Goal: Task Accomplishment & Management: Manage account settings

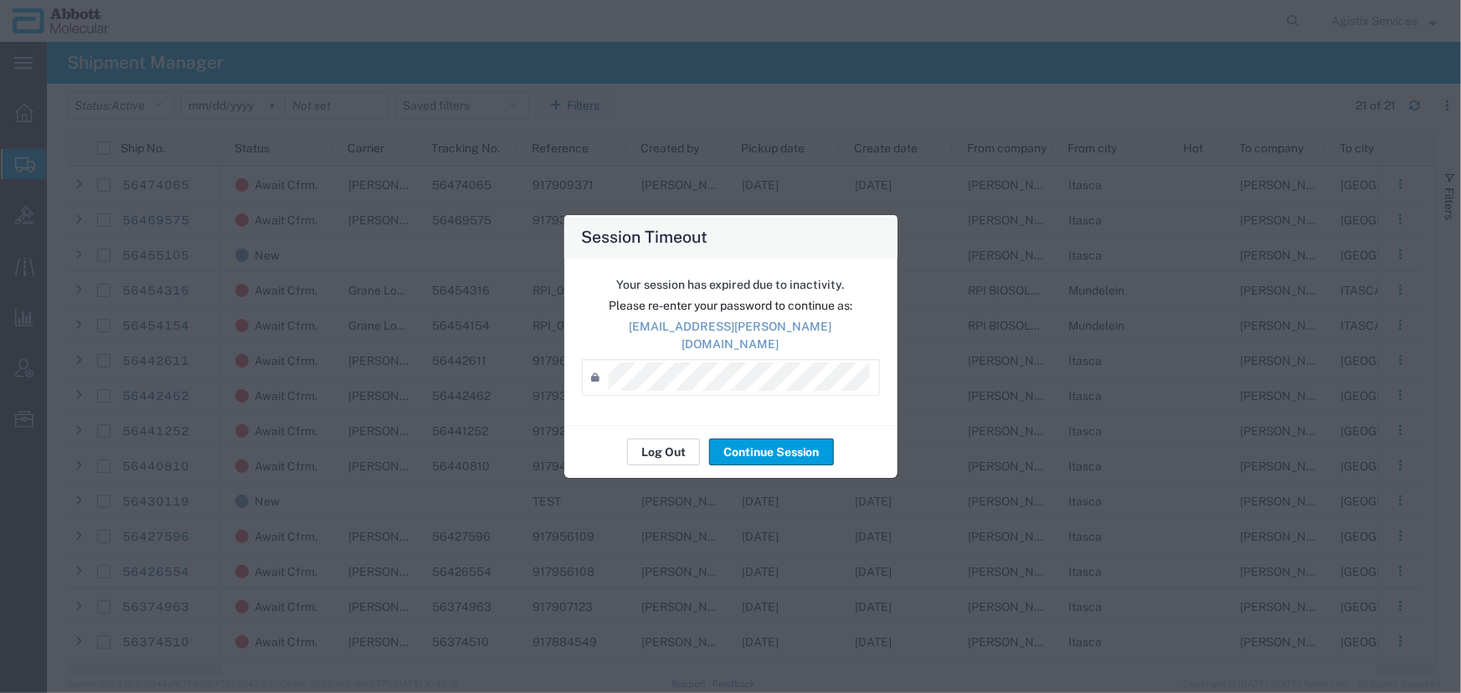
click at [666, 440] on button "Log Out" at bounding box center [663, 452] width 73 height 27
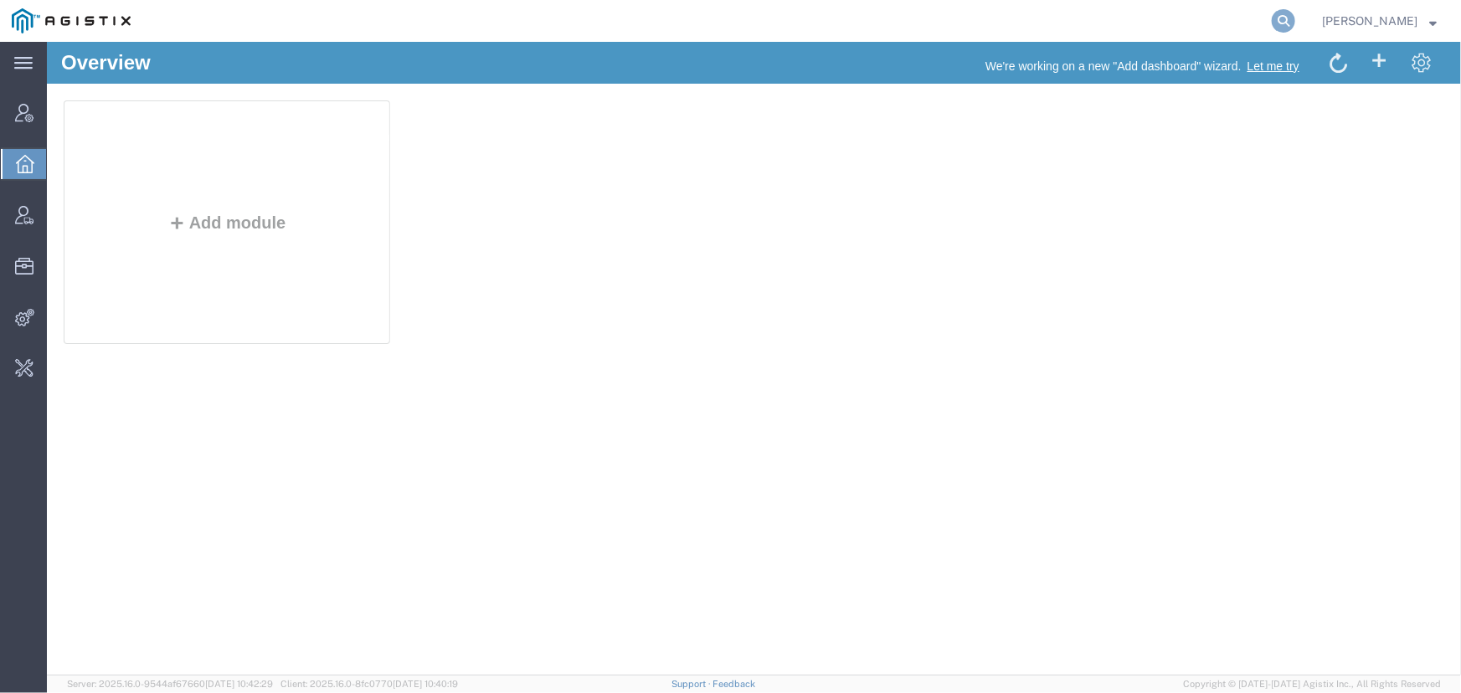
click at [1281, 18] on icon at bounding box center [1283, 20] width 23 height 23
type input "offline@pgw.com"
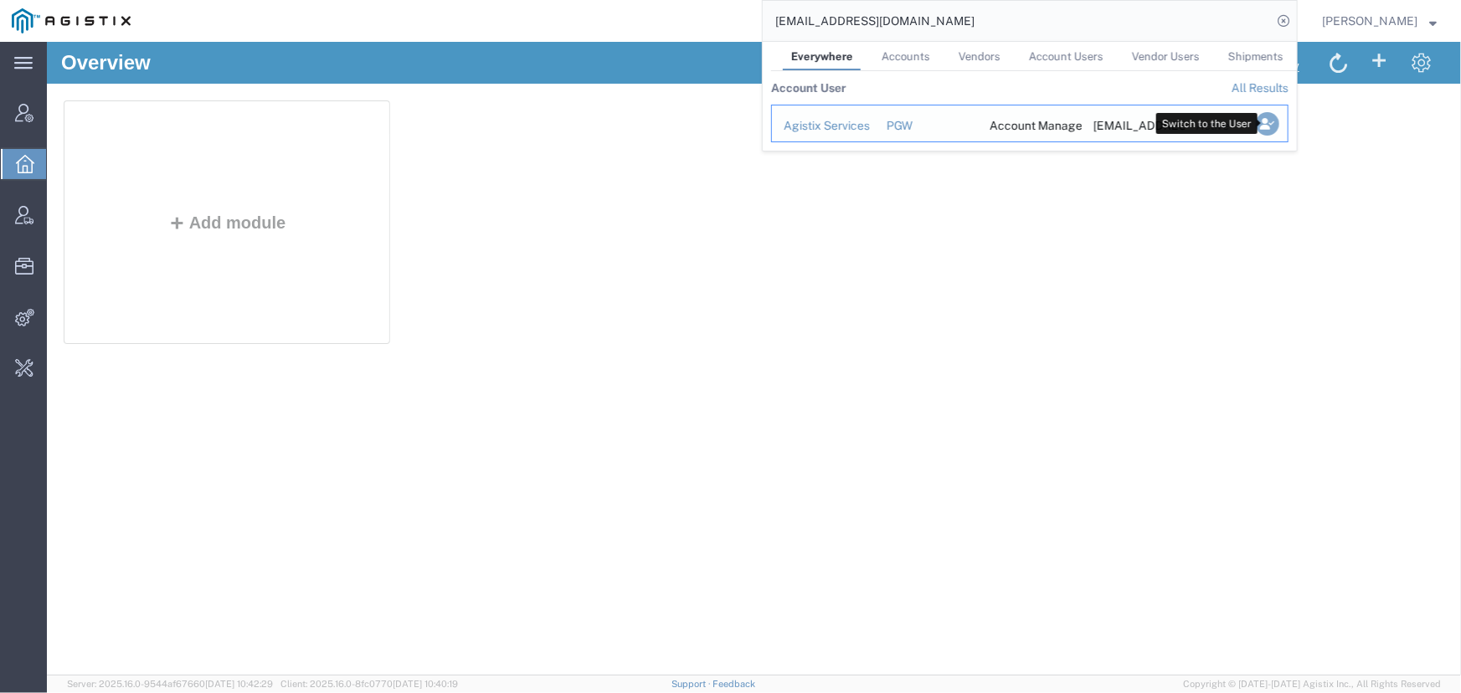
click at [1273, 126] on icon "Search Results" at bounding box center [1267, 123] width 23 height 23
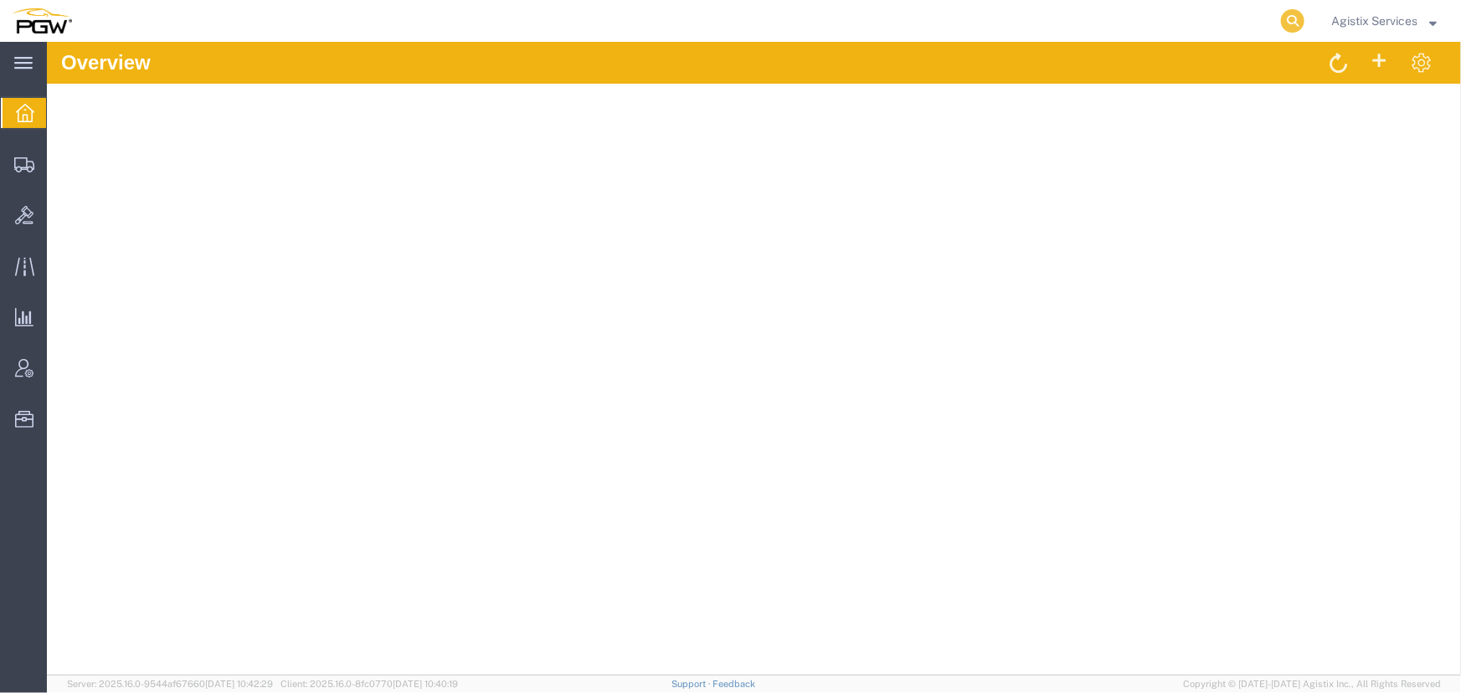
click at [1288, 17] on icon at bounding box center [1292, 20] width 23 height 23
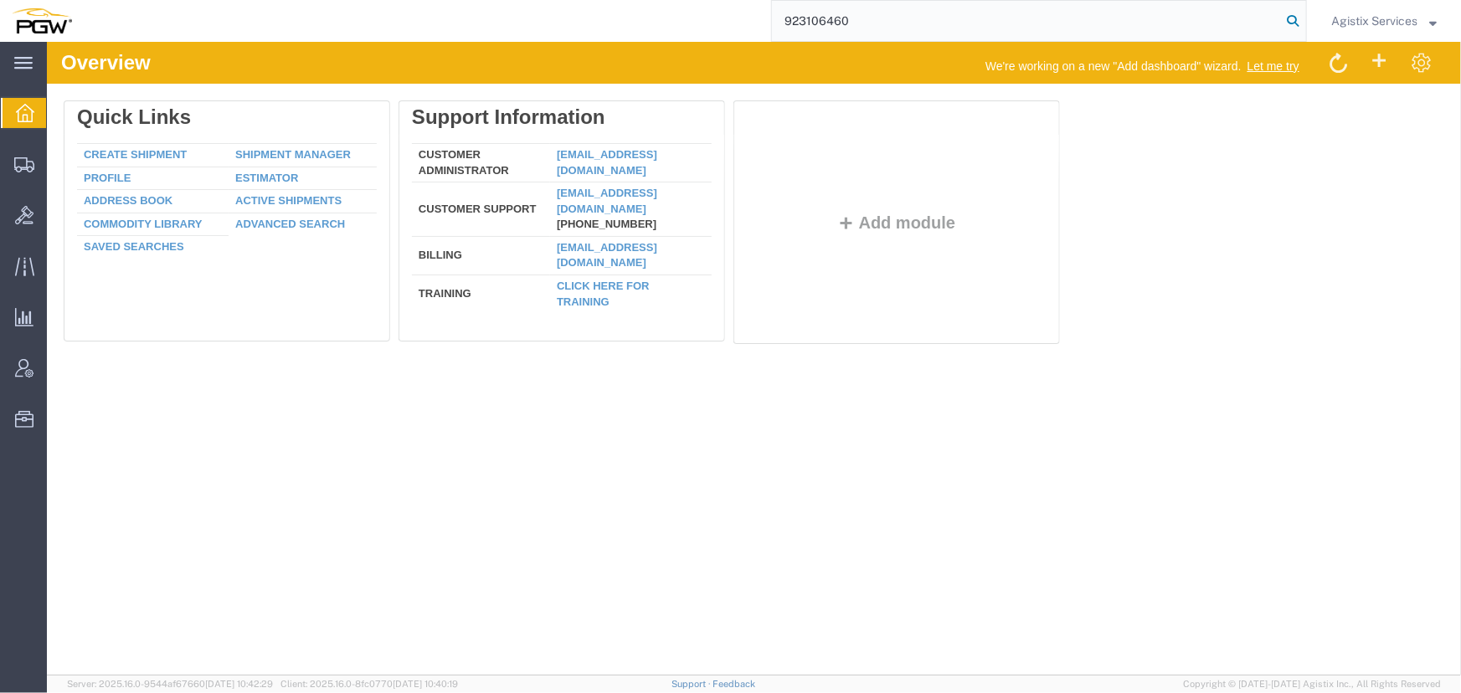
type input "923106460"
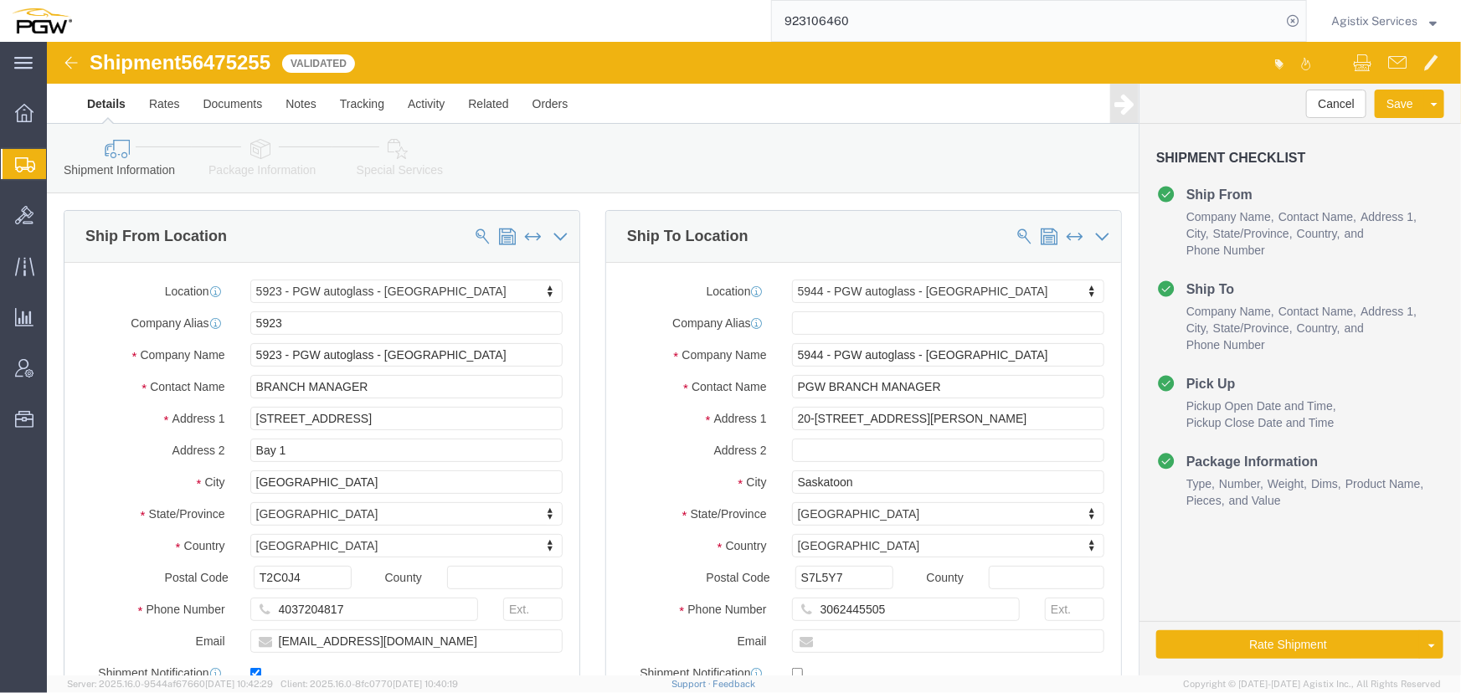
select select "28509"
select select "28523"
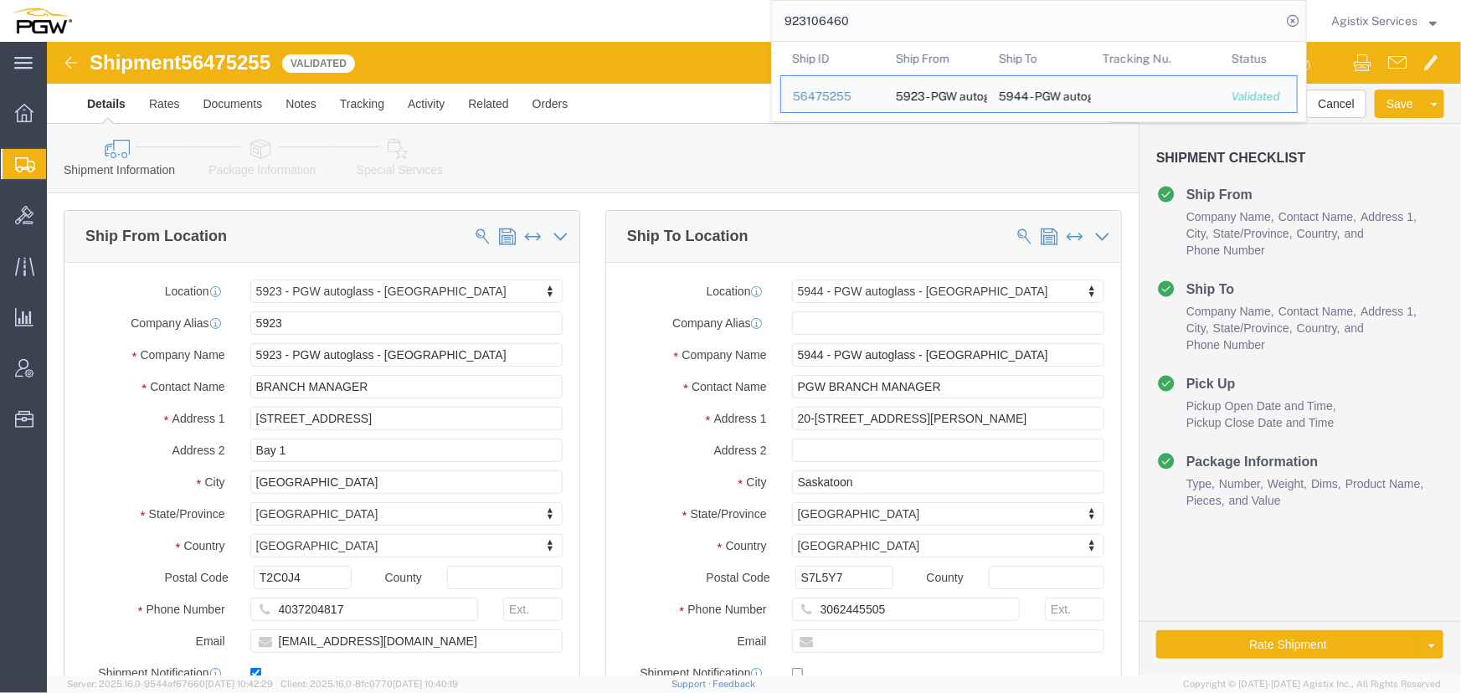
click at [879, 26] on input "923106460" at bounding box center [1026, 21] width 509 height 40
click div "Shipment 56475255 Validated"
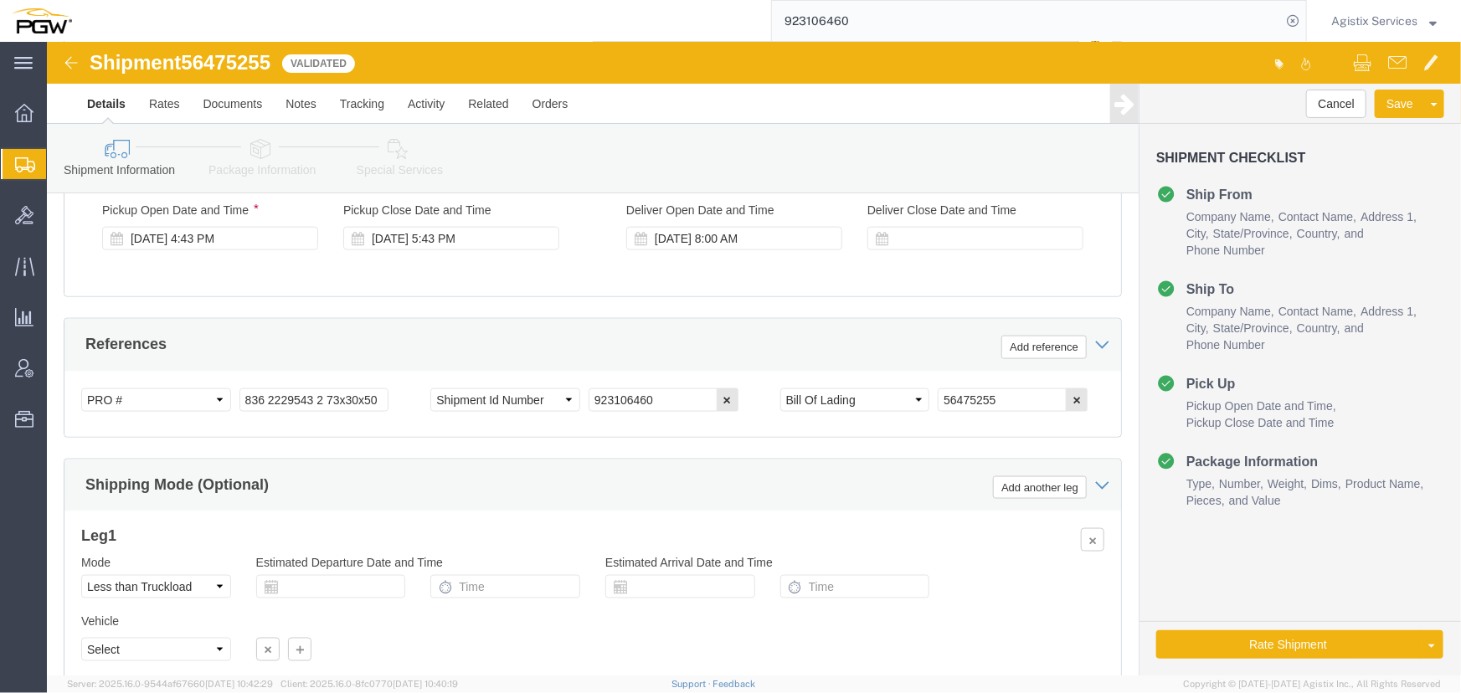
scroll to position [989, 0]
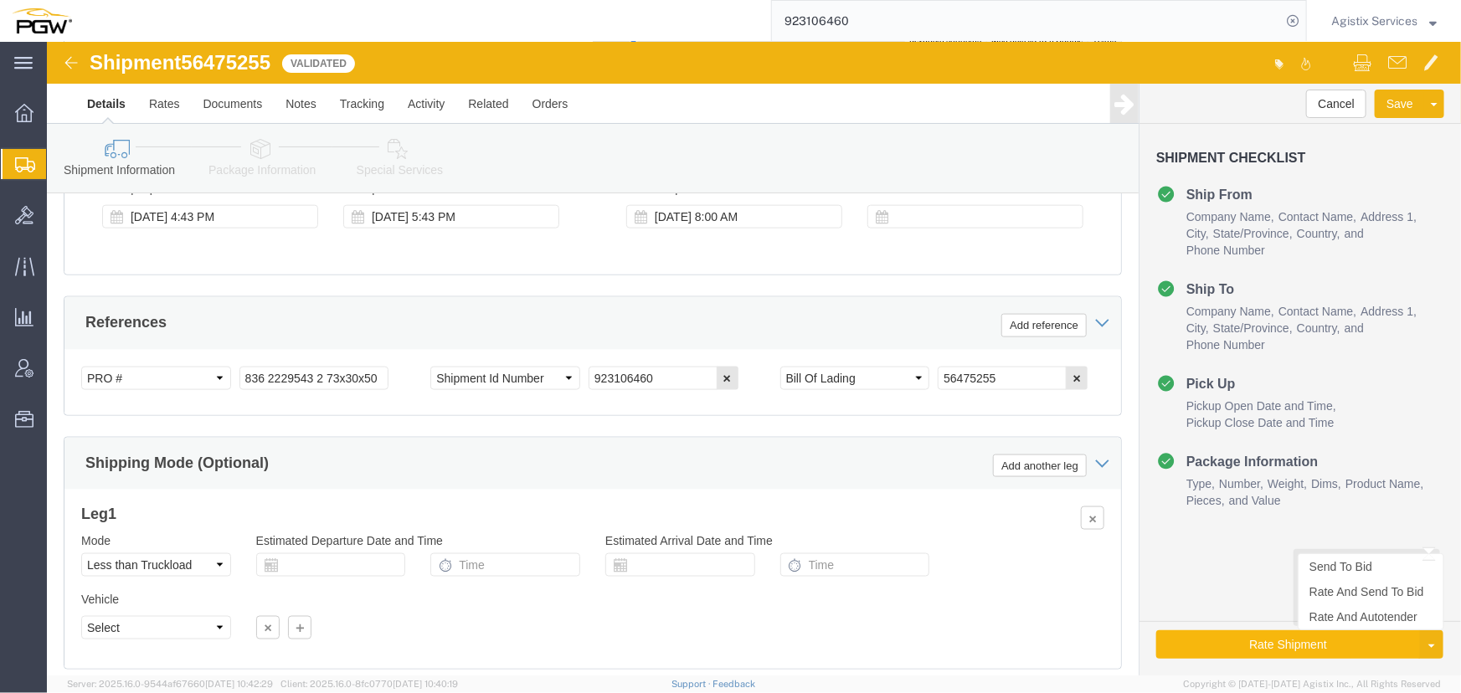
click button "Rate Shipment"
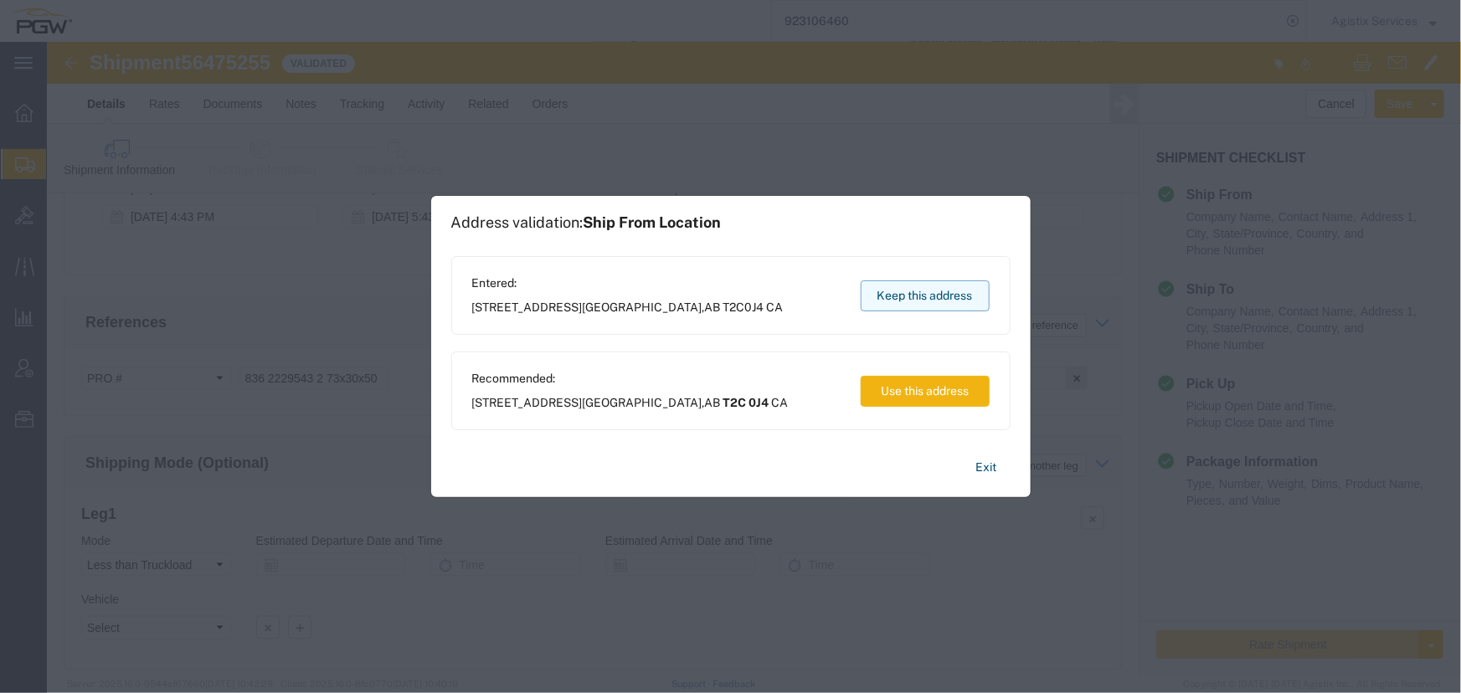
click at [930, 297] on button "Keep this address" at bounding box center [925, 296] width 129 height 31
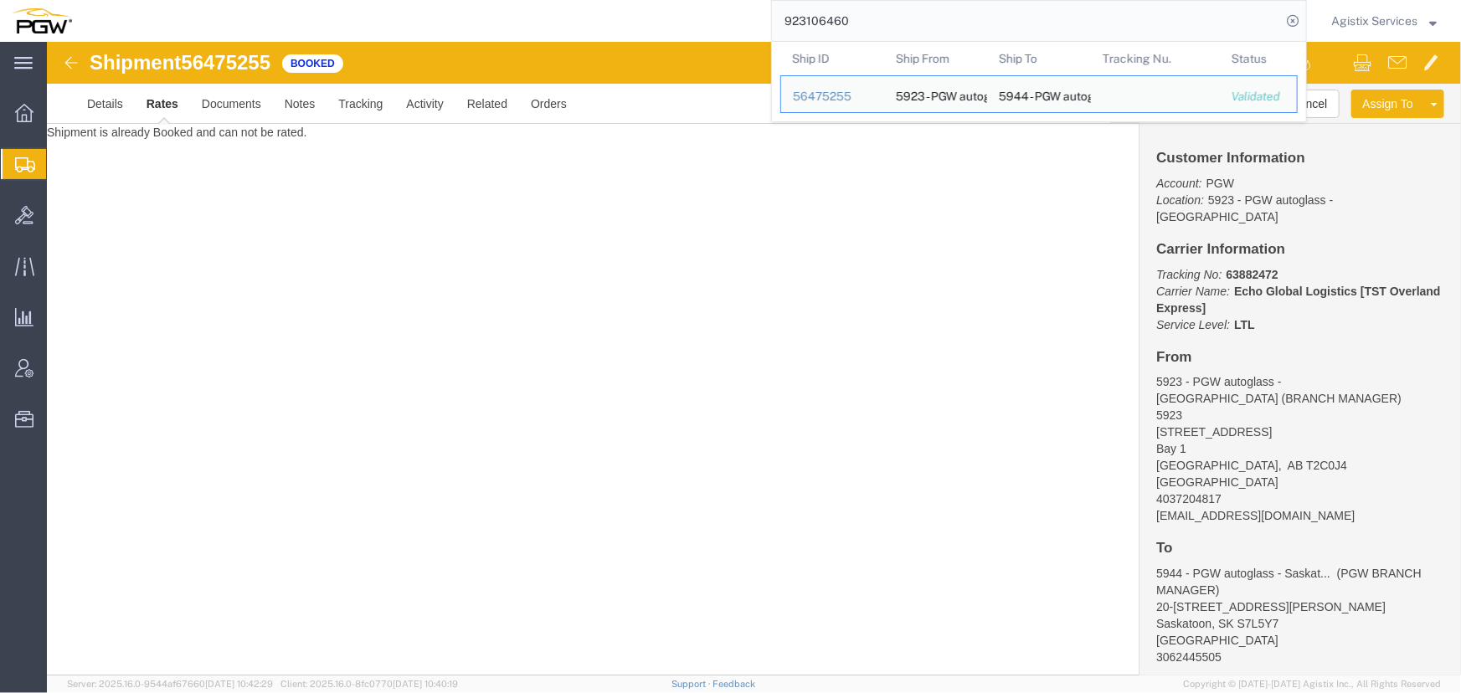
click at [874, 25] on input "923106460" at bounding box center [1026, 21] width 509 height 40
click at [34, 112] on div at bounding box center [24, 112] width 47 height 33
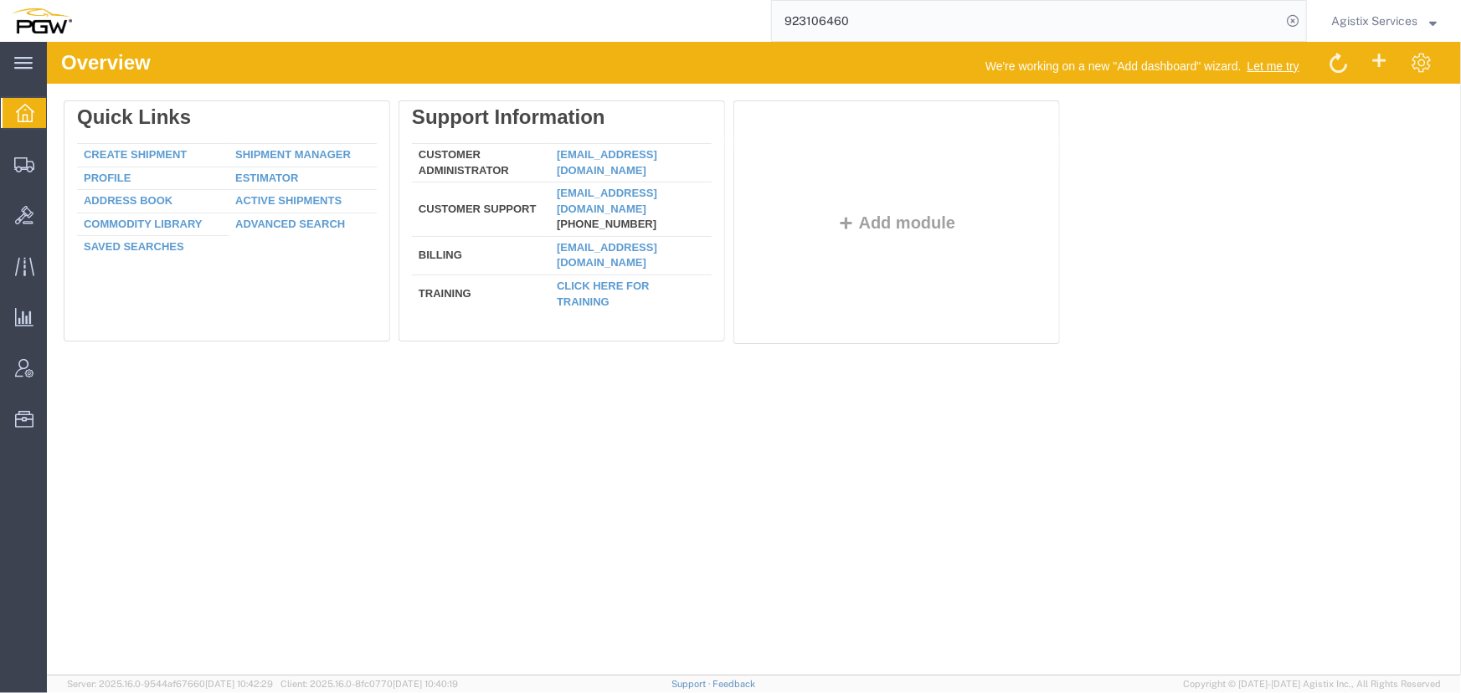
click at [920, 25] on input "923106460" at bounding box center [1026, 21] width 509 height 40
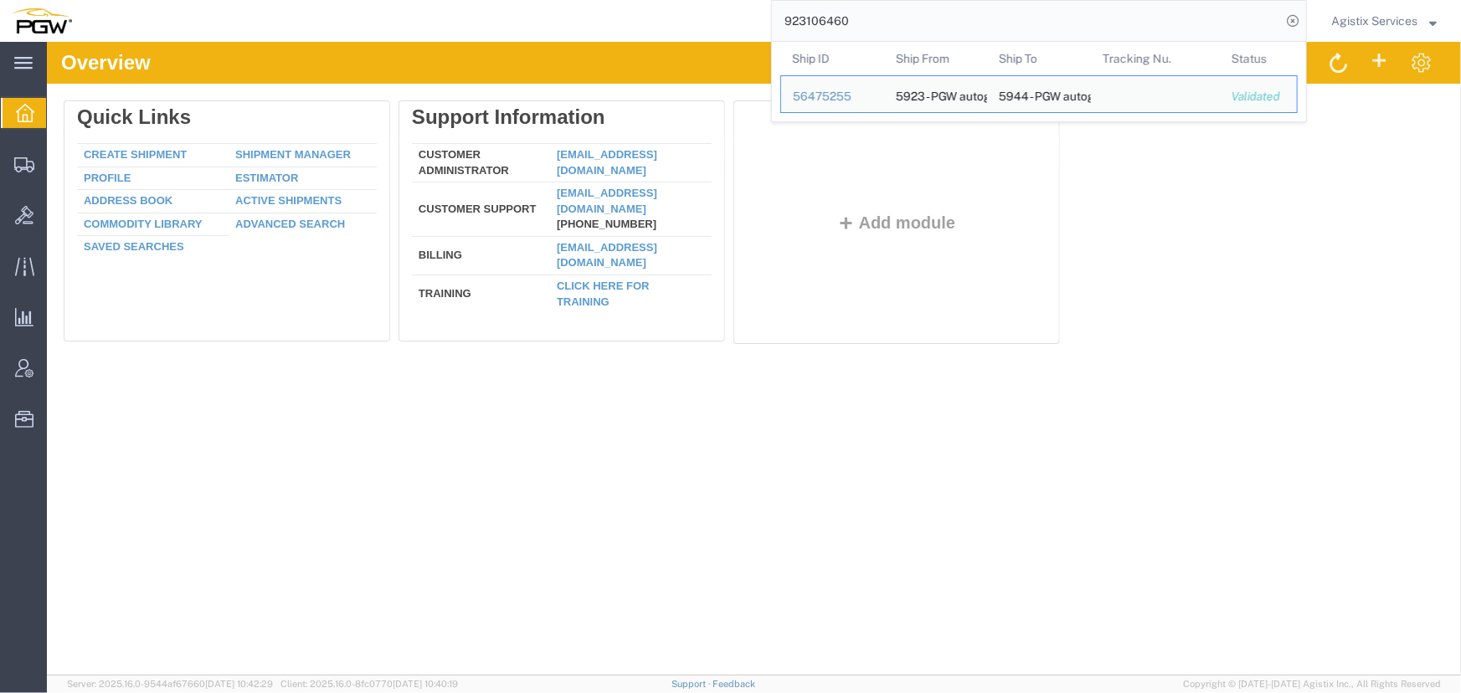
drag, startPoint x: 920, startPoint y: 25, endPoint x: 553, endPoint y: 26, distance: 367.7
click at [553, 26] on div "923106460 Ship ID Ship From Ship To Tracking Nu. Status Ship ID 56475255 Ship F…" at bounding box center [696, 21] width 1224 height 42
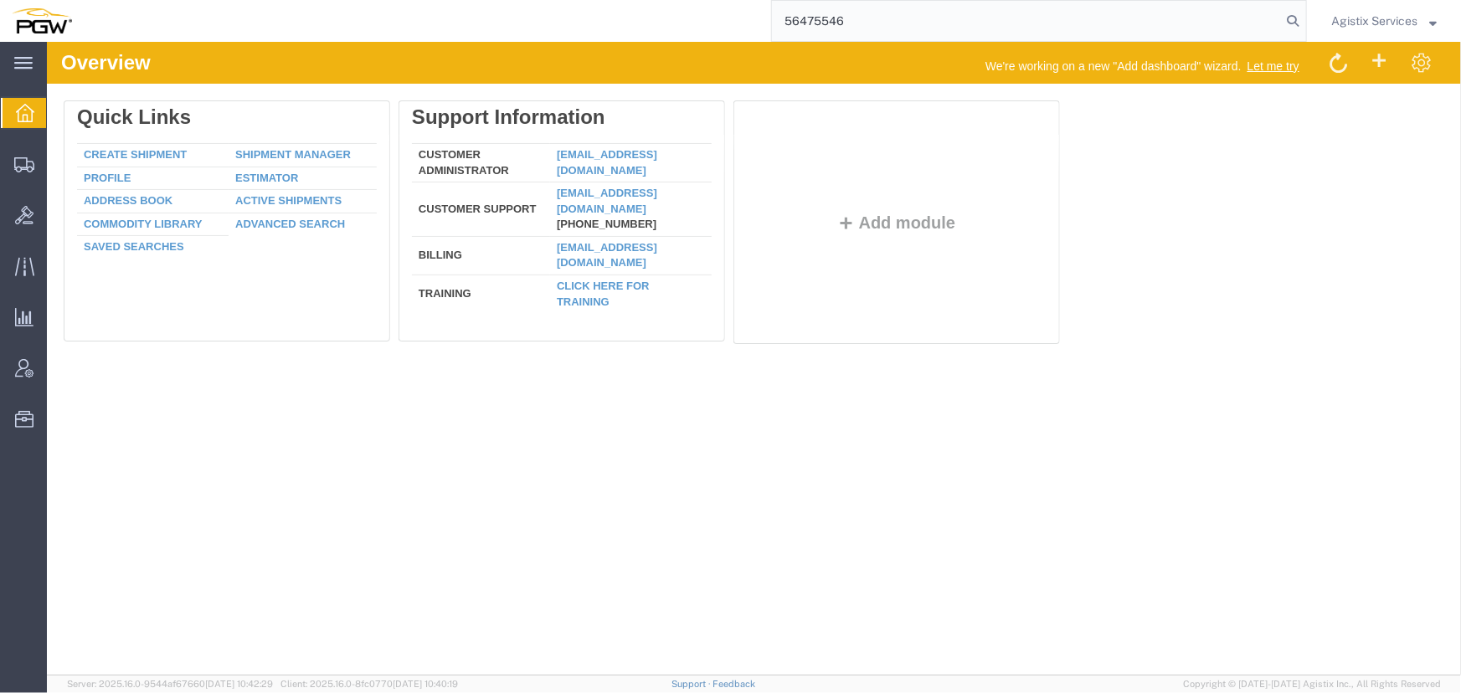
type input "56475546"
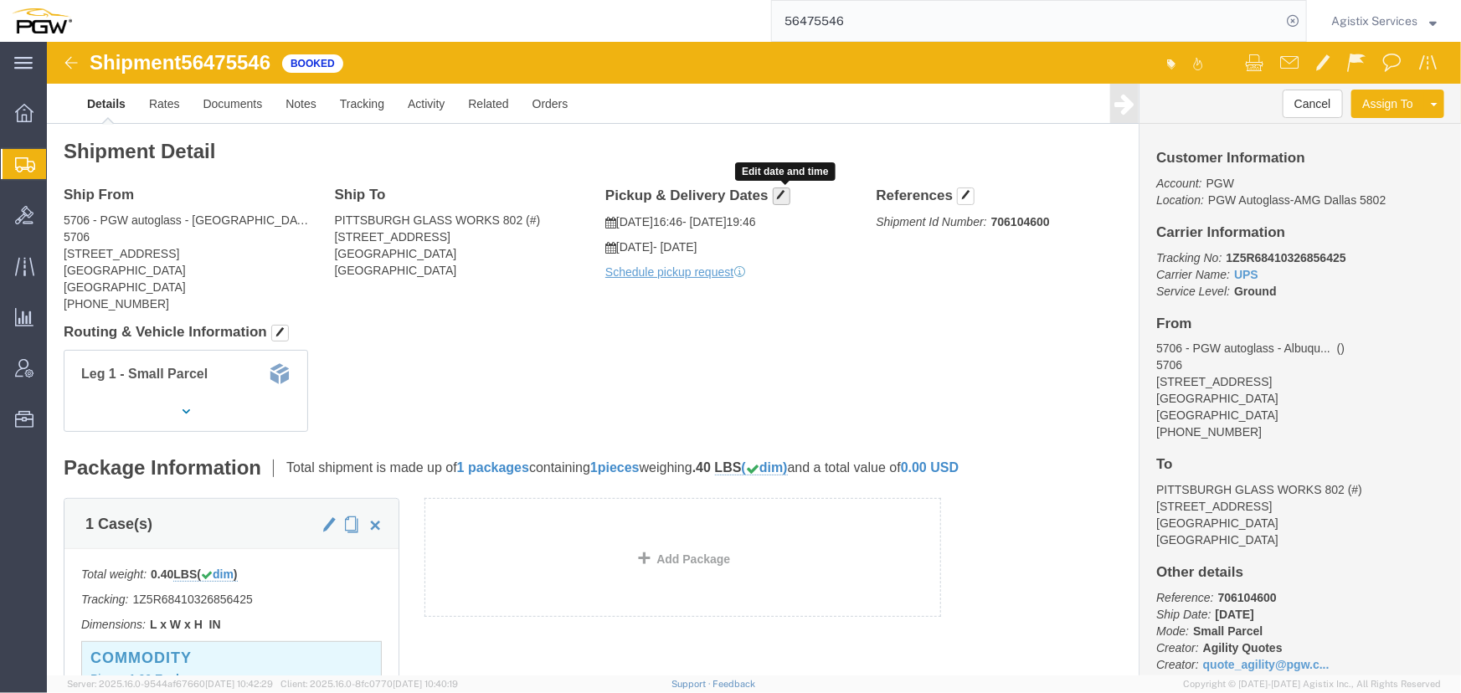
click span "button"
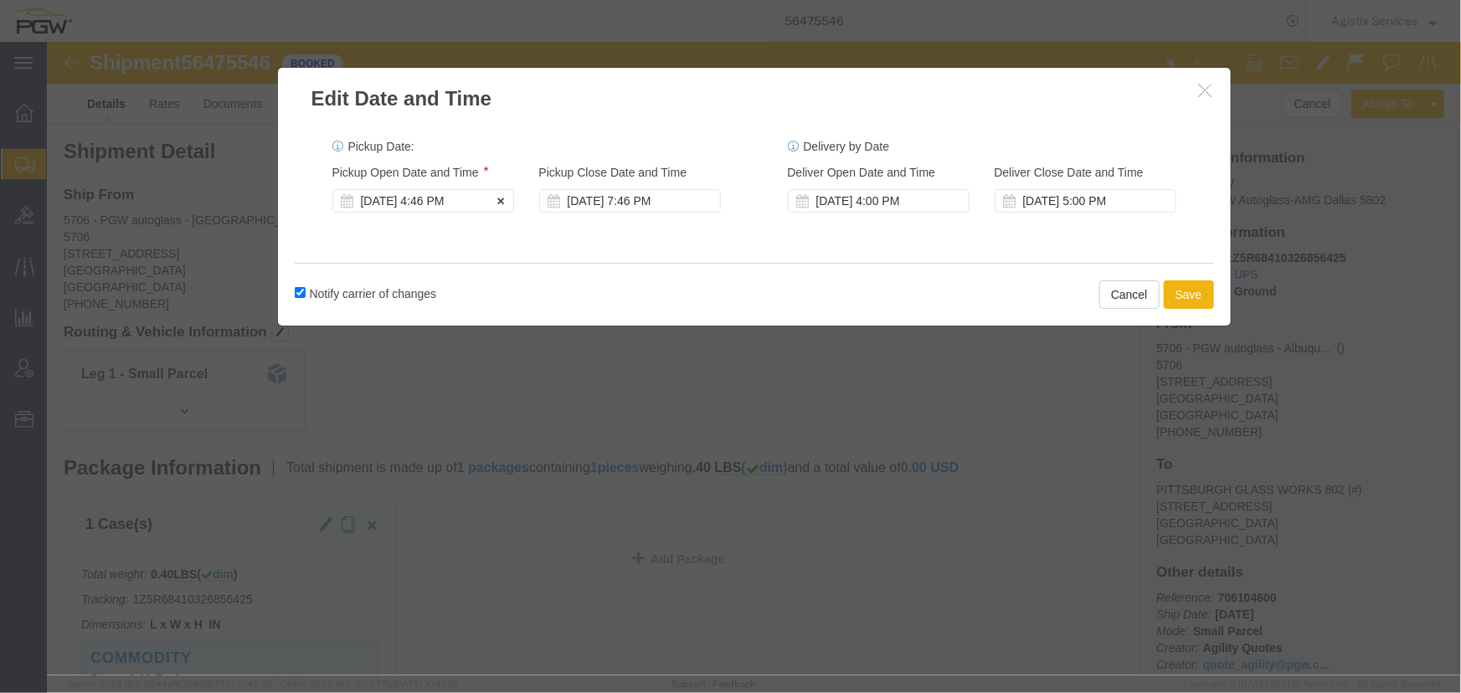
click div "Aug 13 2025 4:46 PM"
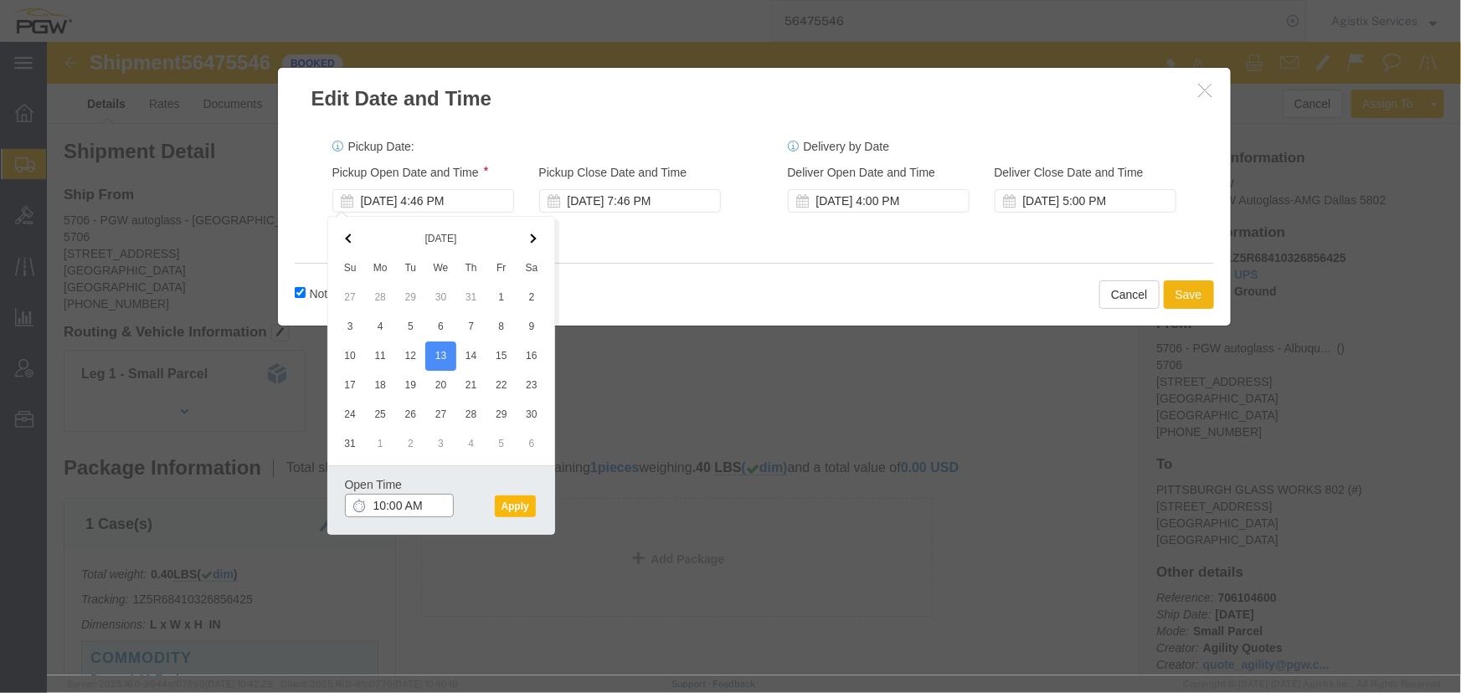
type input "10:00 AM"
click button "Apply"
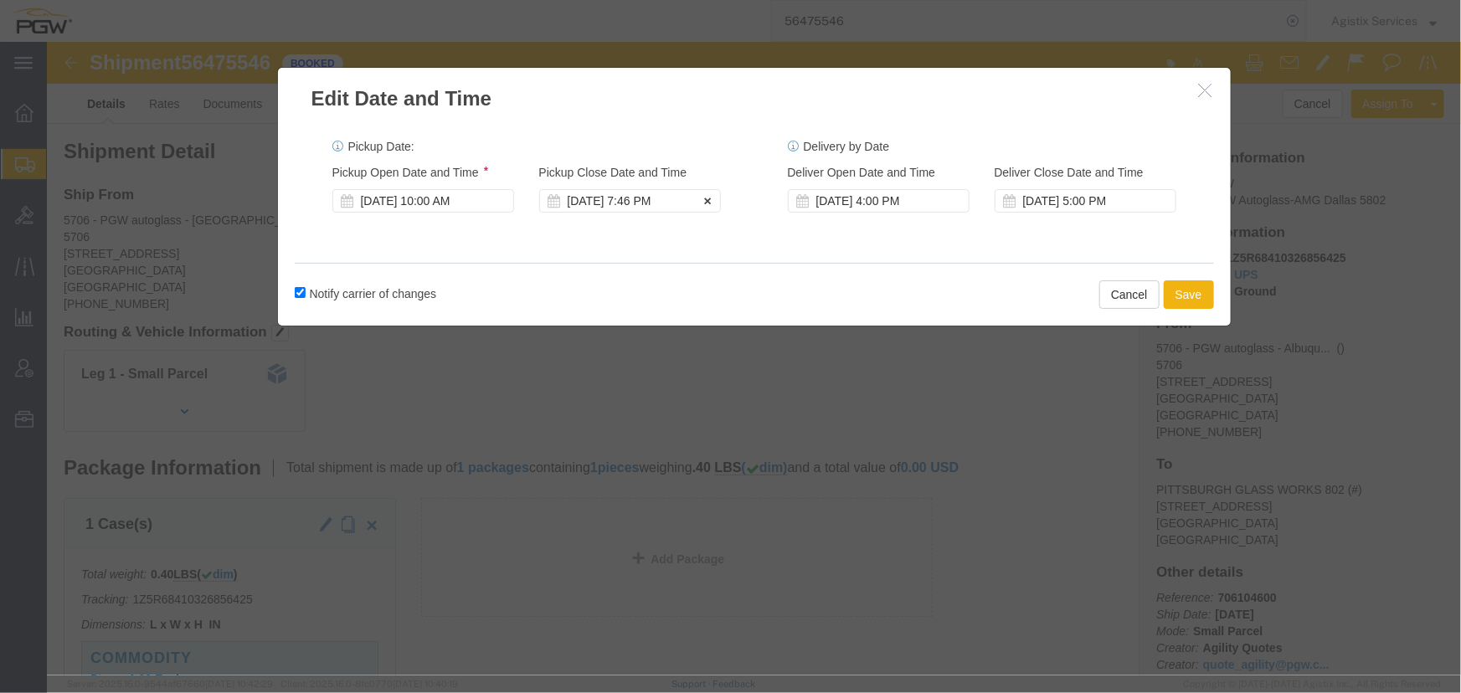
click div "Aug 13 2025 7:46 PM"
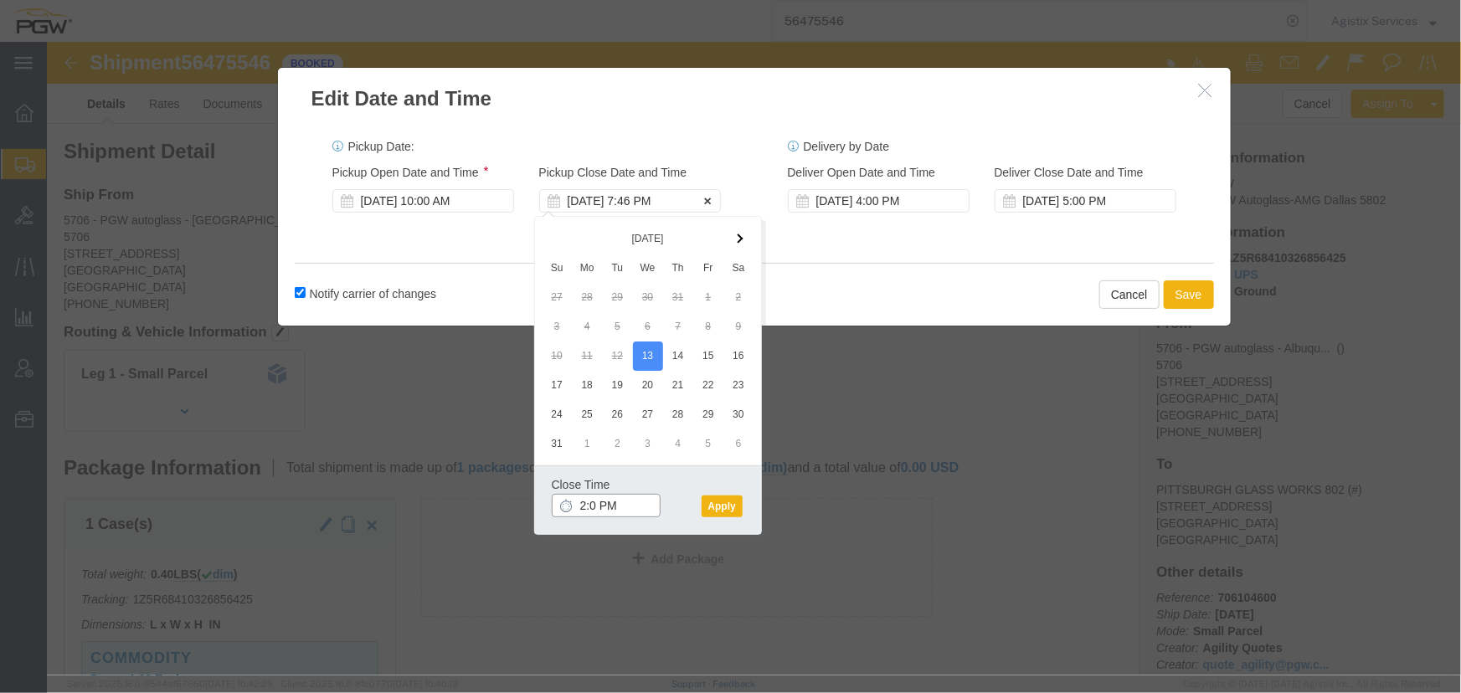
type input "2:00 PM"
click button "Apply"
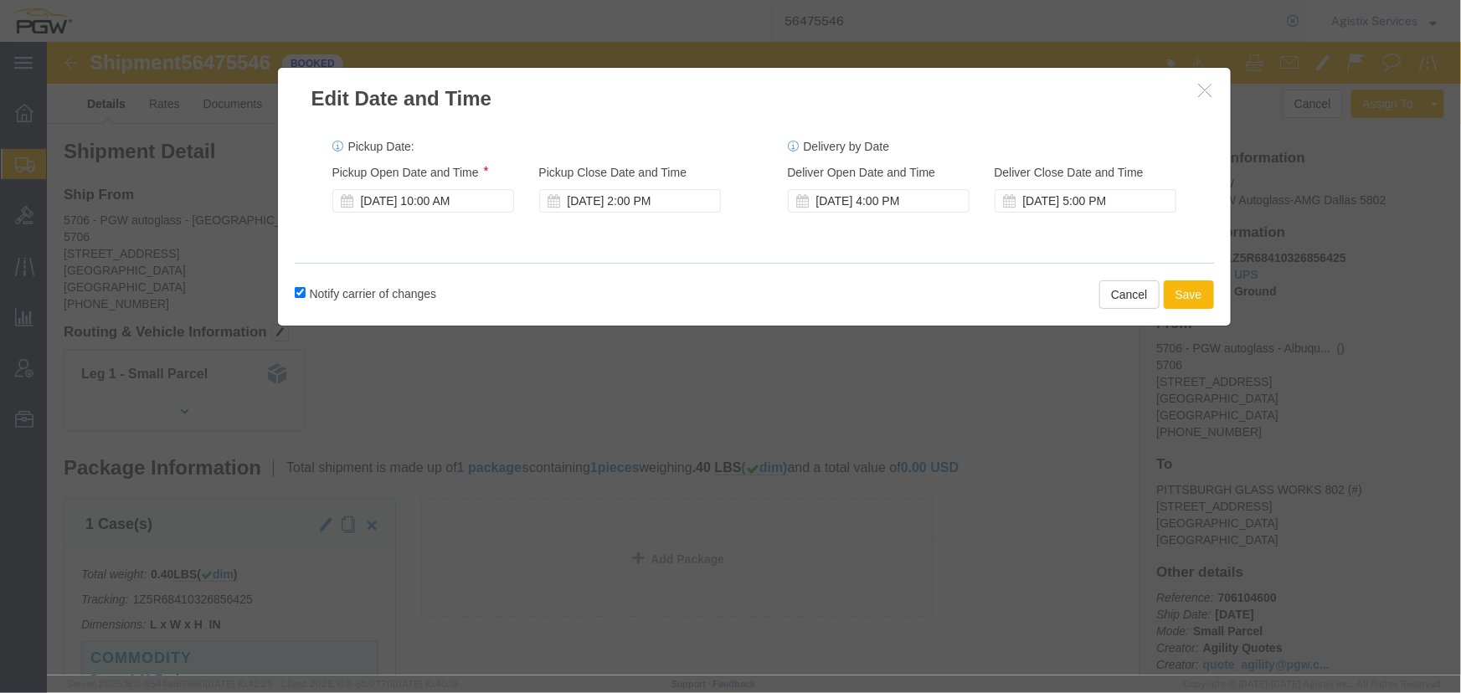
click button "Save"
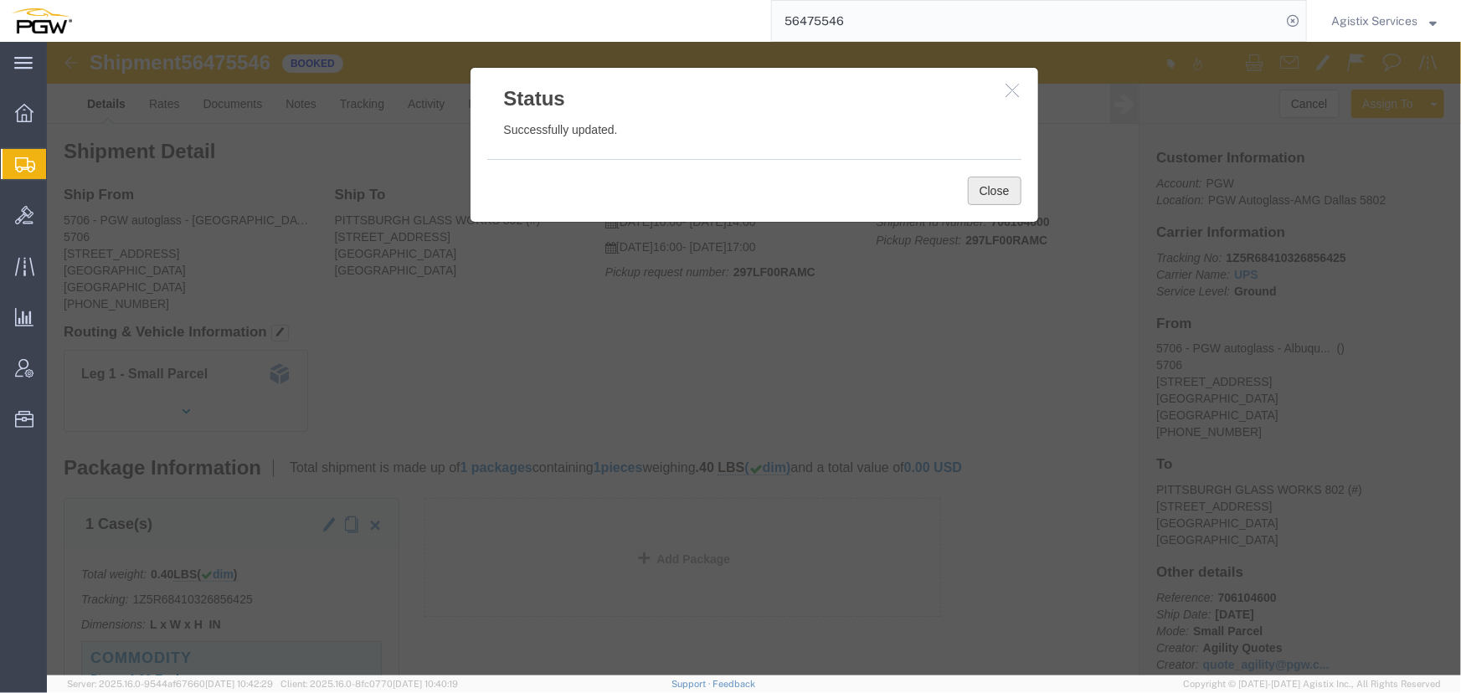
click button "Close"
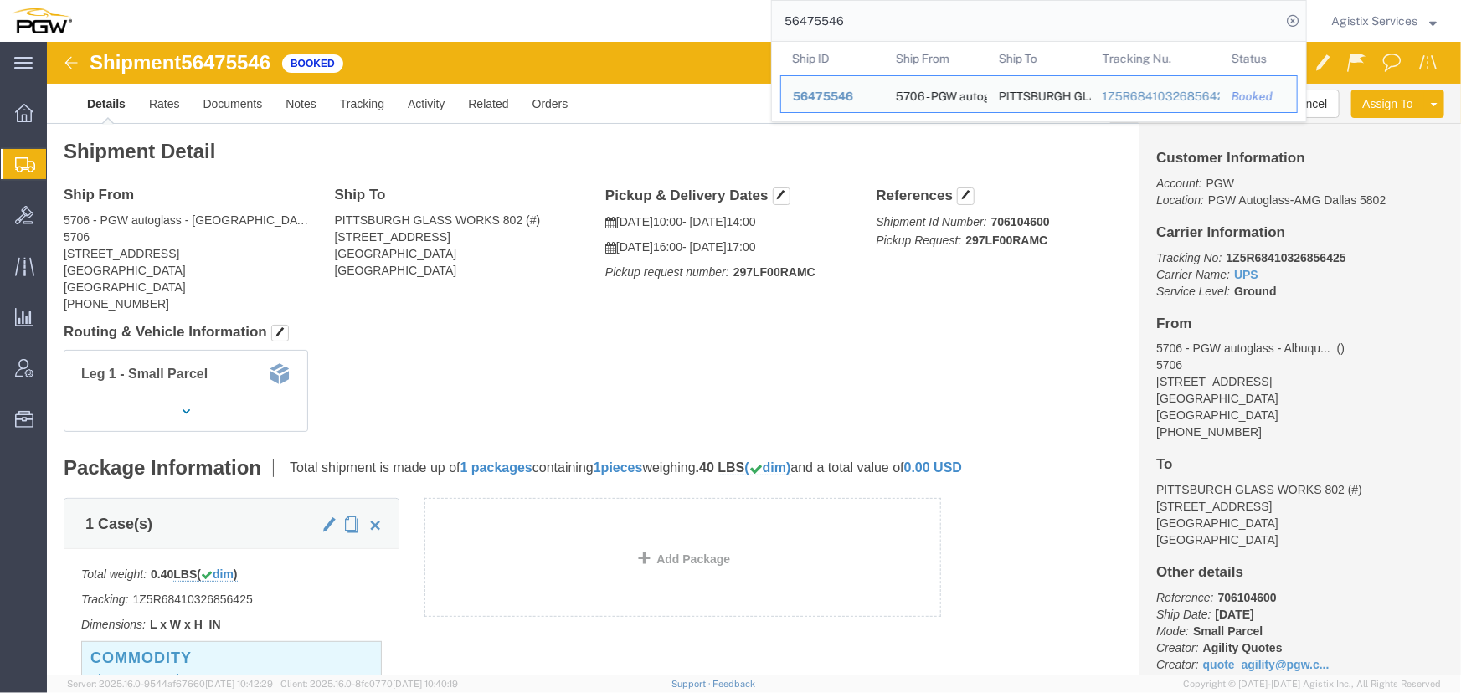
drag, startPoint x: 885, startPoint y: 28, endPoint x: 604, endPoint y: 29, distance: 281.4
click at [604, 29] on div "56475546 Ship ID Ship From Ship To Tracking Nu. Status Ship ID 56475546 Ship Fr…" at bounding box center [696, 21] width 1224 height 42
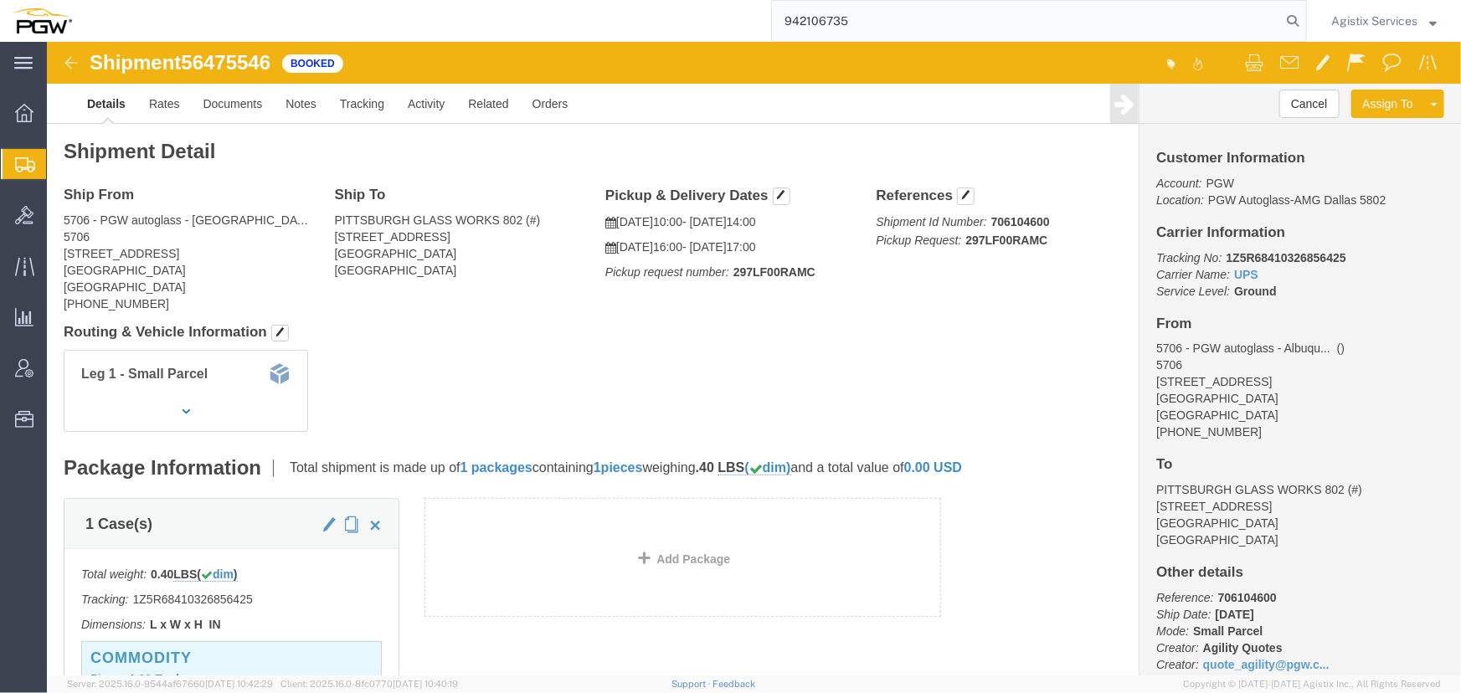
type input "942106735"
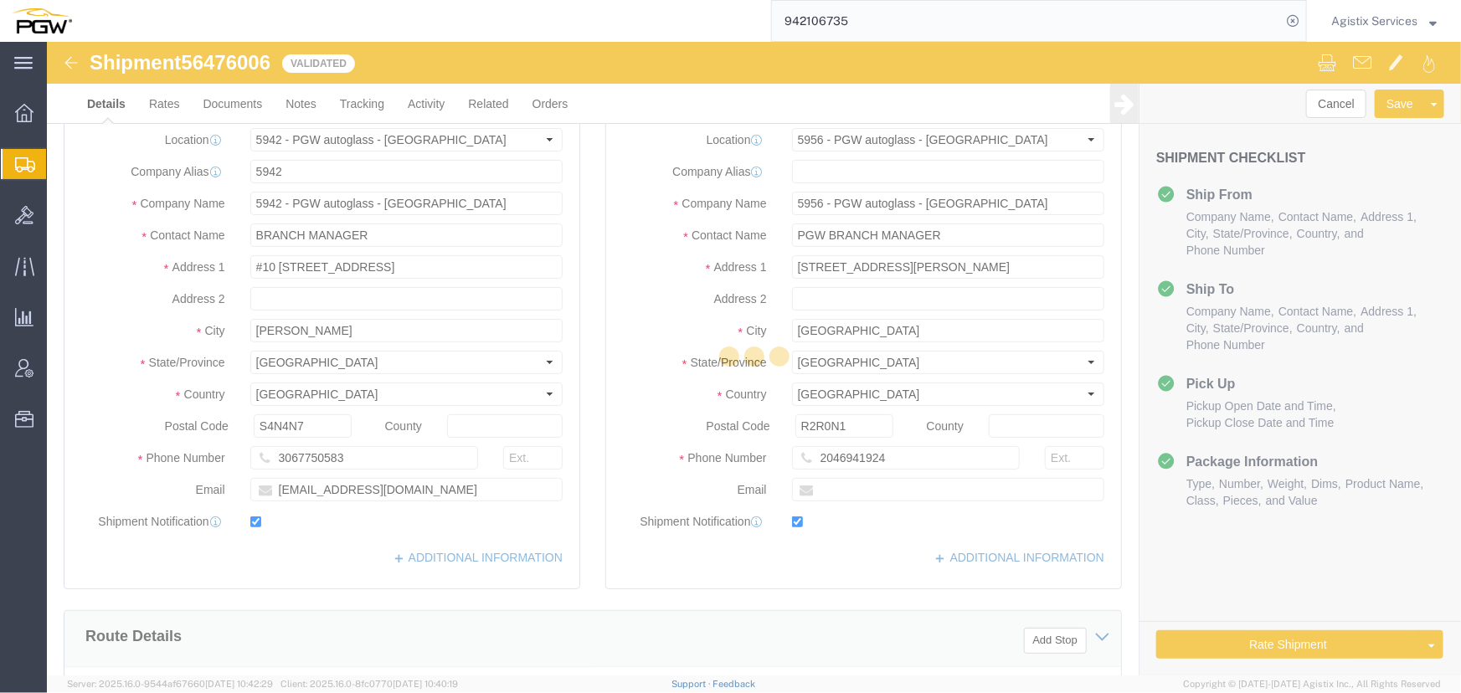
select select "28521"
select select "28529"
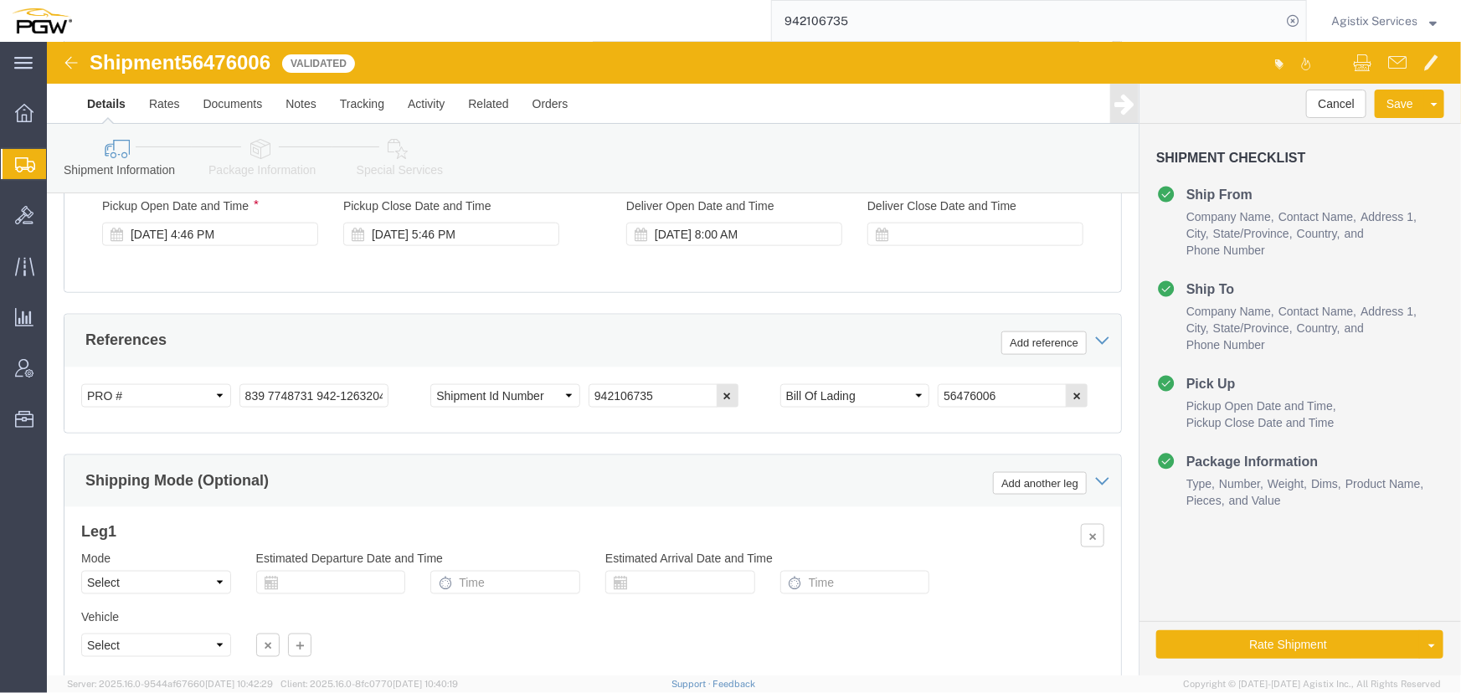
scroll to position [989, 0]
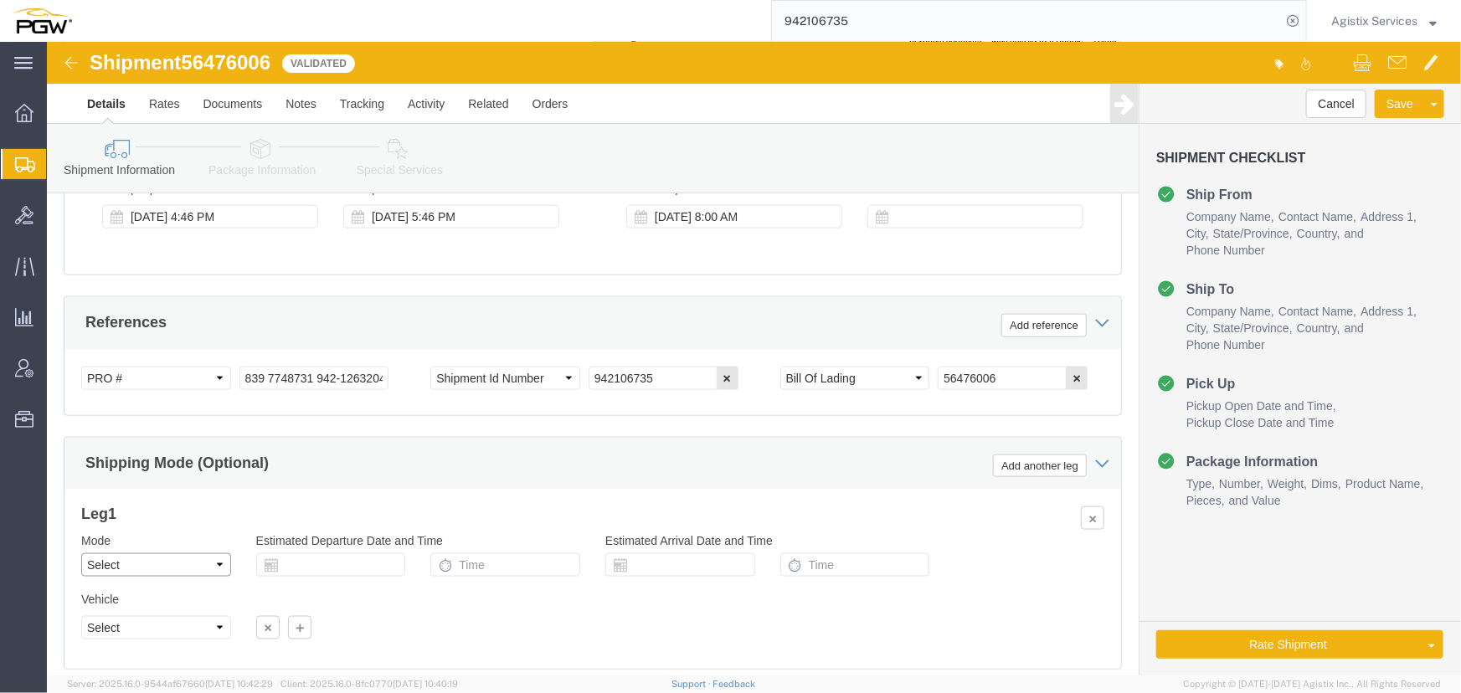
click select "Select Air Less than Truckload Multi-Leg Ocean Freight Rail Small Parcel Truckl…"
select select "LTL"
click select "Select Air Less than Truckload Multi-Leg Ocean Freight Rail Small Parcel Truckl…"
click input "839 7748731 942-1263204 942-1263188 942-1263195 942-1263191 942-1263062 942-126…"
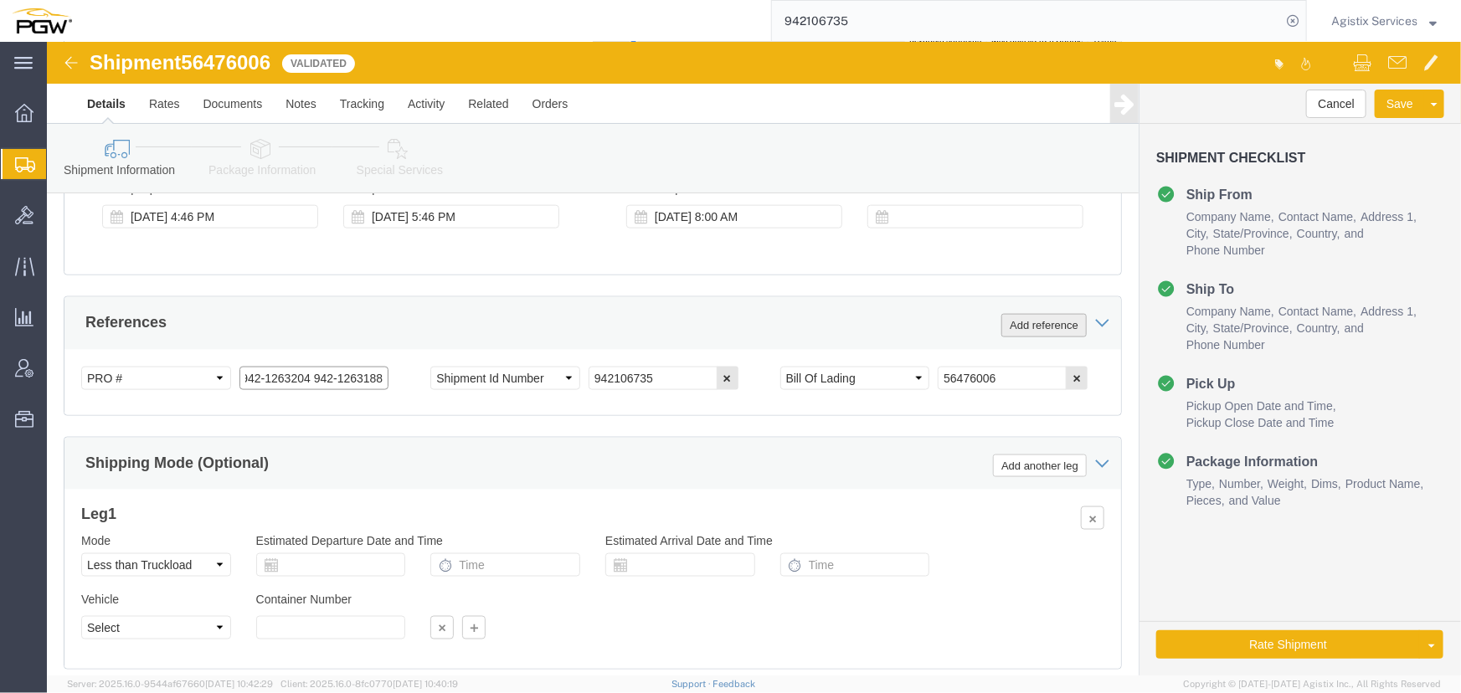
type input "839 7748731 942-1263204 942-1263188"
click button "Add reference"
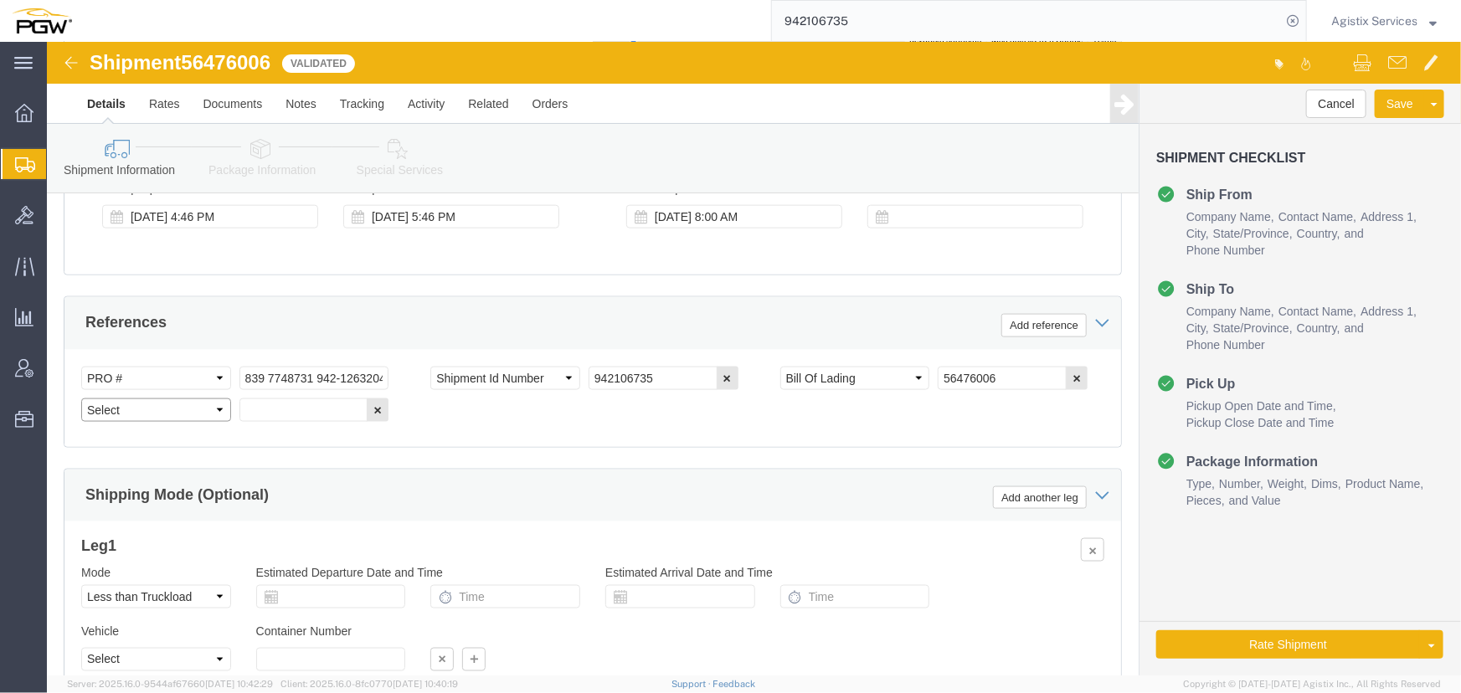
click select "Select Account Type Activity ID Airline Appointment Number ASN Batch Request # …"
select select "PRONUMBER"
click select "Select Account Type Activity ID Airline Appointment Number ASN Batch Request # …"
click input "text"
paste input "942-1263195 942-1263191 942-1263062 942-1263033 942-1262990 942-1263155 942-126…"
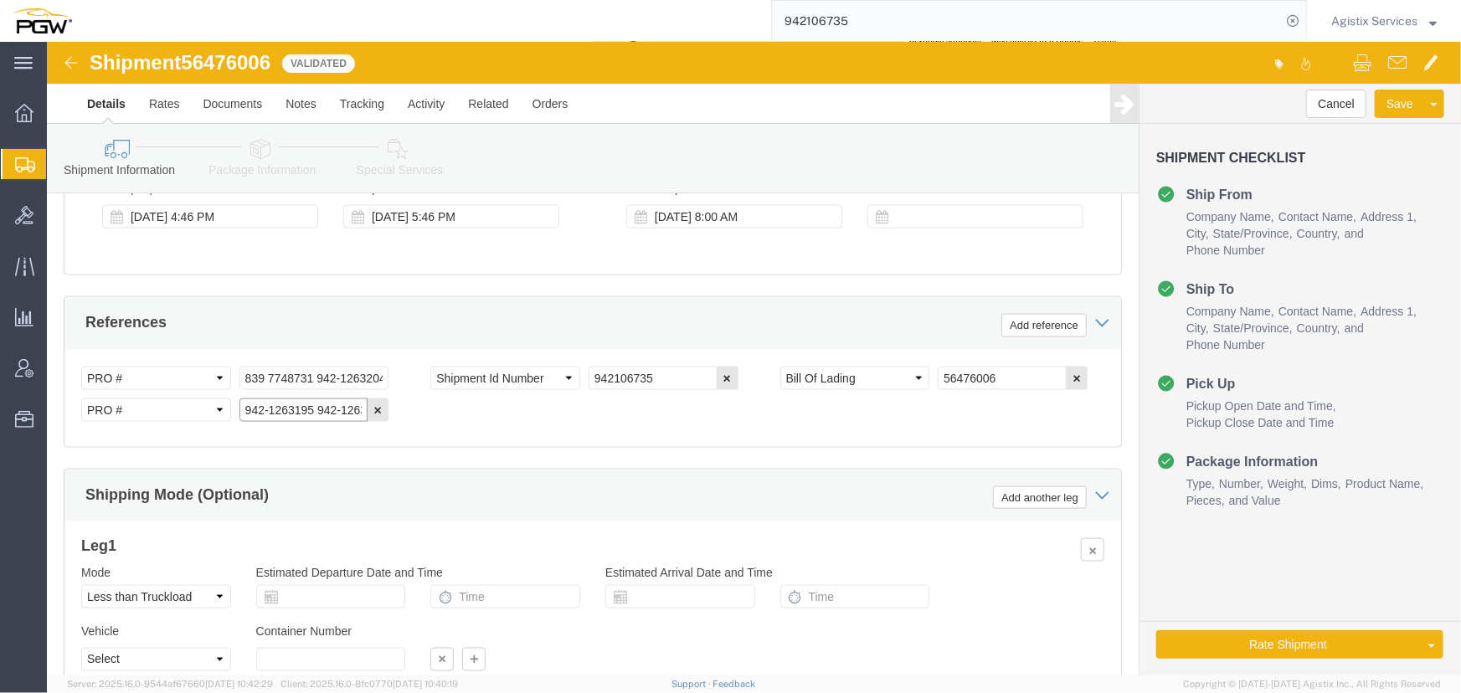
scroll to position [0, 434]
type input "942-1263195 942-1263191 942-1263062 942-1263033 942-1262990 942-1263155 942-126…"
click button "Add reference"
click select "Select Account Type Activity ID Airline Appointment Number ASN Batch Request # …"
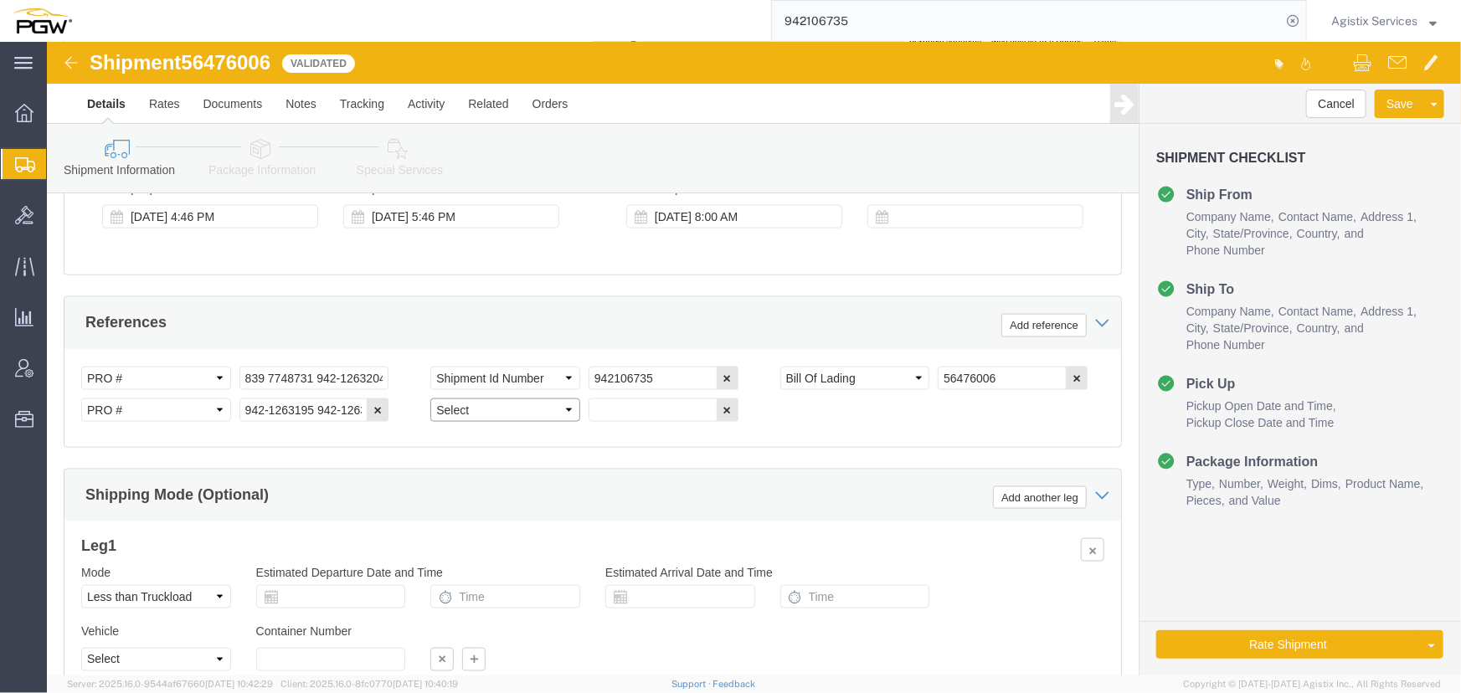
select select "PRONUMBER"
click select "Select Account Type Activity ID Airline Appointment Number ASN Batch Request # …"
click input "942-1263195 942-1263191 942-1263062 942-1263033 942-1262990 942-1263155 942-126…"
type input "942-1263195 942-1263191 942-1263062"
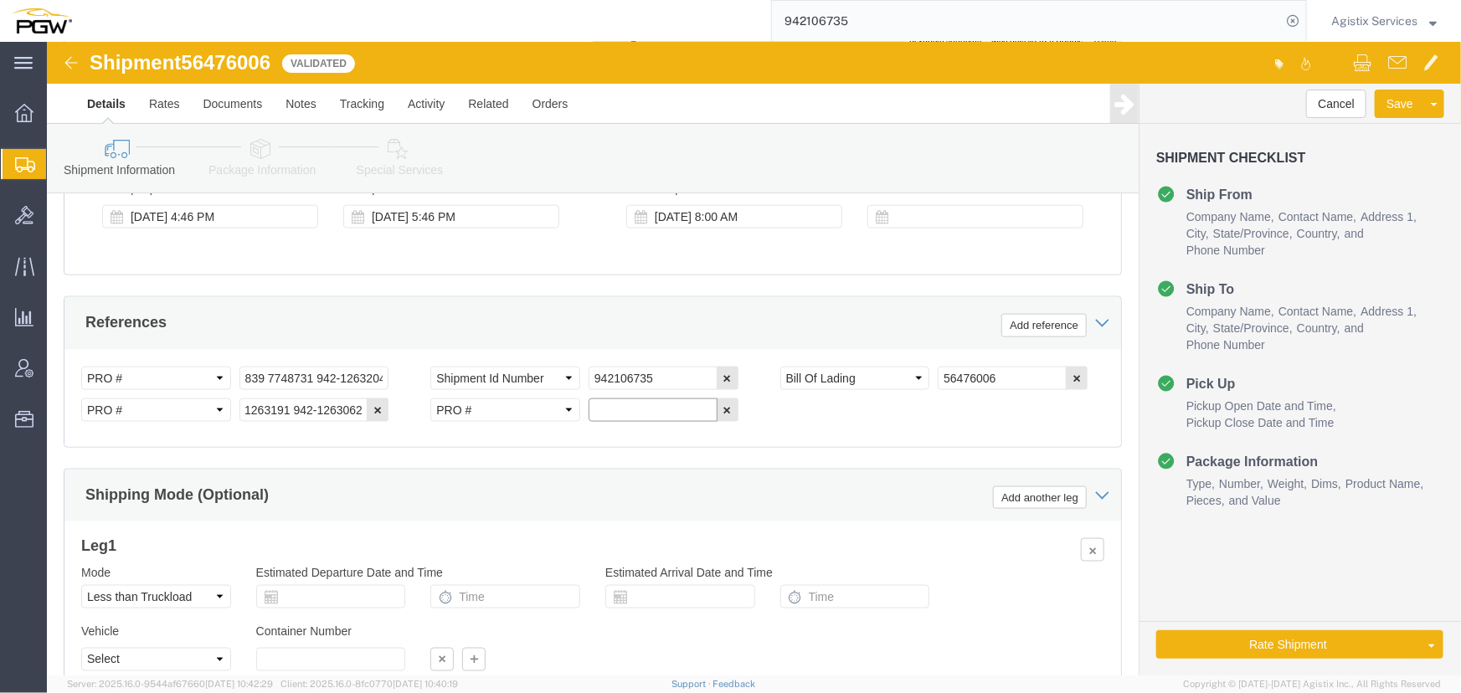
click input "text"
paste input "942-1263033 942-1262990 942-1263155 942-1263169 942-126"
type input "942-1263033 942-1262990 942-1263155 942-1263169 942-126"
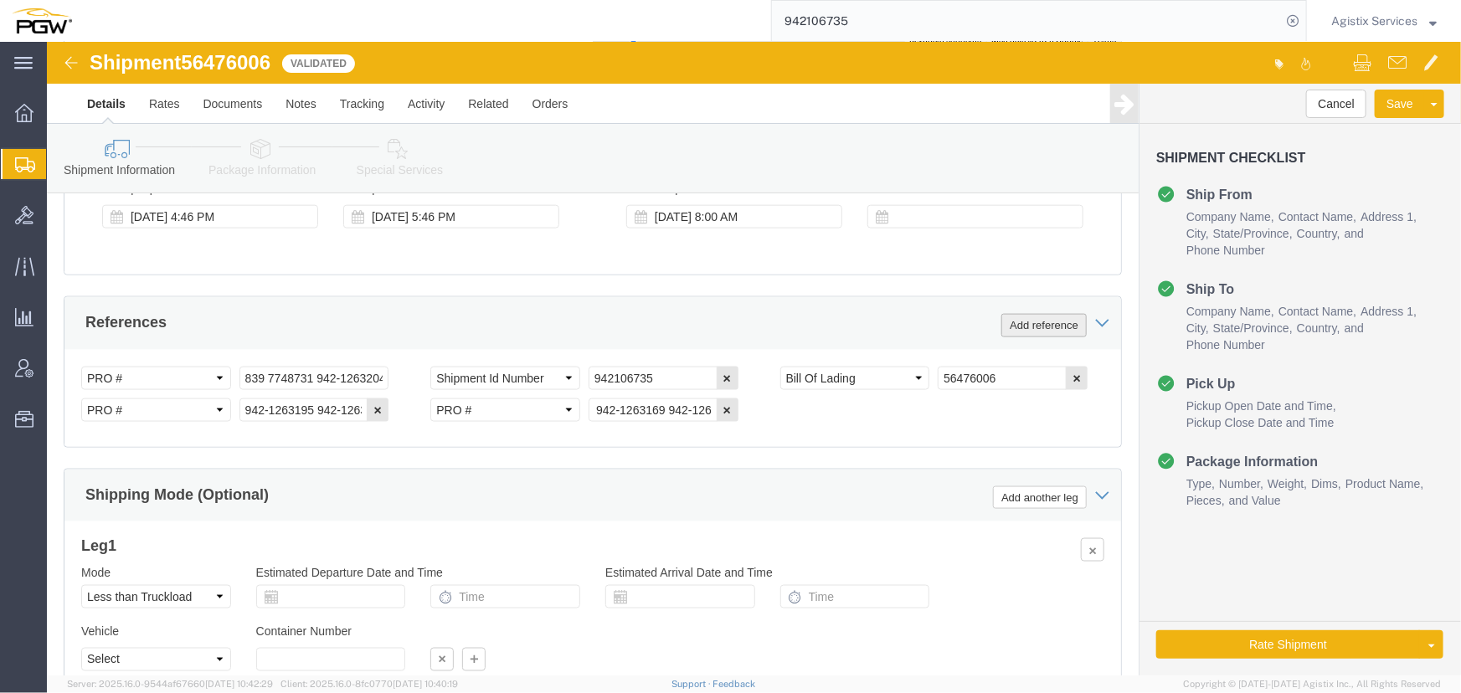
scroll to position [0, 0]
click button "Add reference"
click select "Select Account Type Activity ID Airline Appointment Number ASN Batch Request # …"
select select "PRONUMBER"
click select "Select Account Type Activity ID Airline Appointment Number ASN Batch Request # …"
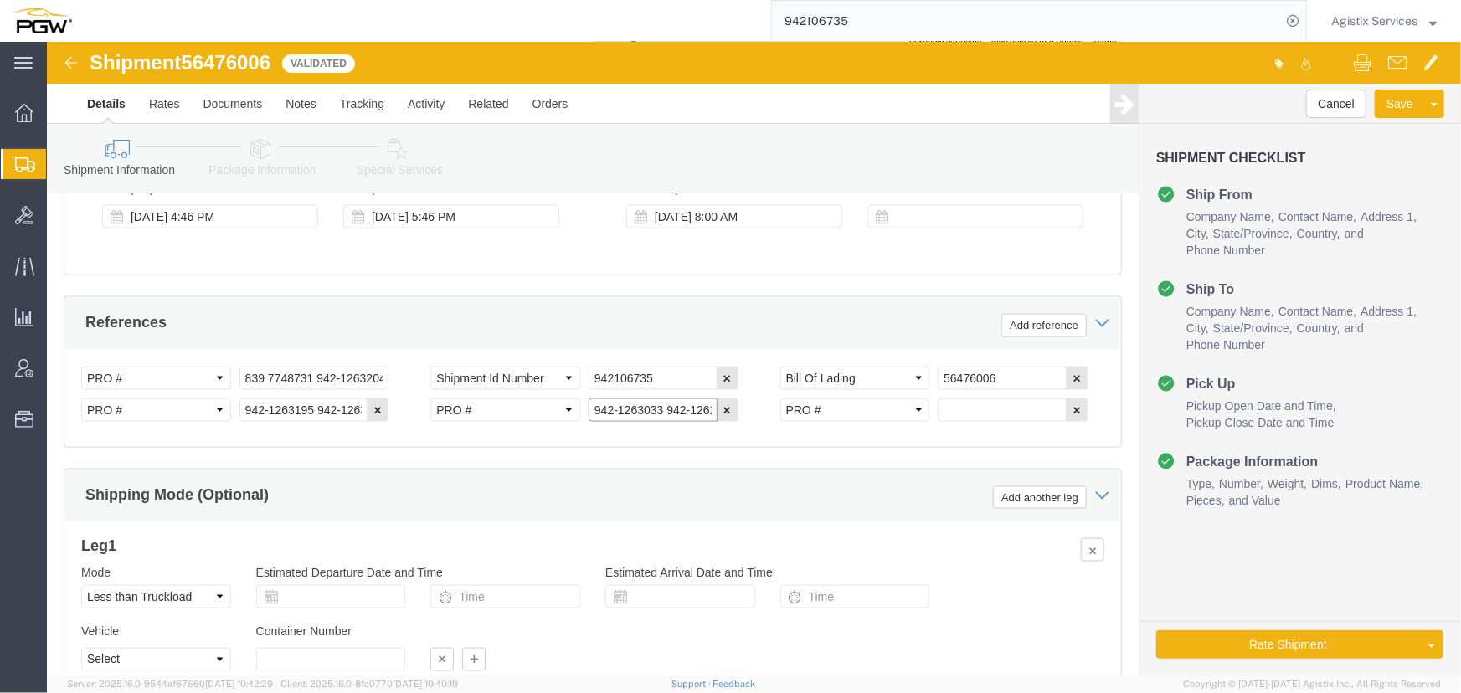
click input "942-1263033 942-1262990 942-1263155 942-1263169 942-126"
type input "942-1263033 942-1262990 942-1263155"
click input "text"
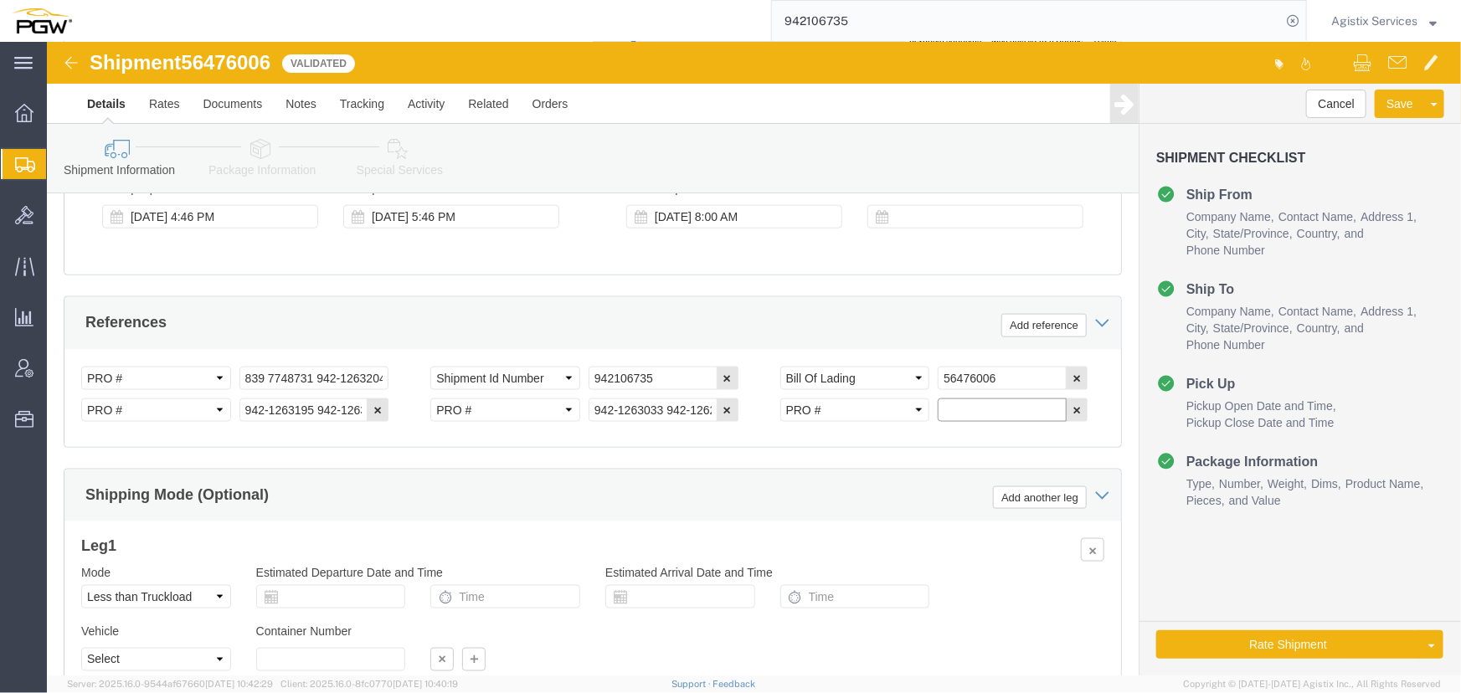
paste input "942-1263169 942-126"
type input "942-1263169 942-126"
click button "Rate Shipment"
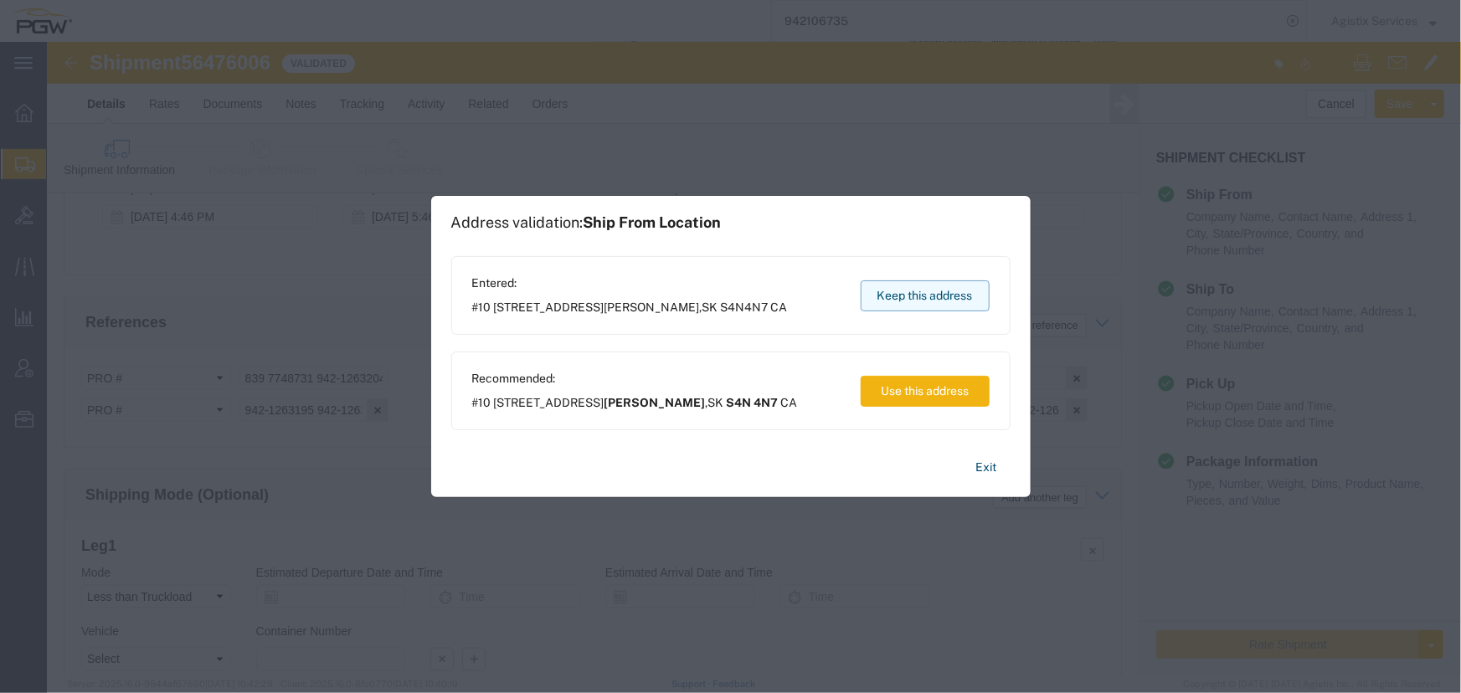
click at [899, 301] on button "Keep this address" at bounding box center [925, 296] width 129 height 31
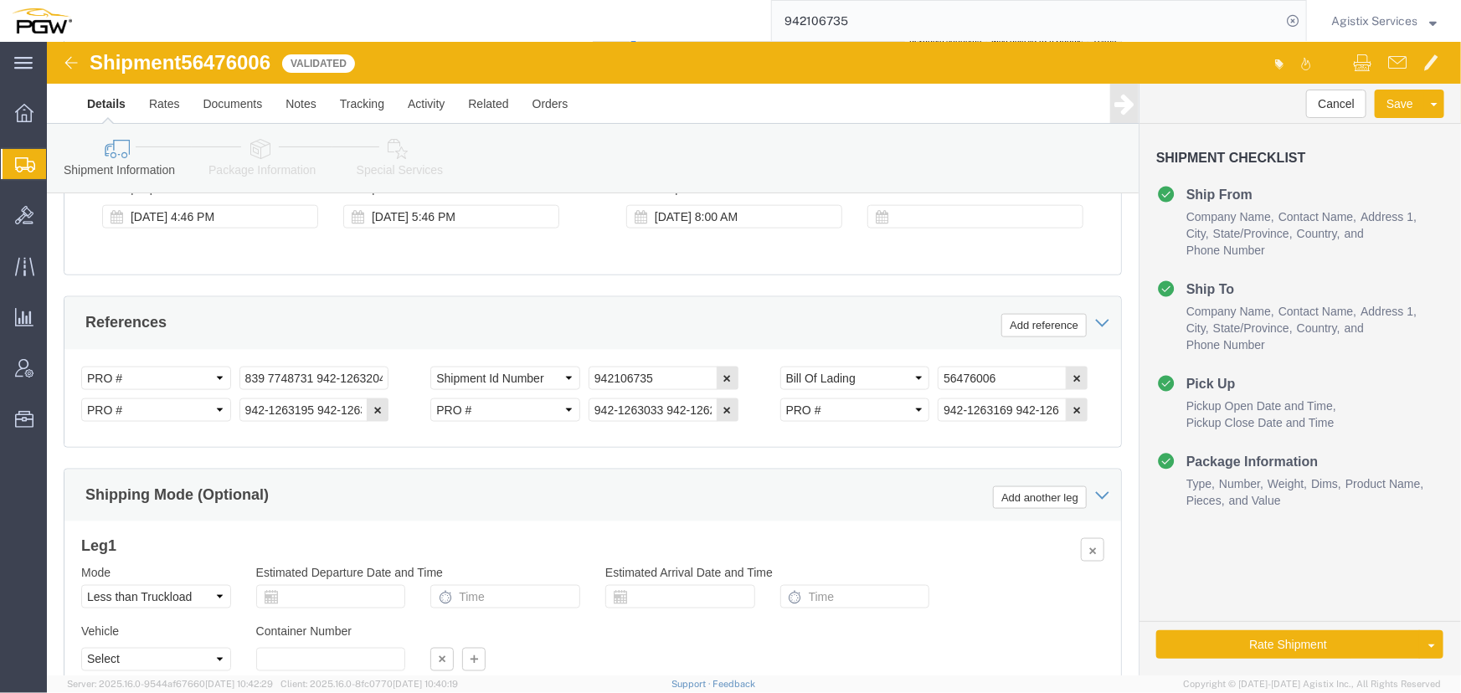
click at [18, 165] on icon at bounding box center [25, 164] width 20 height 15
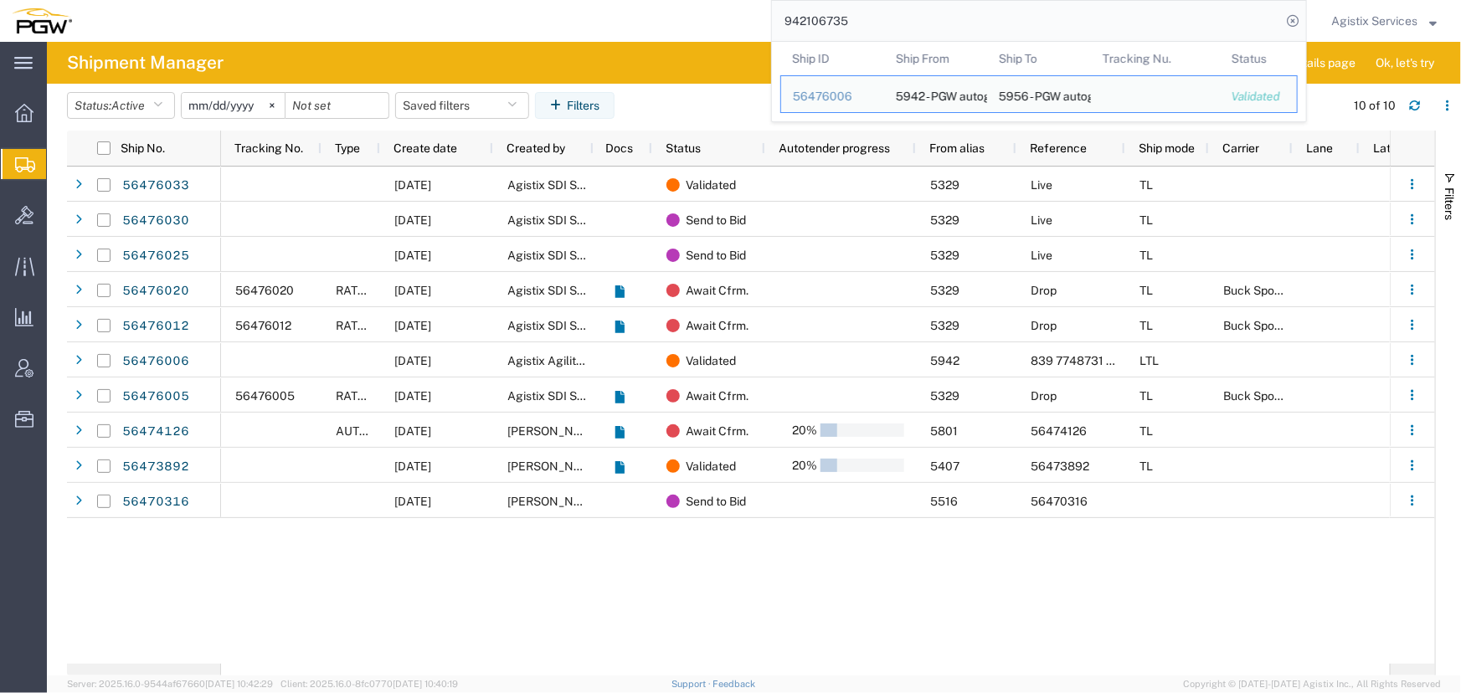
drag, startPoint x: 915, startPoint y: 21, endPoint x: 654, endPoint y: 22, distance: 261.3
click at [654, 22] on div "942106735 Ship ID Ship From Ship To Tracking Nu. Status Ship ID 56476006 Ship F…" at bounding box center [696, 21] width 1224 height 42
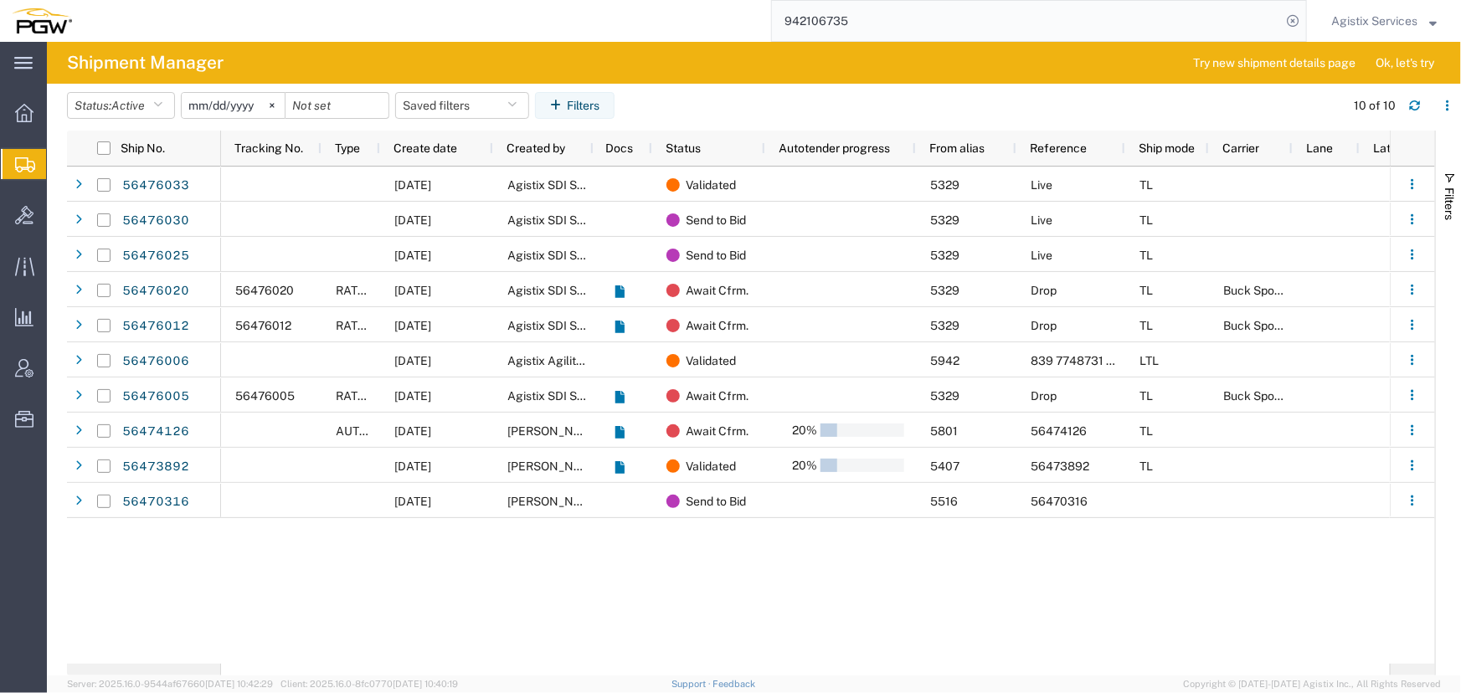
click at [848, 18] on input "942106735" at bounding box center [1026, 21] width 509 height 40
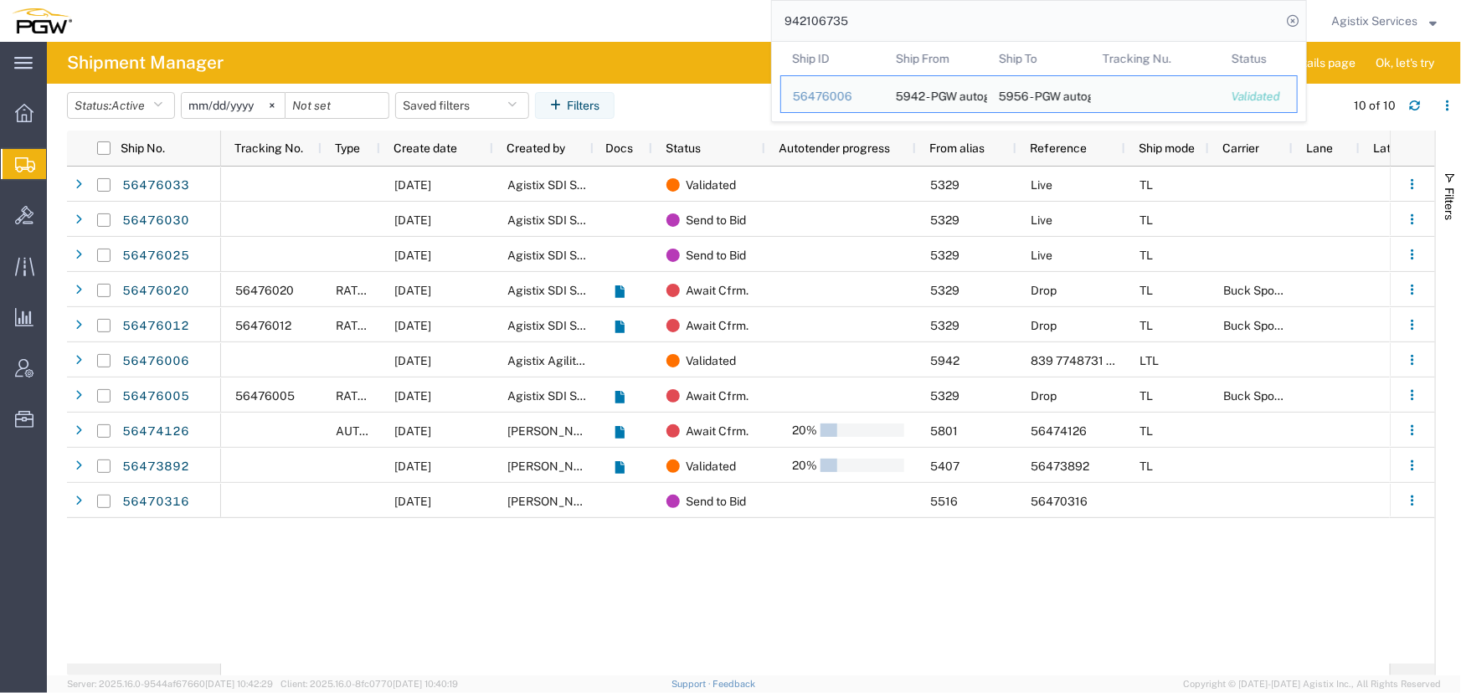
click at [871, 26] on input "942106735" at bounding box center [1026, 21] width 509 height 40
click at [823, 91] on div "56476006" at bounding box center [833, 97] width 80 height 18
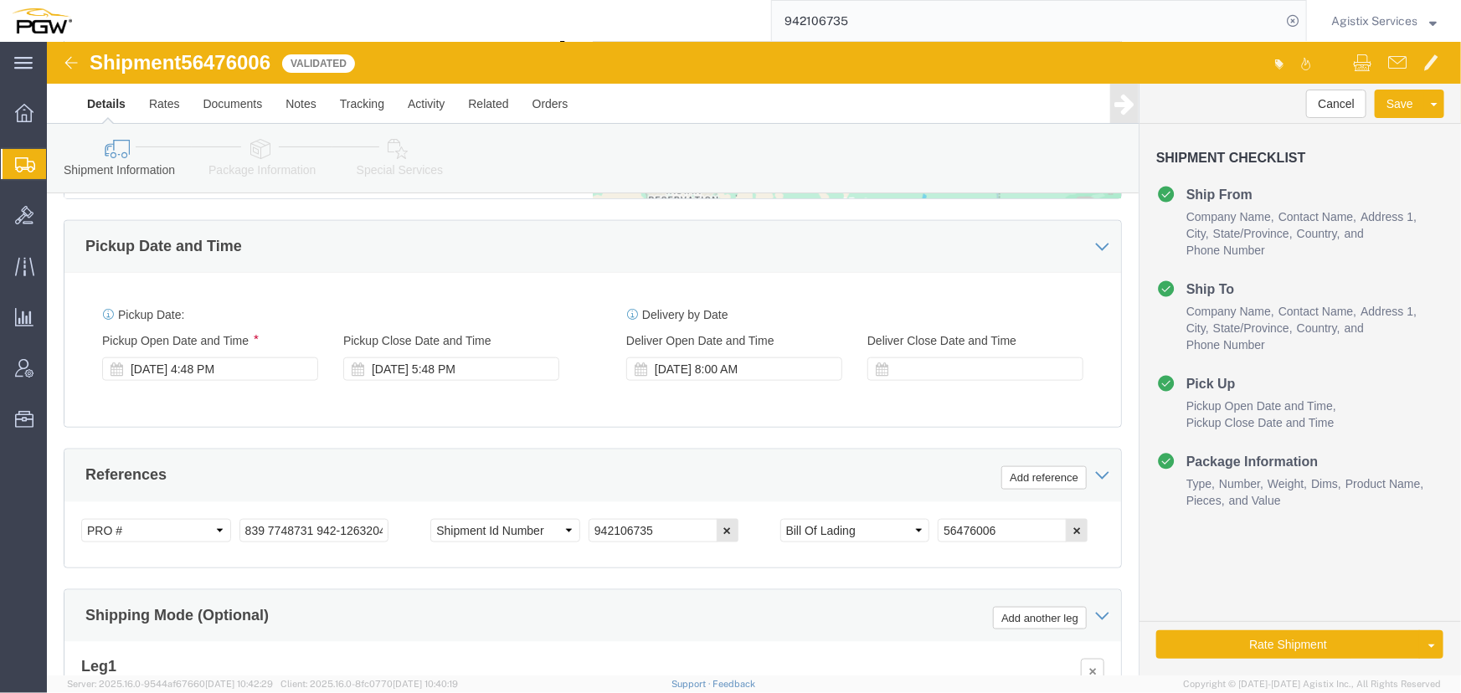
select select "28521"
select select "28529"
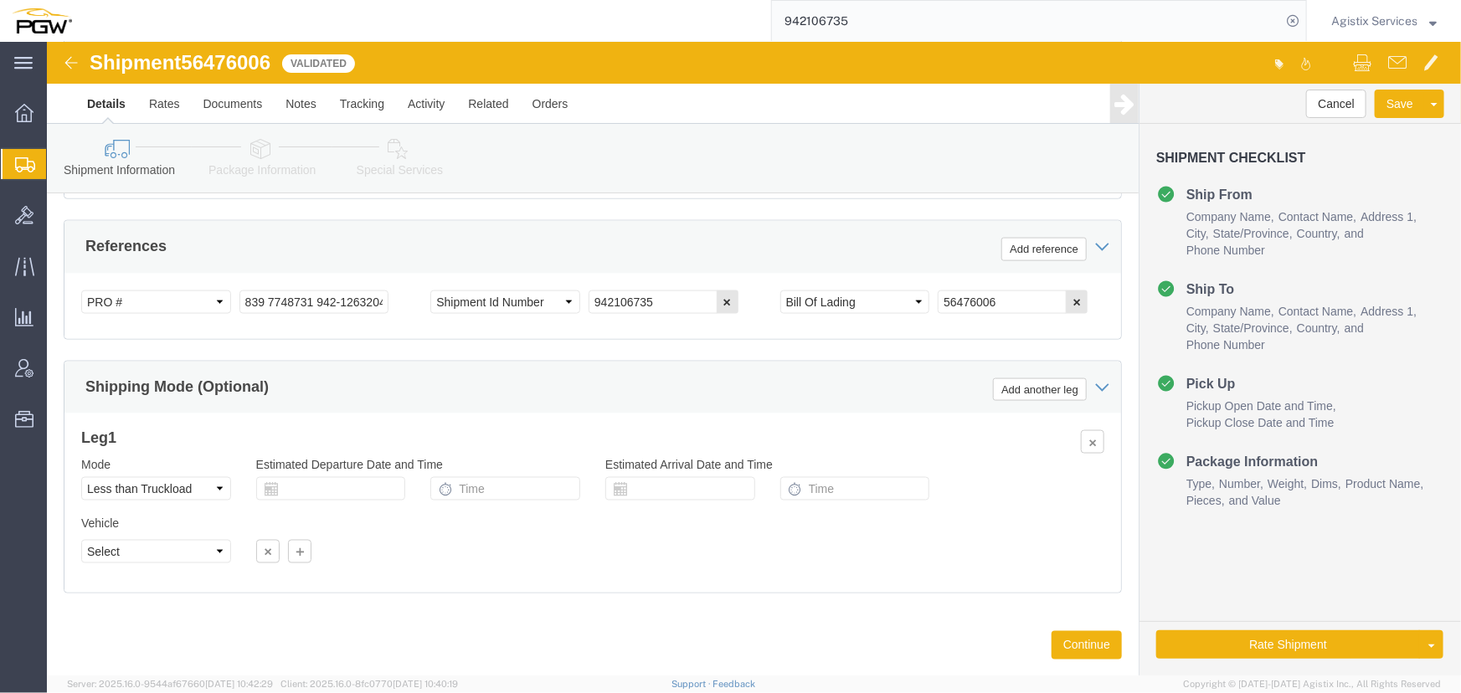
scroll to position [1067, 0]
click button "Add reference"
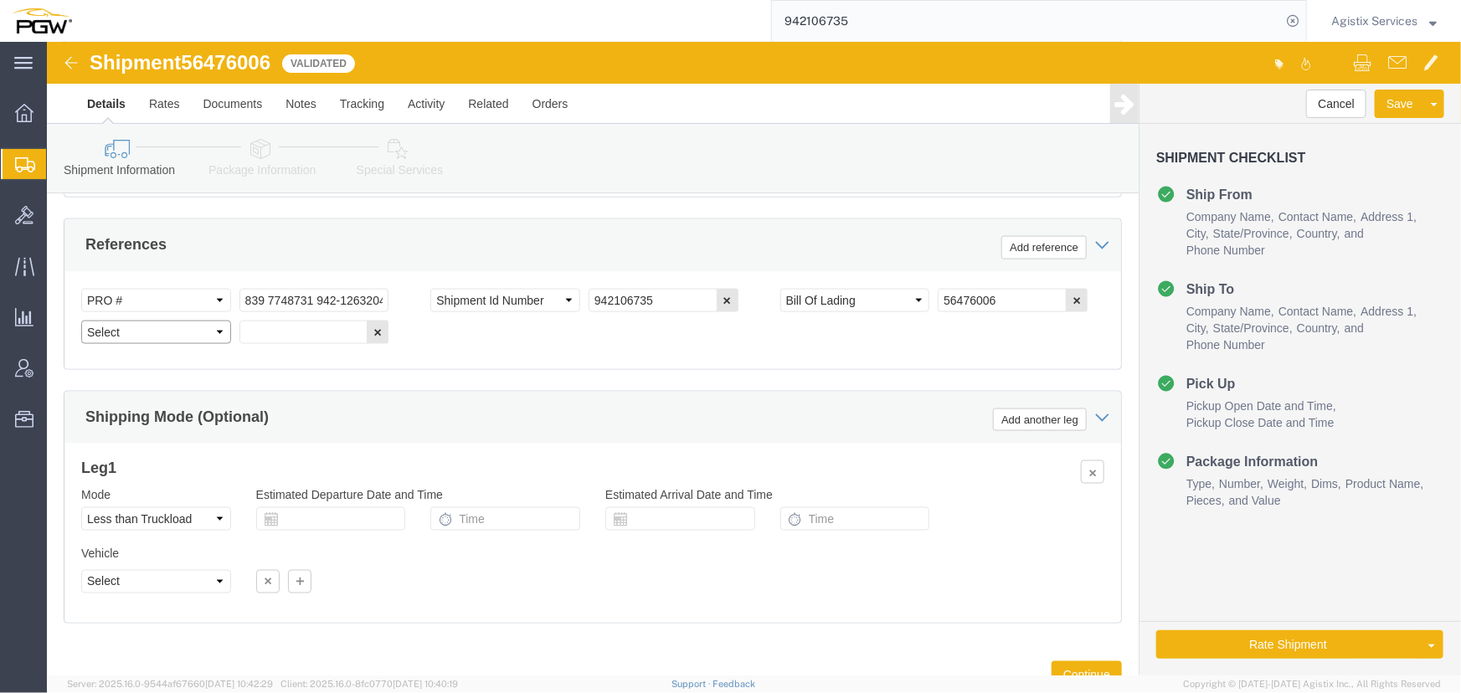
click select "Select Account Type Activity ID Airline Appointment Number ASN Batch Request # …"
select select "PRONUMBER"
click select "Select Account Type Activity ID Airline Appointment Number ASN Batch Request # …"
click input "839 7748731 942-1263204 942-1263188 942-1263195 942-1263191 942-1263062 942-126…"
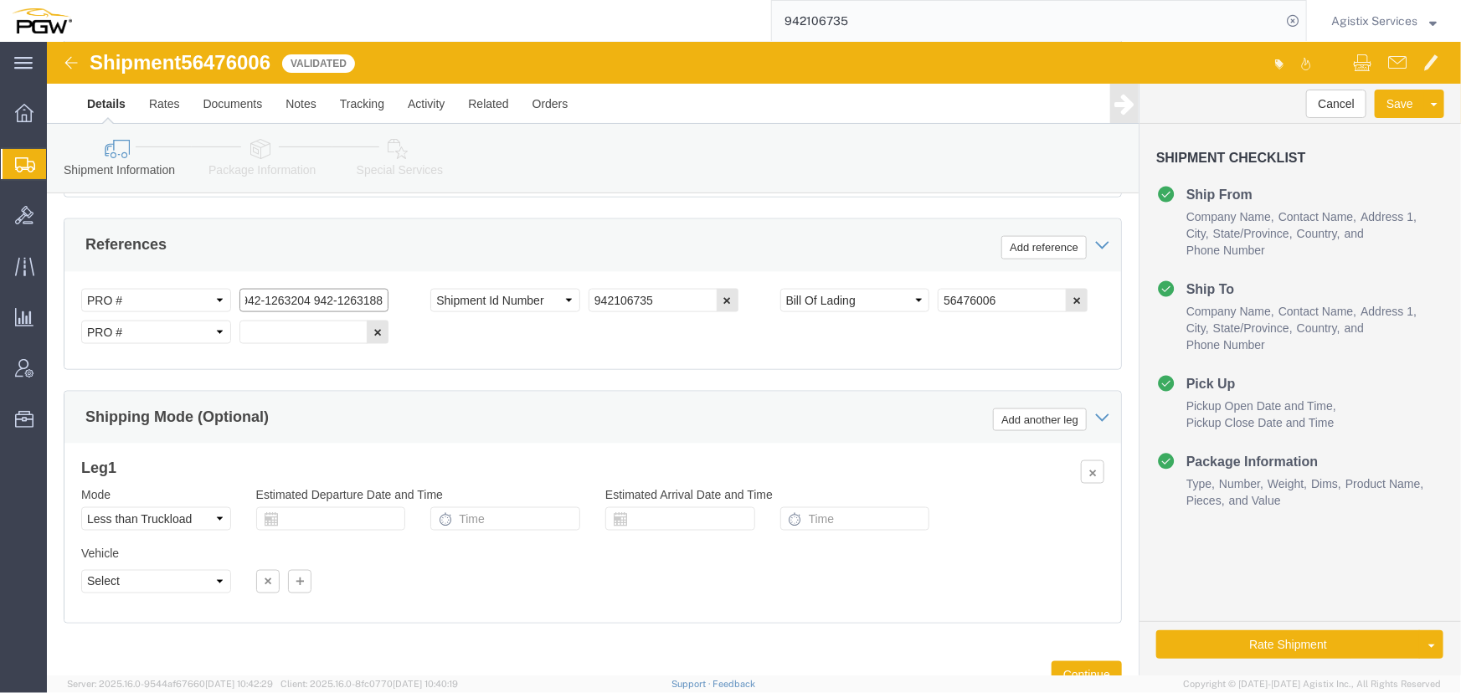
type input "839 7748731 942-1263204 942-1263188"
click input "text"
paste input "942-1263195 942-1263191 942-1263062 942-1263033 942-1262990 942-1263155 942-126…"
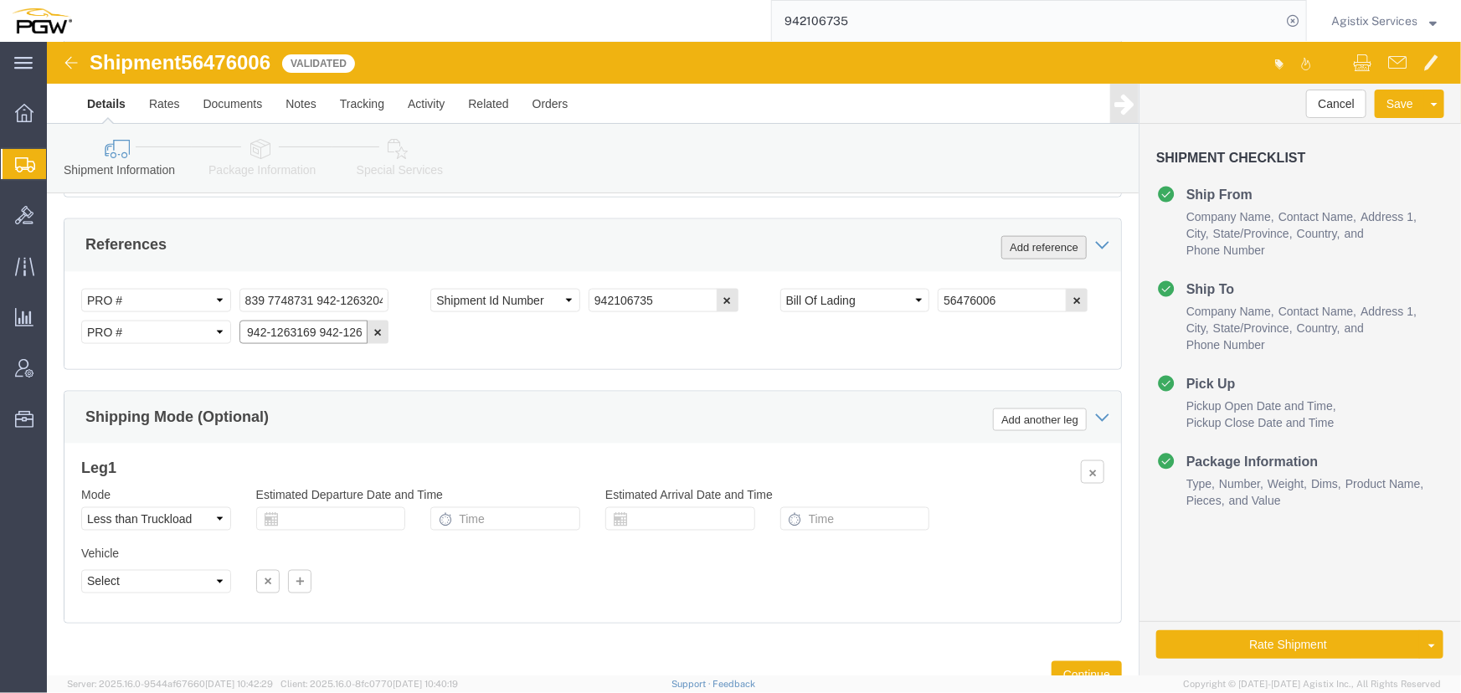
type input "942-1263195 942-1263191 942-1263062 942-1263033 942-1262990 942-1263155 942-126…"
click button "Add reference"
click select "Select Account Type Activity ID Airline Appointment Number ASN Batch Request # …"
select select "PRONUMBER"
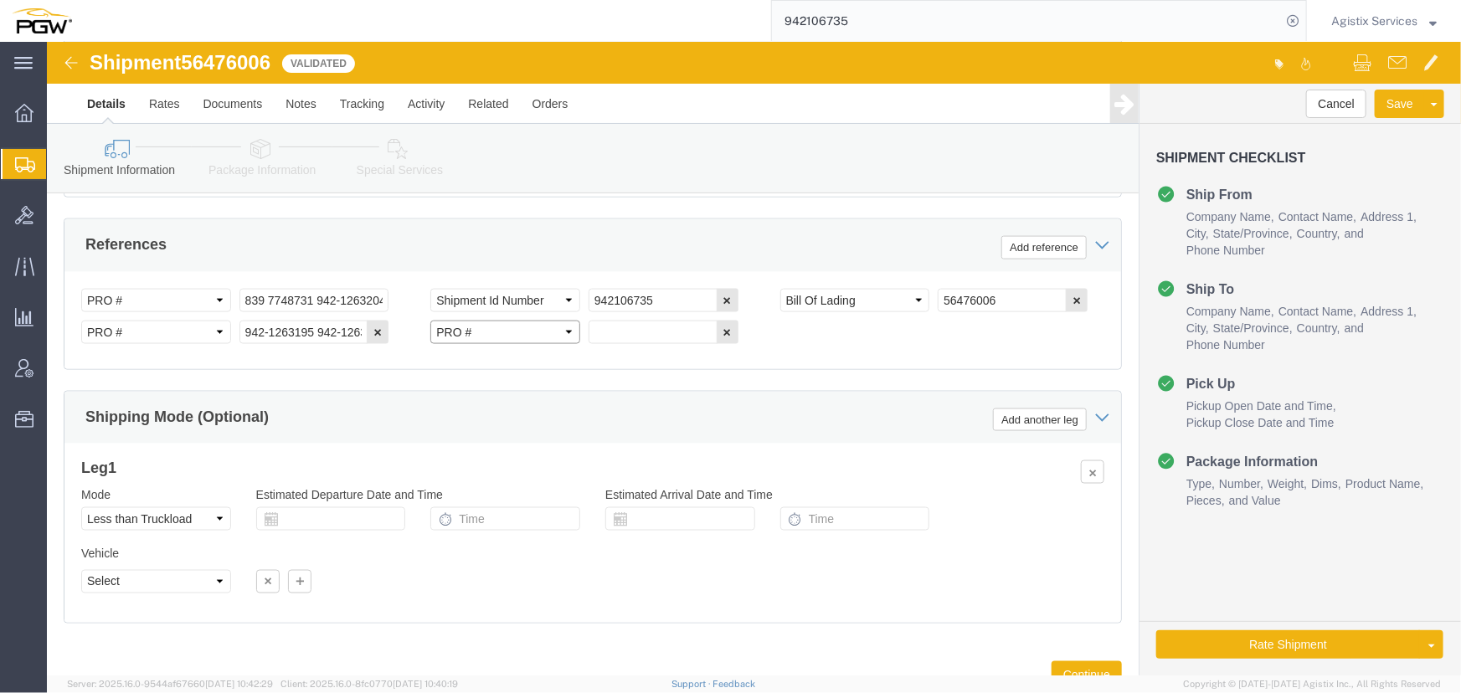
click select "Select Account Type Activity ID Airline Appointment Number ASN Batch Request # …"
click input "942-1263195 942-1263191 942-1263062 942-1263033 942-1262990 942-1263155 942-126…"
type input "942-1263195 942-1263191 942-1263062"
click input "text"
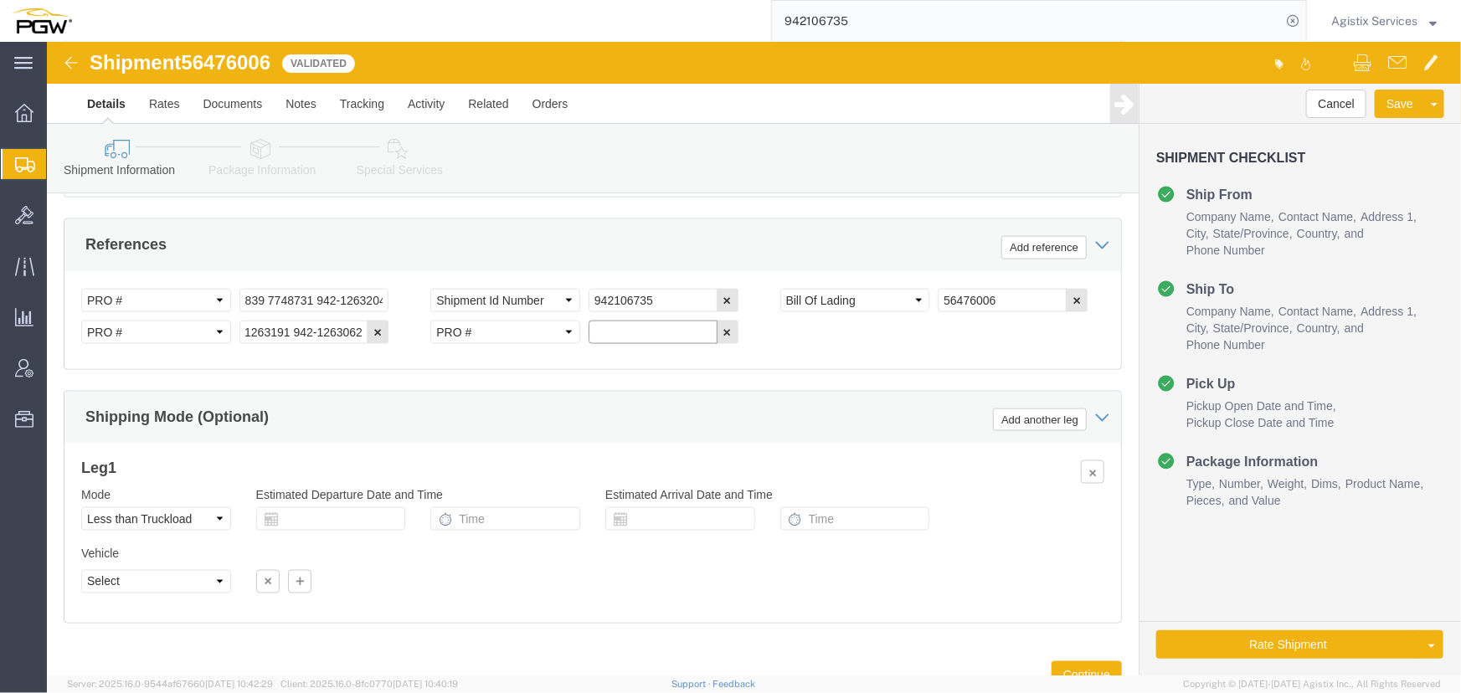
scroll to position [0, 0]
paste input "942-1263033 942-1262990 942-1263155 942-1263169 942-126"
type input "942-1263033 942-1262990 942-1263155 942-1263169 942-126"
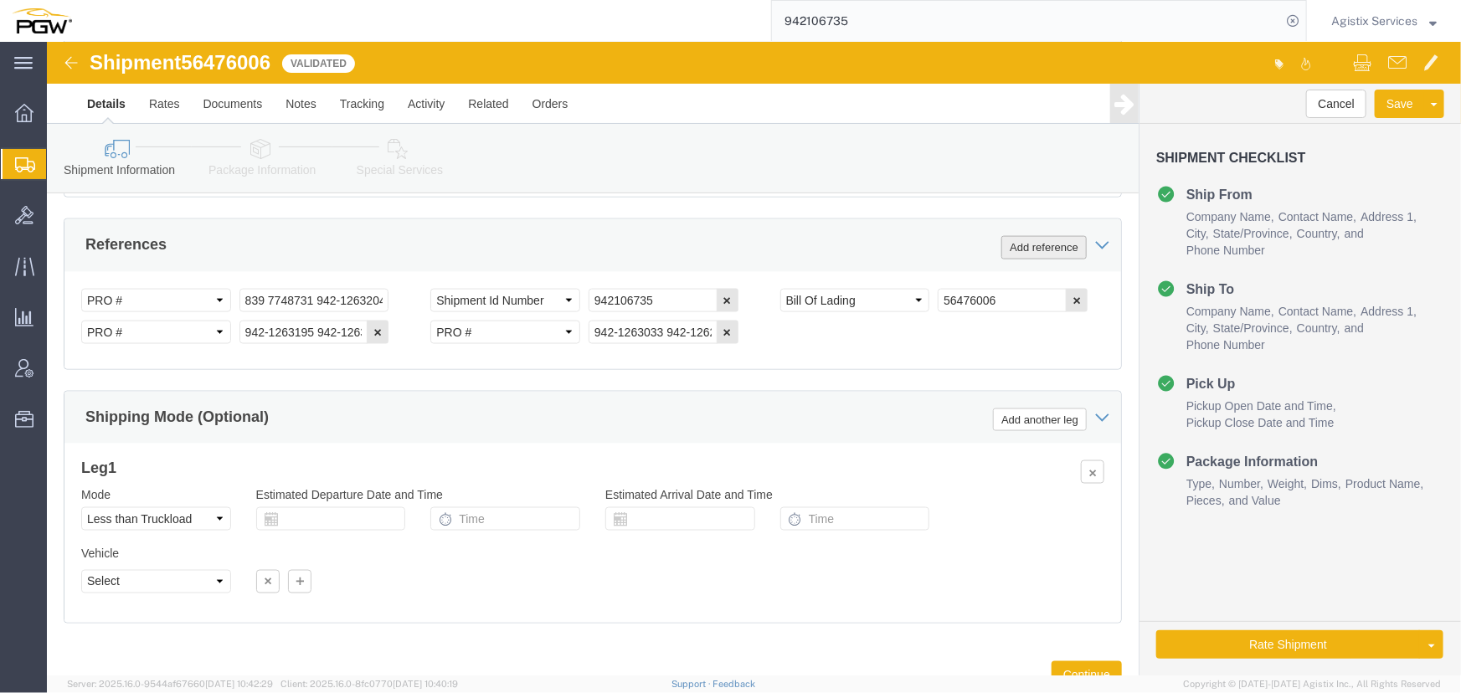
click button "Add reference"
click select "Select Account Type Activity ID Airline Appointment Number ASN Batch Request # …"
select select "PRONUMBER"
click select "Select Account Type Activity ID Airline Appointment Number ASN Batch Request # …"
click input "942-1263033 942-1262990 942-1263155 942-1263169 942-126"
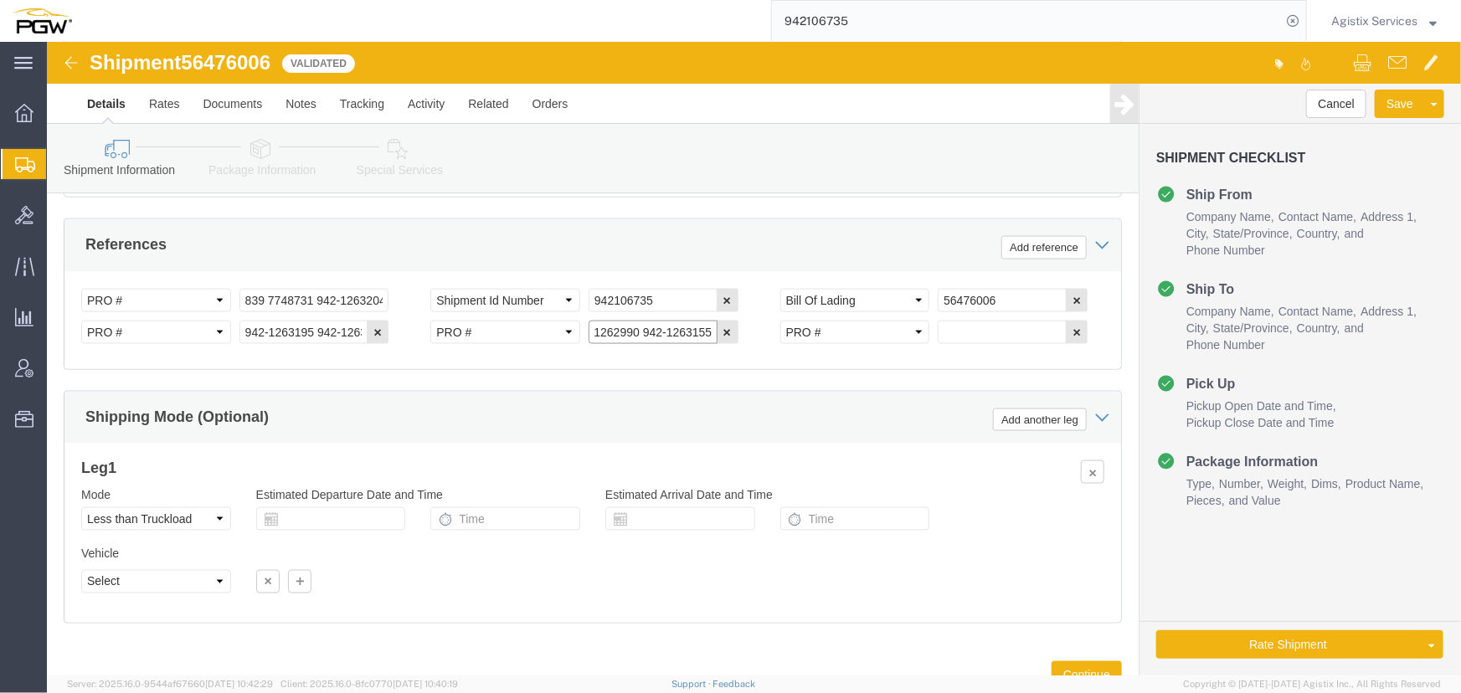
scroll to position [0, 100]
type input "942-1263033 942-1262990 942-1263155"
click input "text"
paste input "942-1263169 942-126"
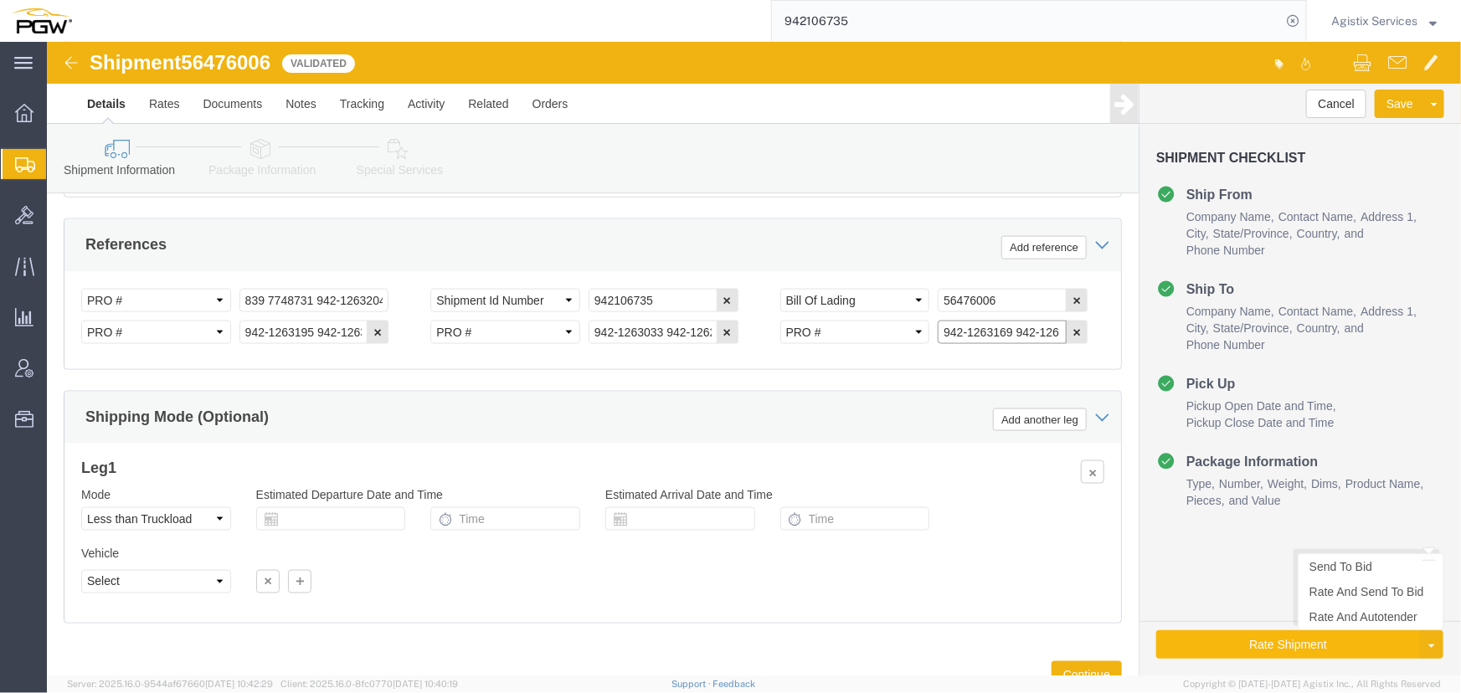
type input "942-1263169 942-126"
click button "Rate Shipment"
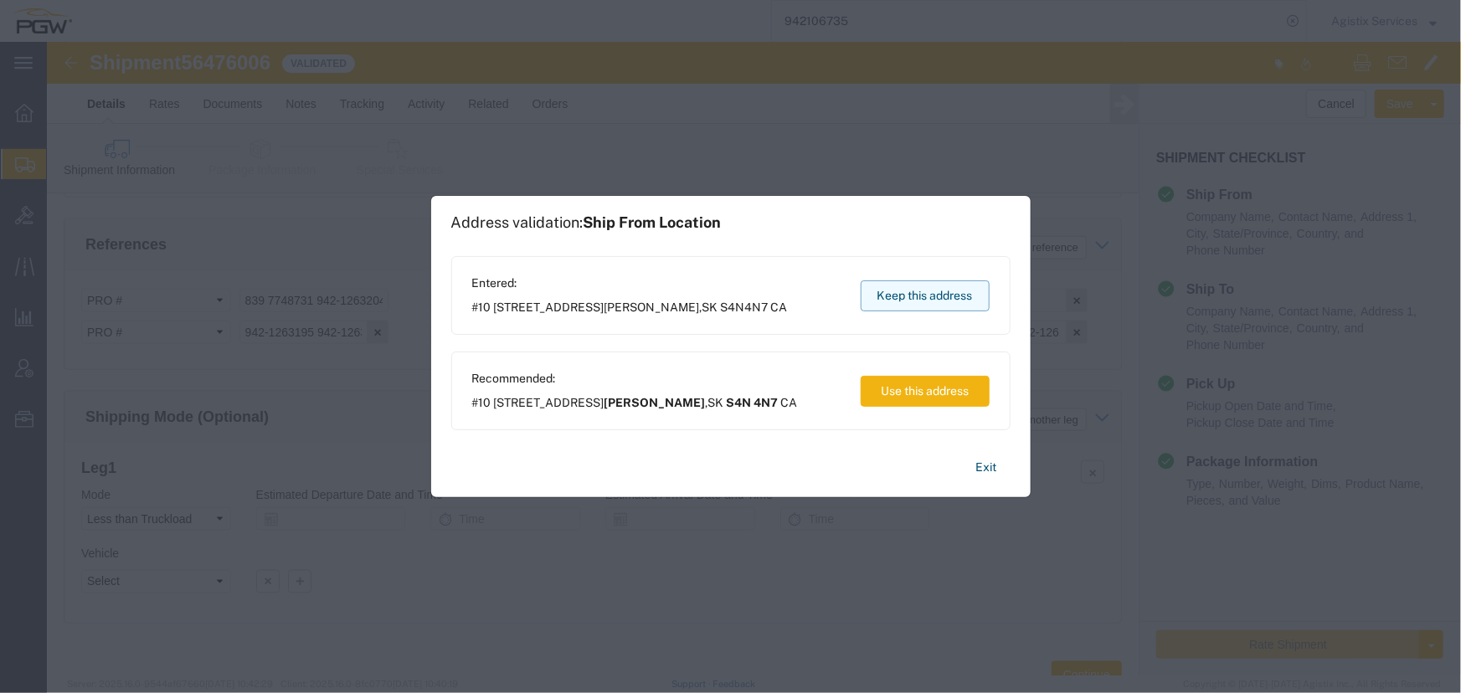
click at [929, 295] on button "Keep this address" at bounding box center [925, 296] width 129 height 31
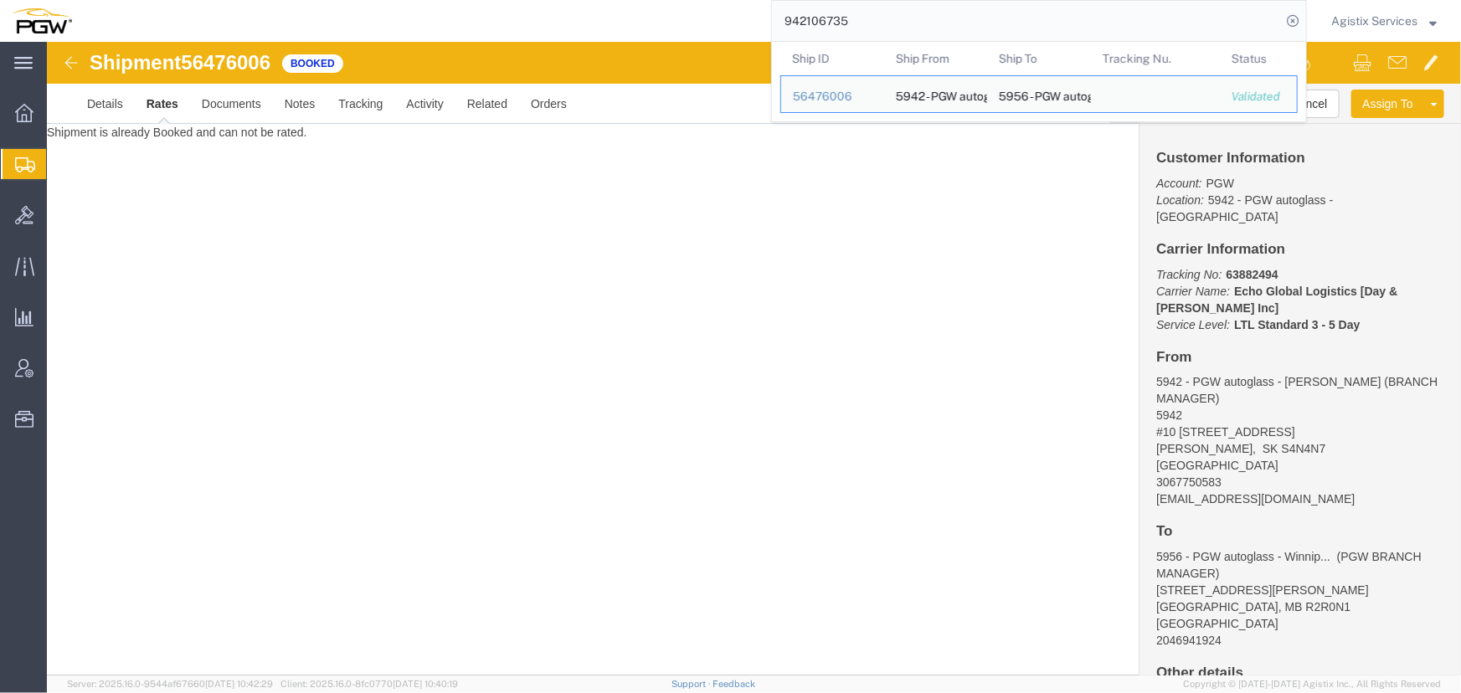
click at [867, 21] on input "942106735" at bounding box center [1026, 21] width 509 height 40
drag, startPoint x: 865, startPoint y: 20, endPoint x: 585, endPoint y: 13, distance: 279.8
click at [585, 13] on div "942106735 Ship ID Ship From Ship To Tracking Nu. Status Ship ID 56476006 Ship F…" at bounding box center [696, 21] width 1224 height 42
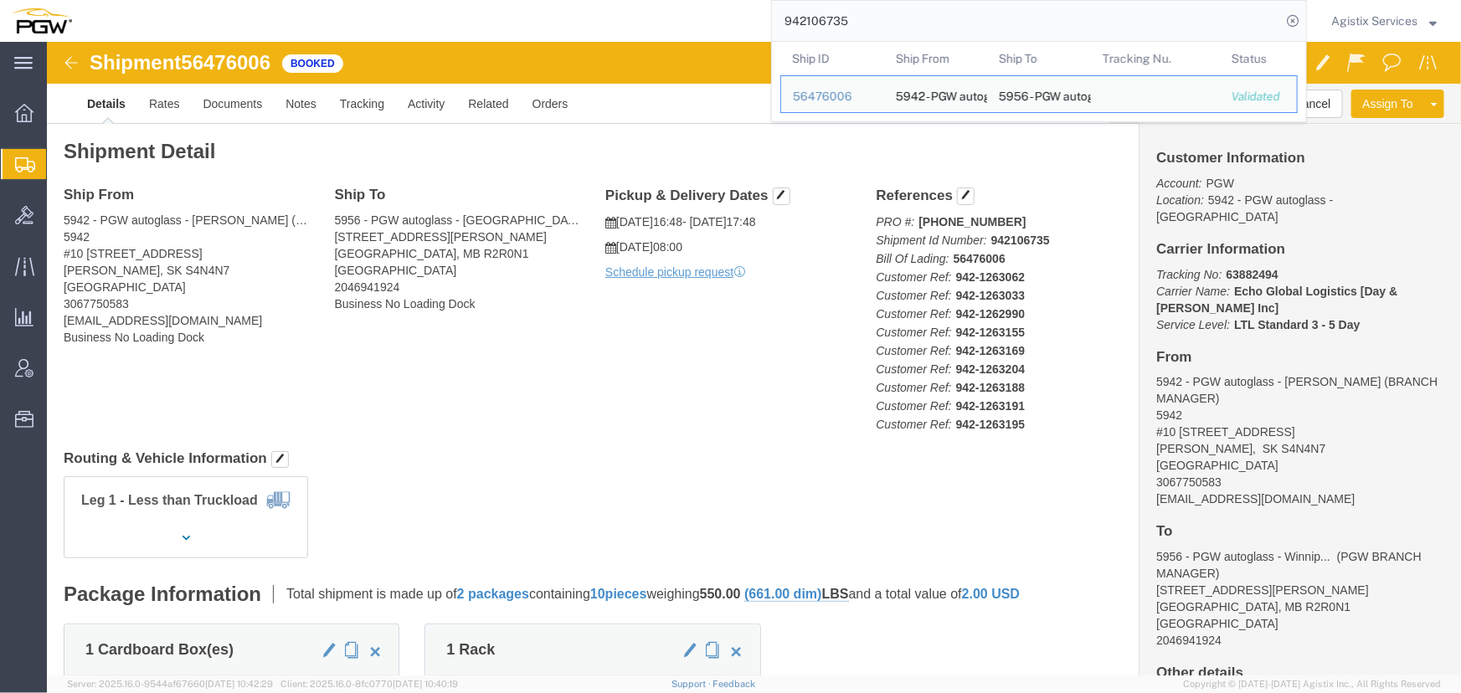
click at [883, 22] on input "942106735" at bounding box center [1026, 21] width 509 height 40
drag, startPoint x: 648, startPoint y: 9, endPoint x: 604, endPoint y: 34, distance: 51.0
click at [612, 32] on div "942106735 Ship ID Ship From Ship To Tracking Nu. Status Ship ID 56476006 Ship F…" at bounding box center [696, 21] width 1224 height 42
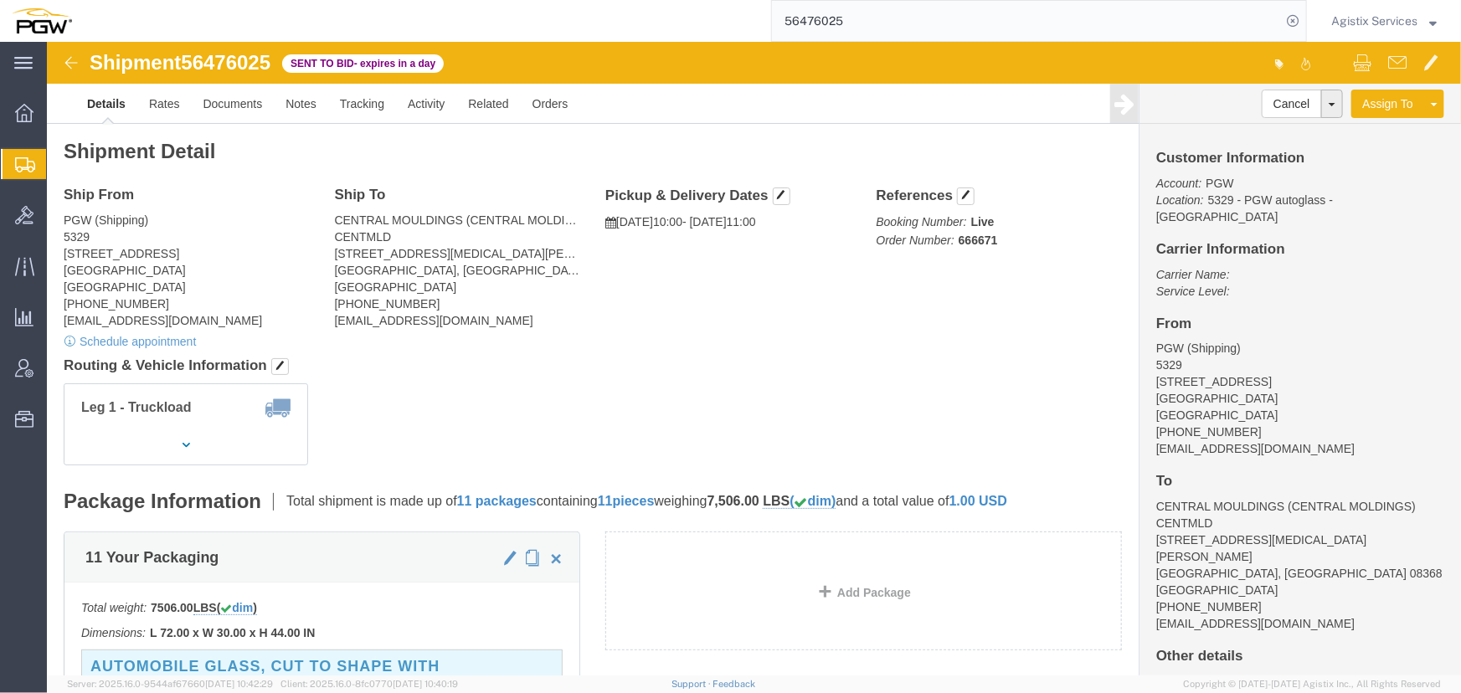
click at [894, 15] on input "56476025" at bounding box center [1026, 21] width 509 height 40
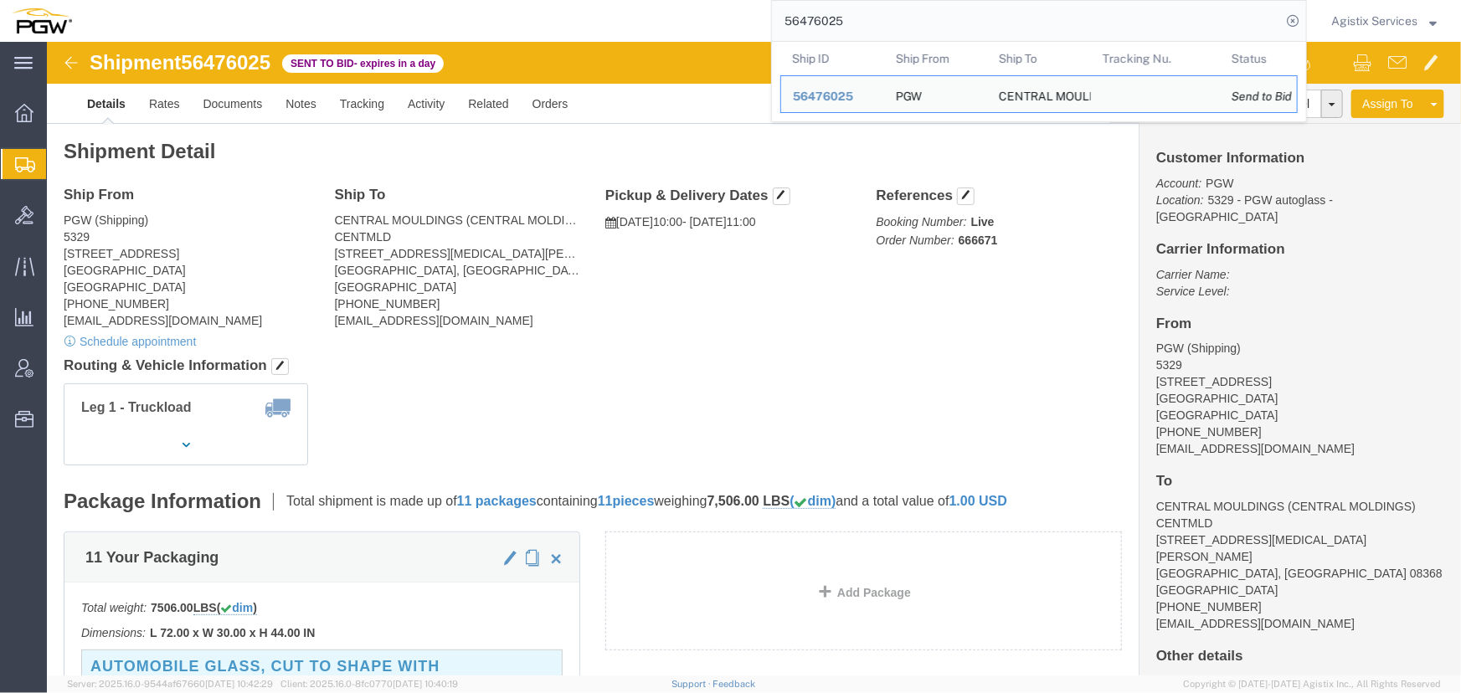
drag, startPoint x: 894, startPoint y: 15, endPoint x: 694, endPoint y: 14, distance: 200.2
click at [694, 14] on div "56476025 Ship ID Ship From Ship To Tracking Nu. Status Ship ID 56476025 Ship Fr…" at bounding box center [696, 21] width 1224 height 42
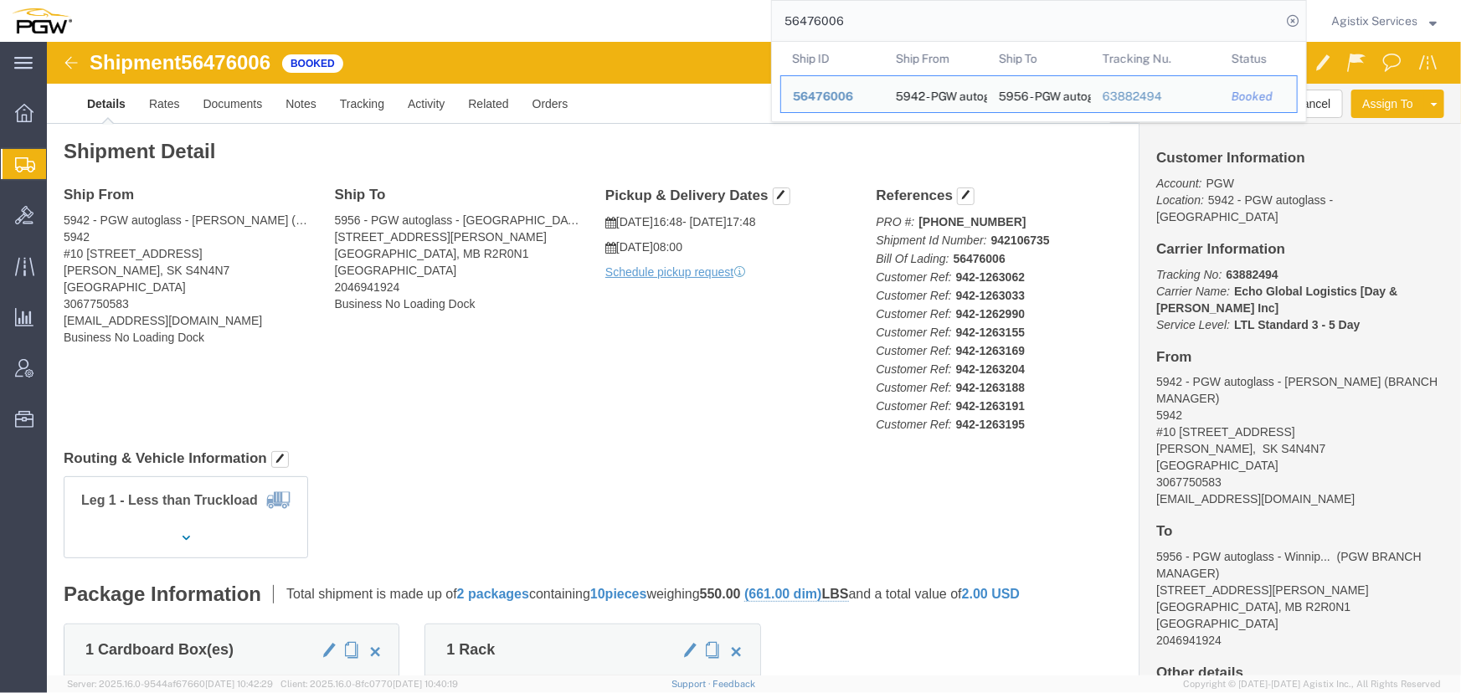
click at [863, 31] on input "56476006" at bounding box center [1026, 21] width 509 height 40
click at [673, 20] on div "56476006 Ship ID Ship From Ship To Tracking Nu. Status Ship ID 56476006 Ship Fr…" at bounding box center [696, 21] width 1224 height 42
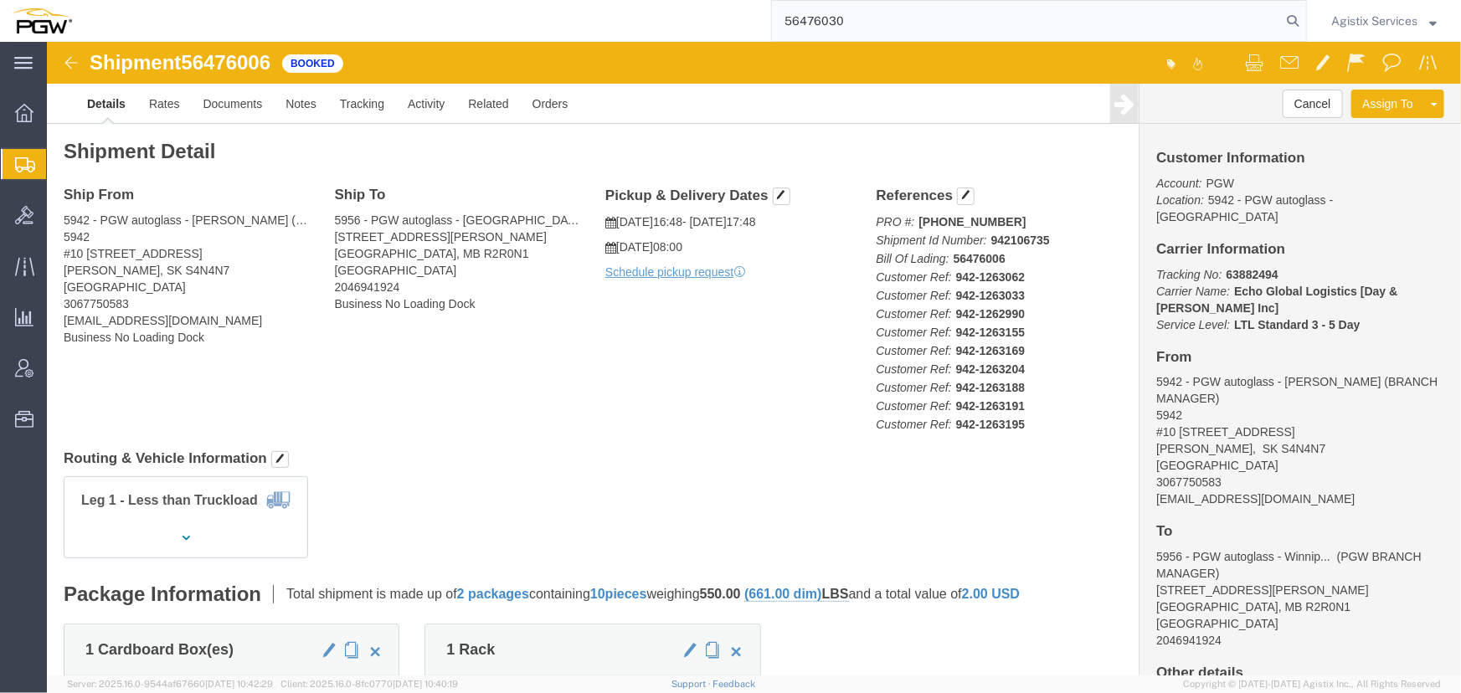
type input "56476030"
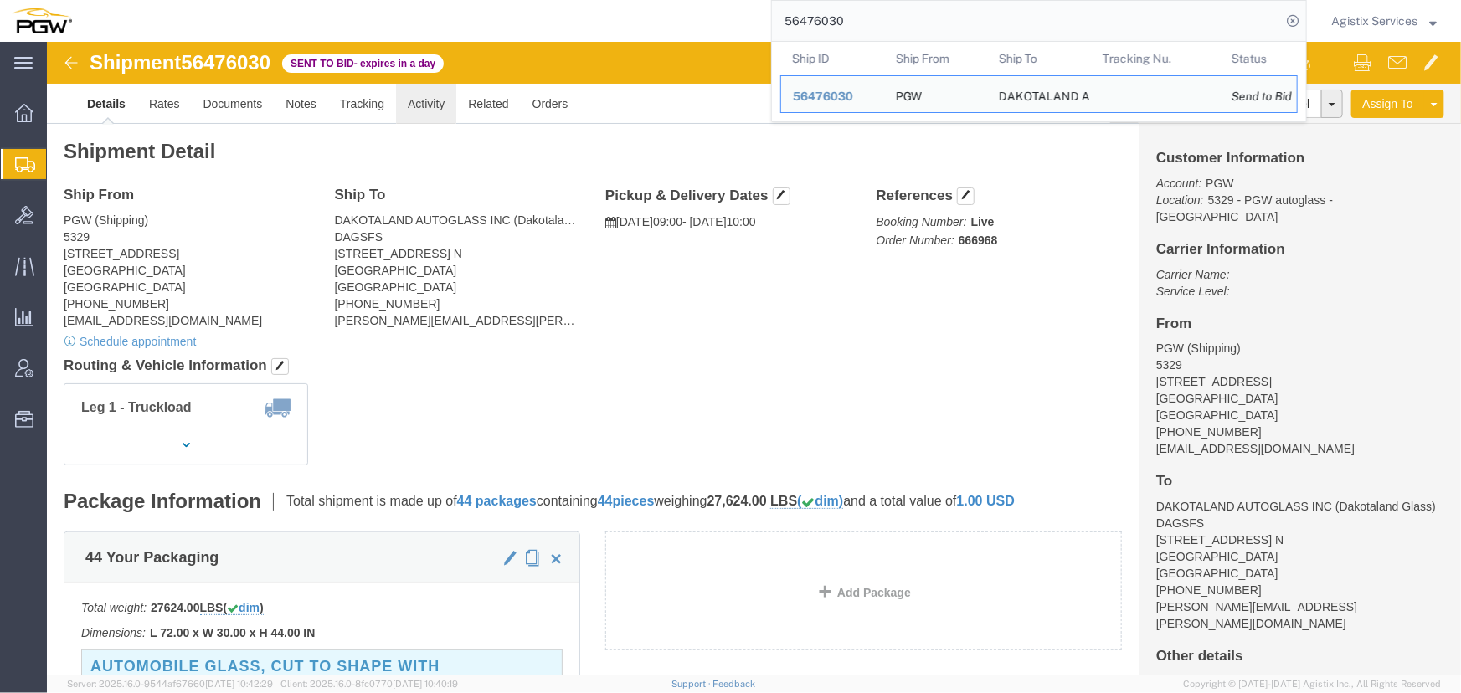
click link "Activity"
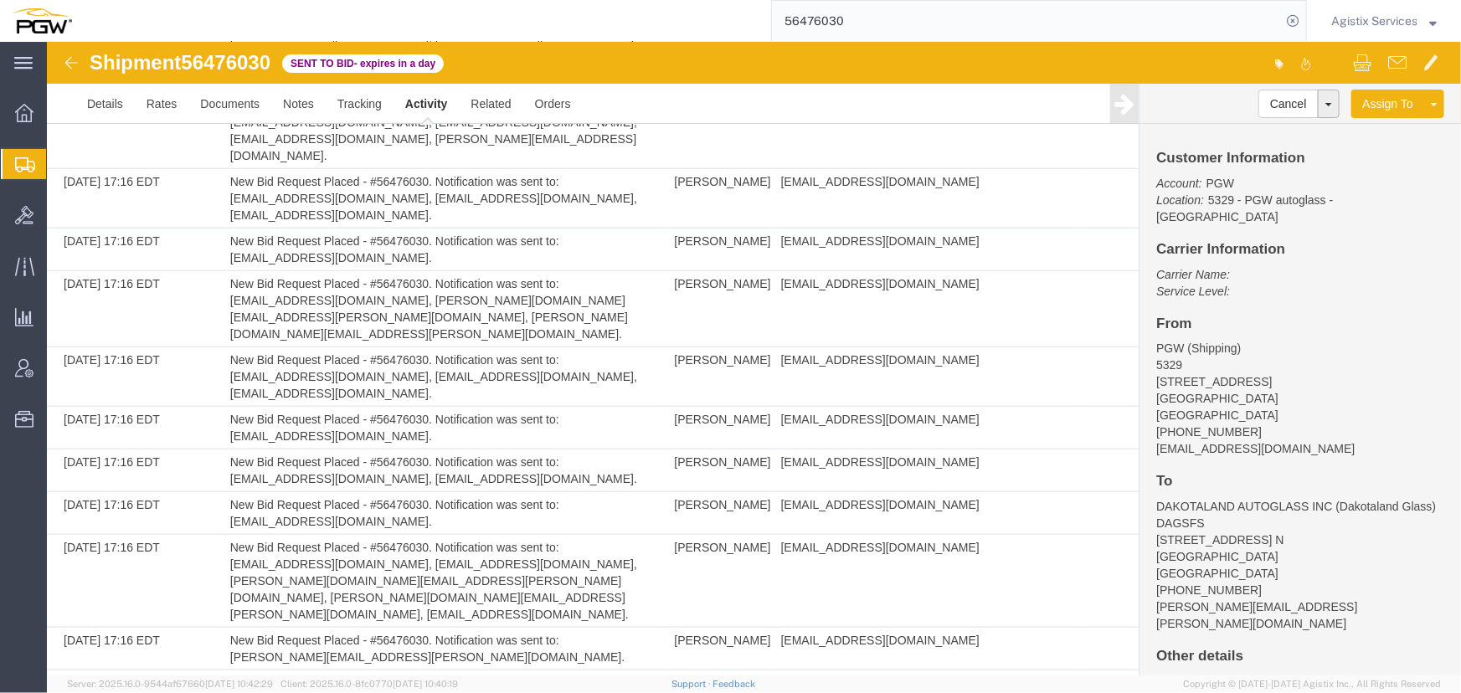
scroll to position [606, 0]
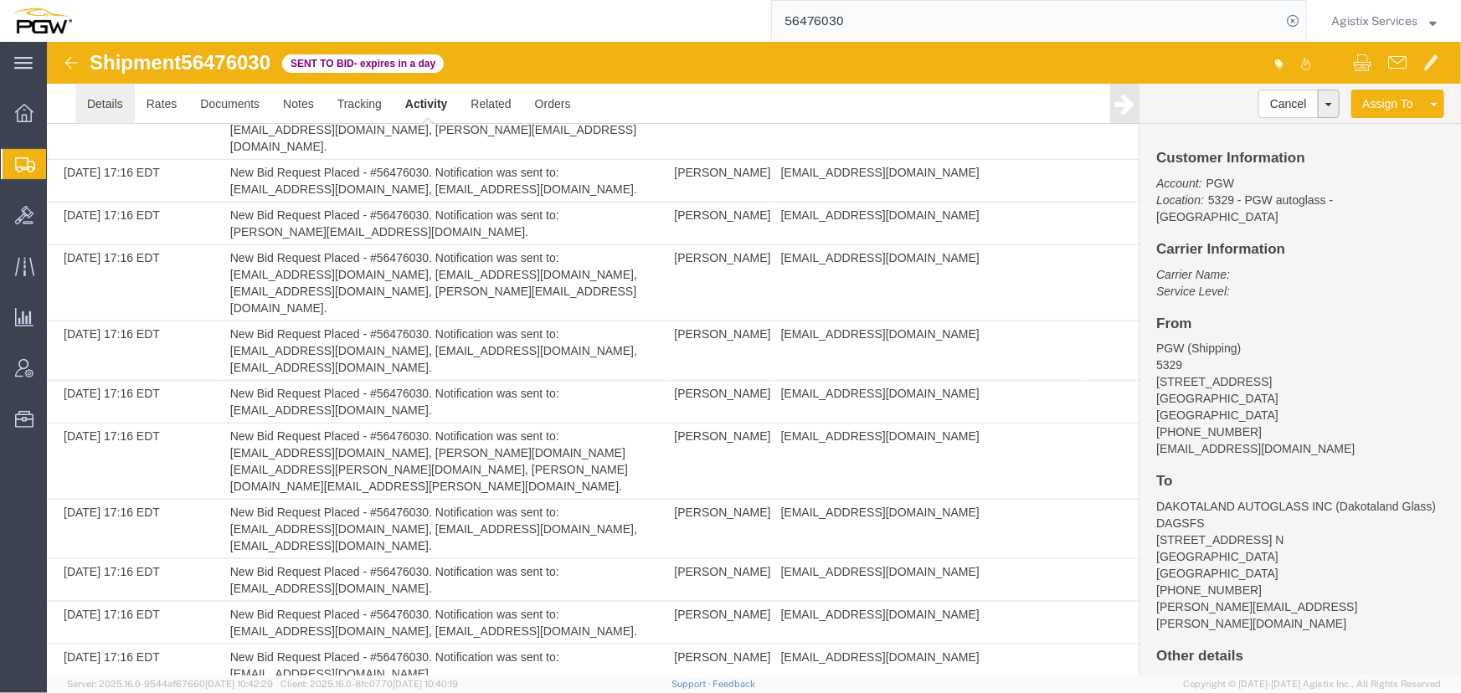
click at [100, 96] on link "Details" at bounding box center [104, 103] width 59 height 40
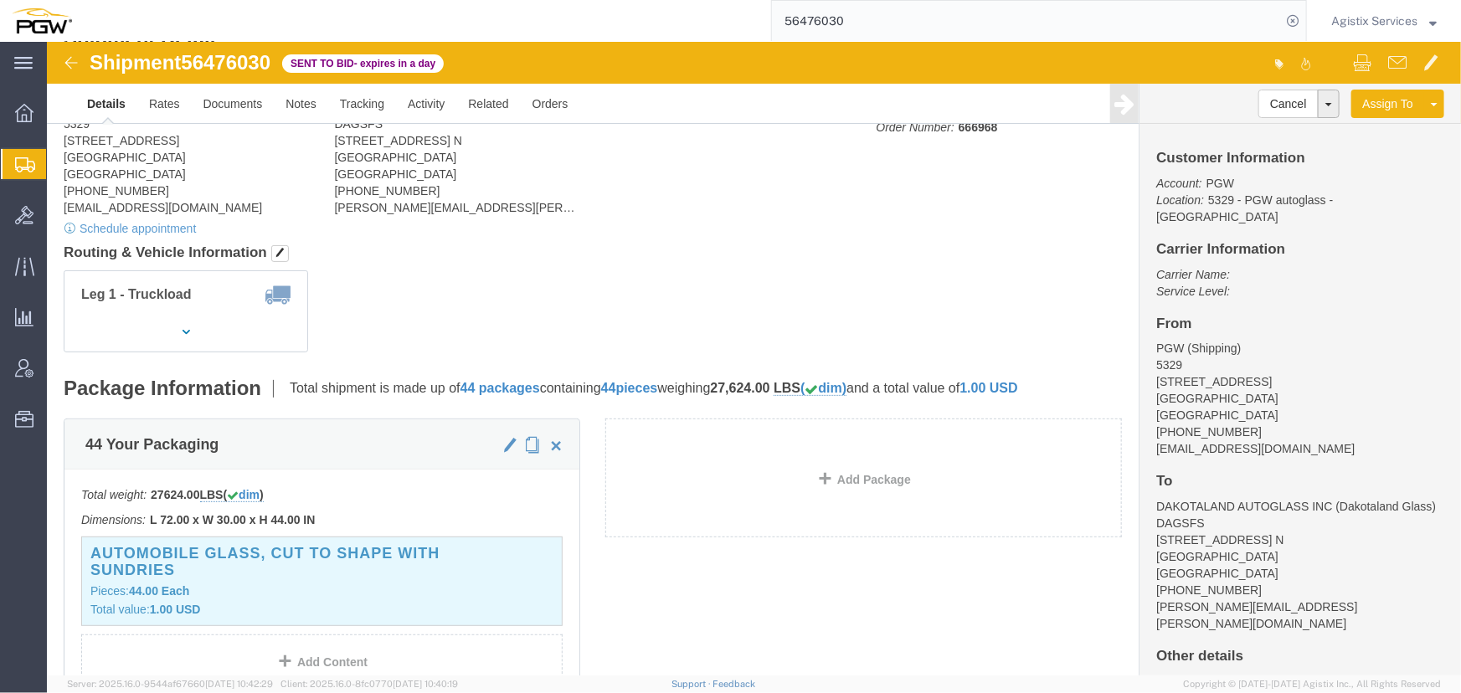
scroll to position [73, 0]
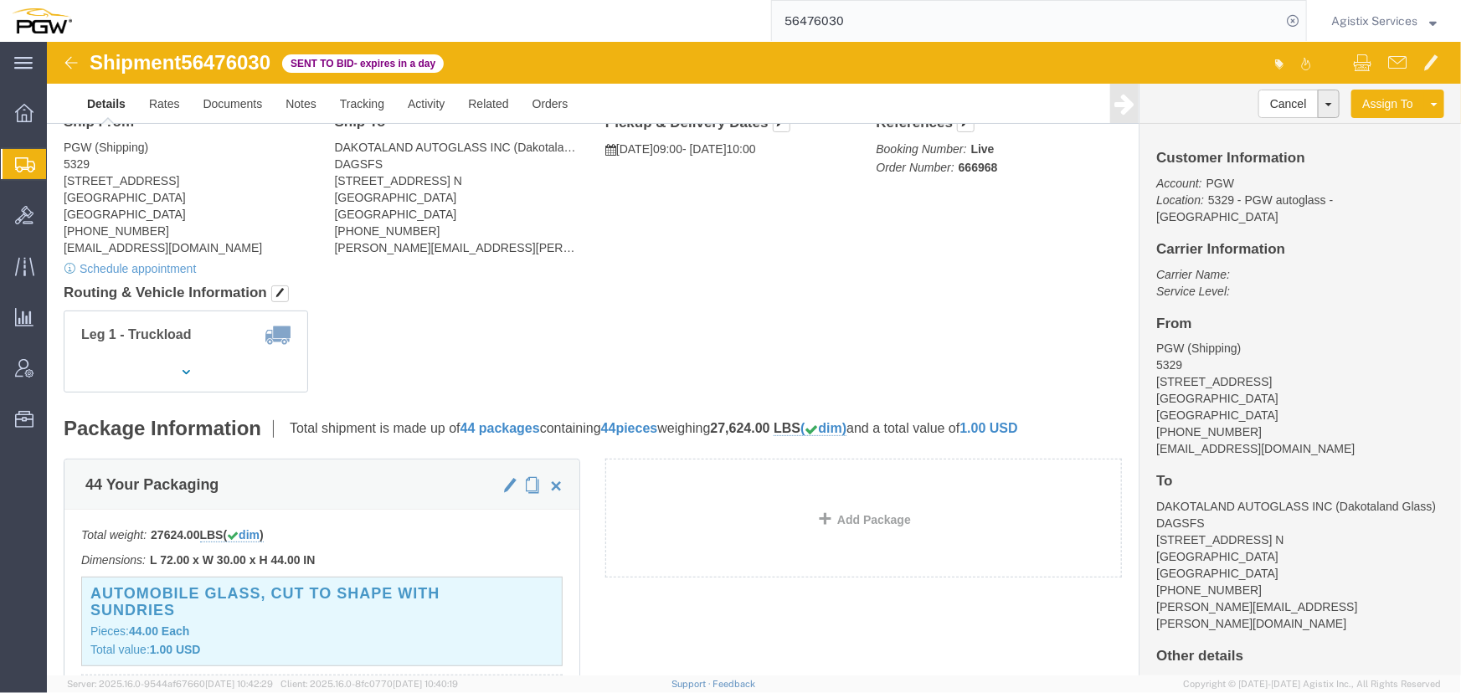
click at [1348, 13] on span "Agistix Services" at bounding box center [1375, 21] width 86 height 18
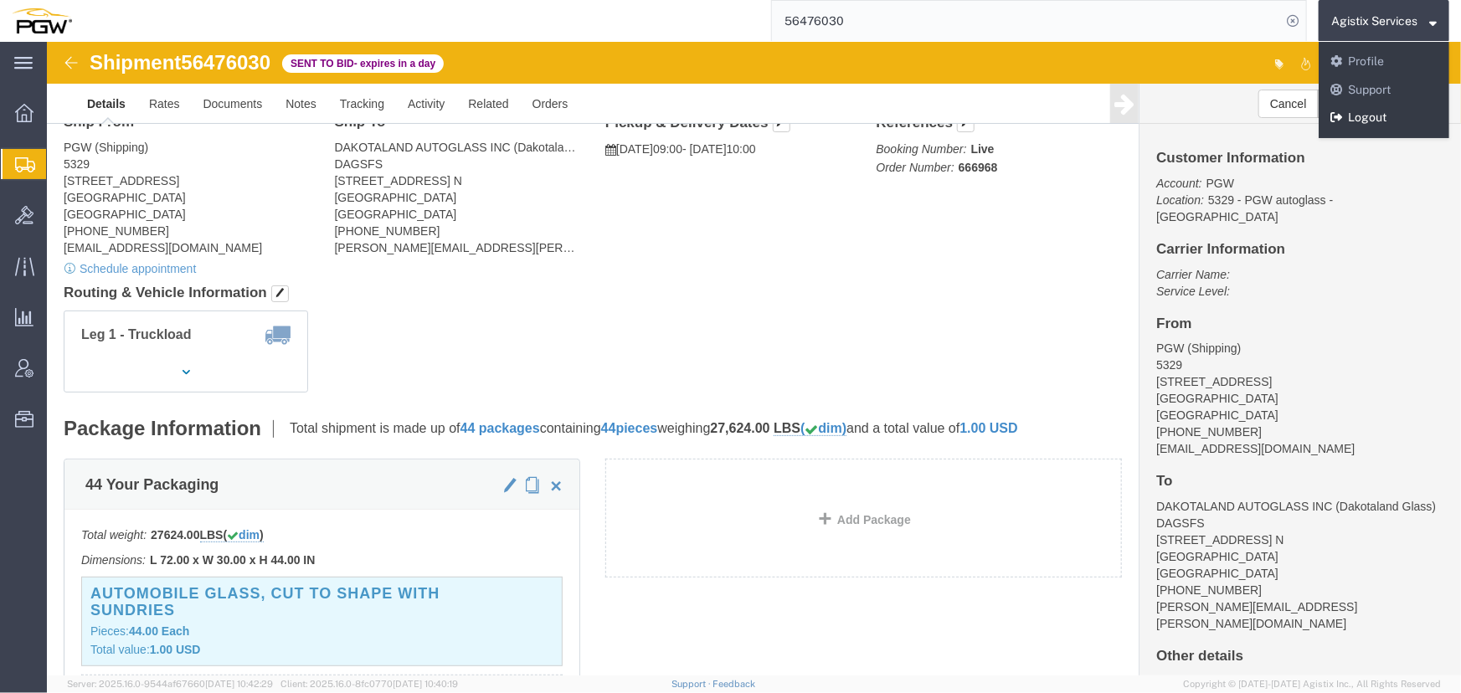
click at [1347, 112] on link "Logout" at bounding box center [1384, 118] width 131 height 28
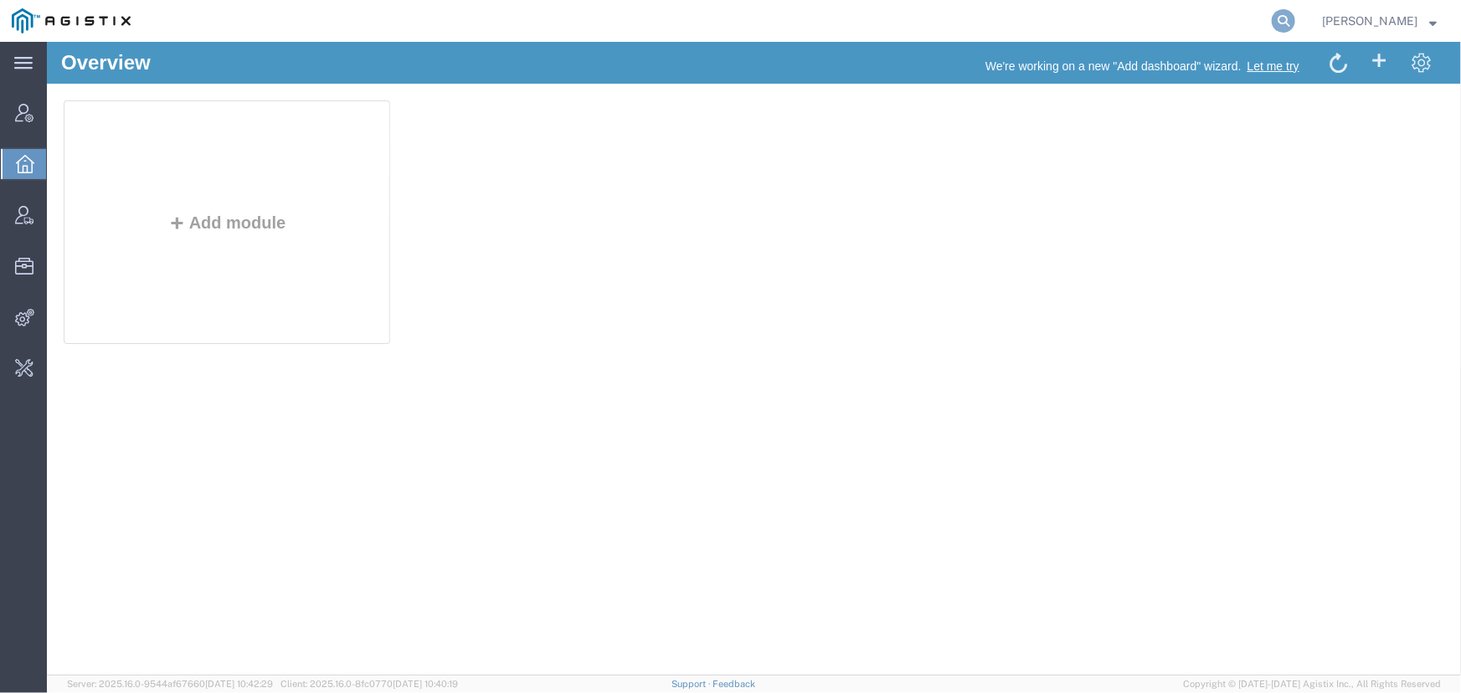
click at [1280, 21] on icon at bounding box center [1283, 20] width 23 height 23
type input "offline@syneos"
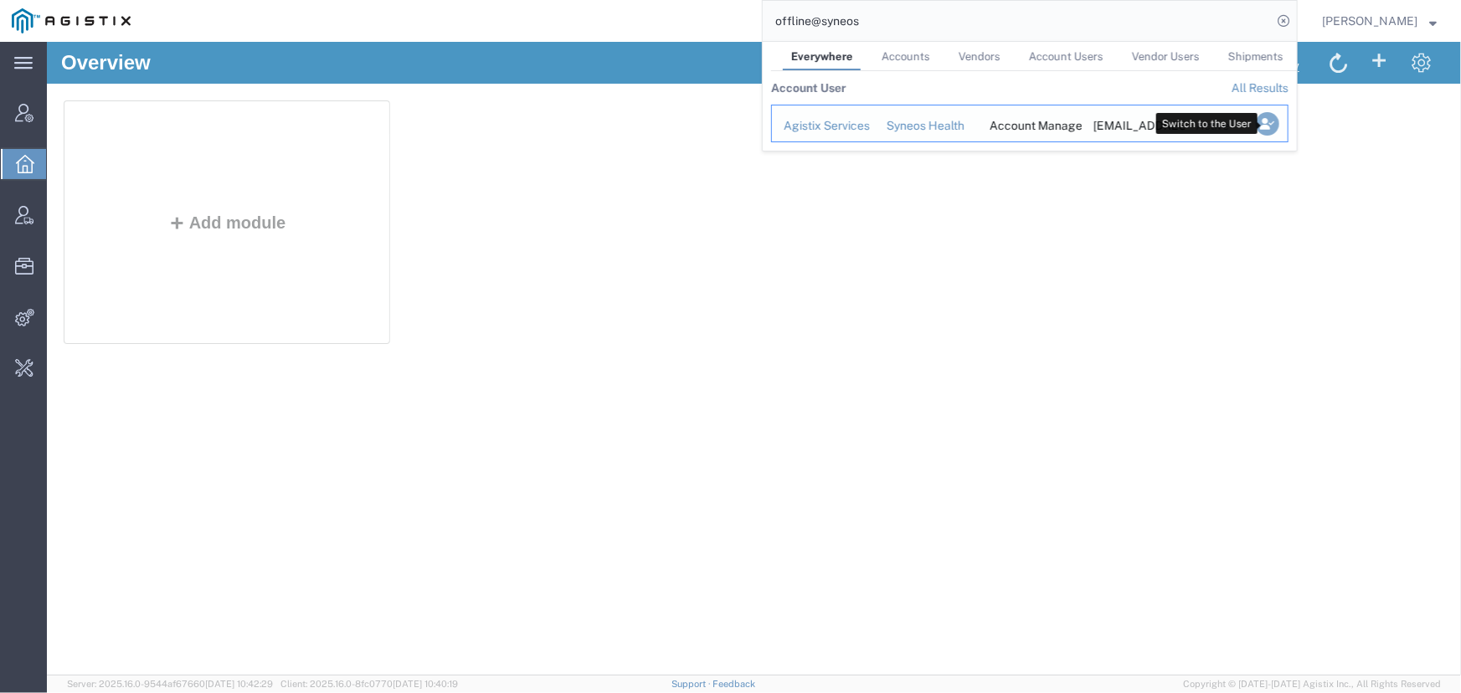
click at [1265, 125] on icon "Search Results" at bounding box center [1267, 123] width 23 height 23
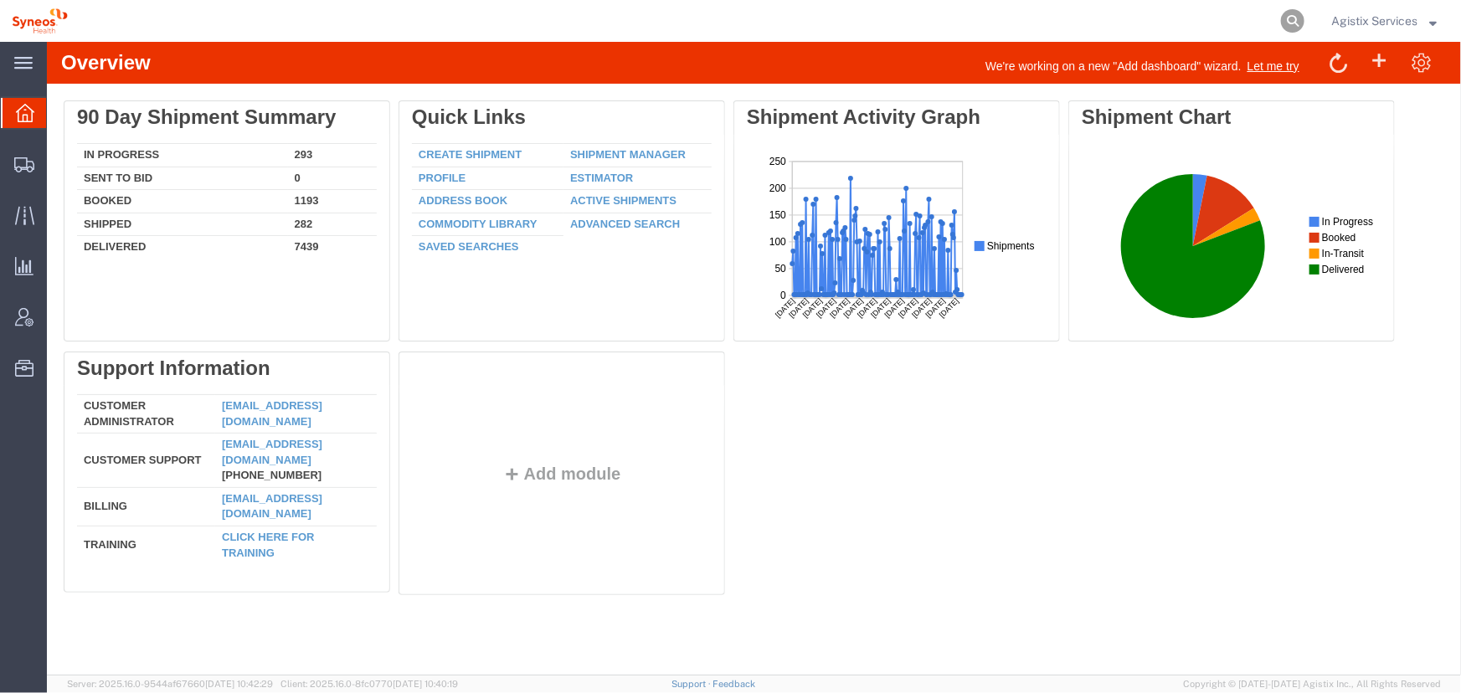
click at [1287, 19] on icon at bounding box center [1292, 20] width 23 height 23
type input "56475990"
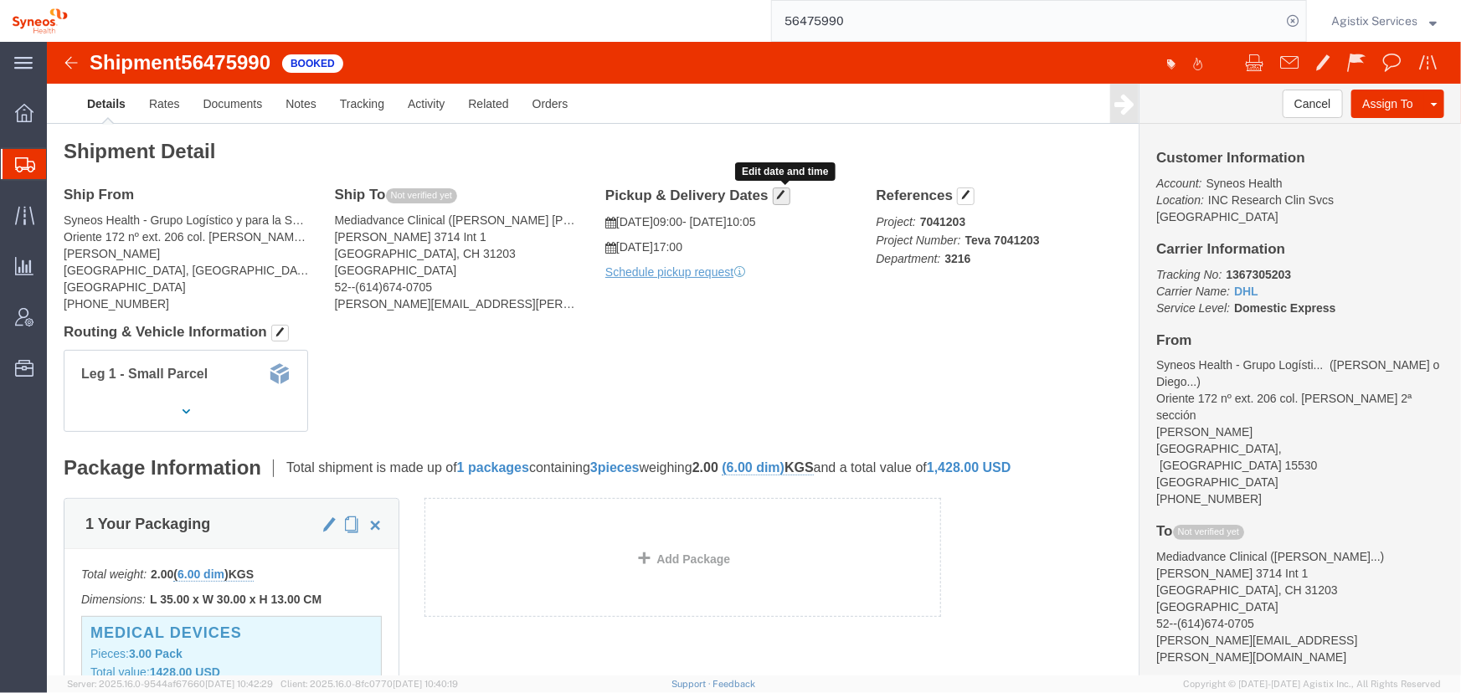
click button "button"
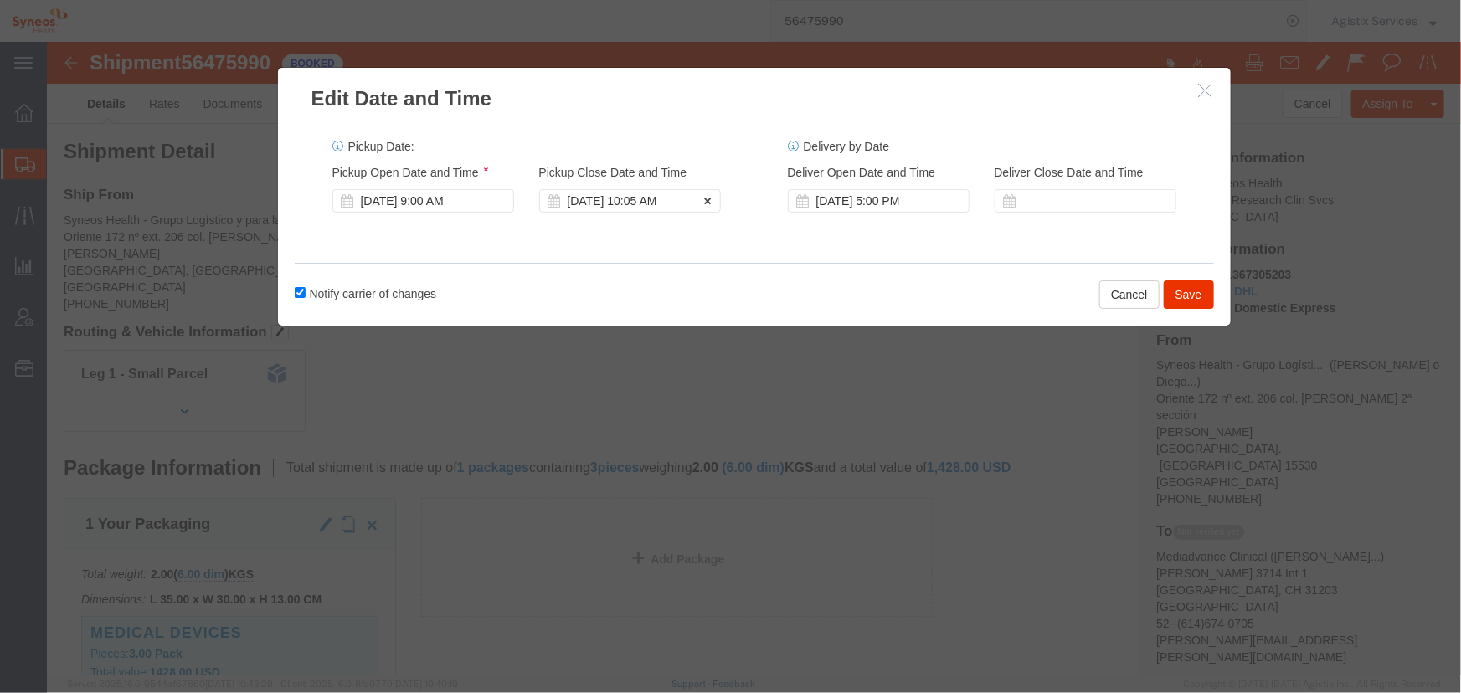
click div "[DATE] 10:05 AM"
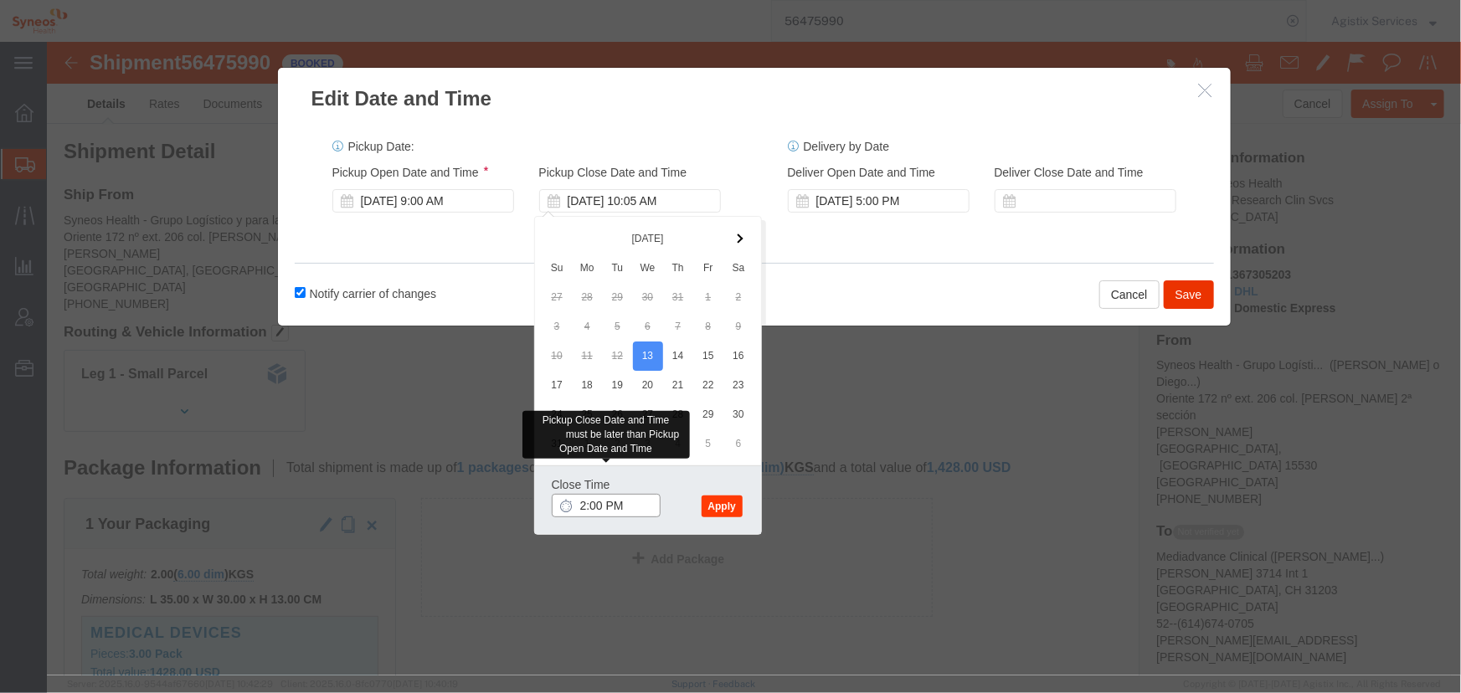
type input "2:00 PM"
click button "Apply"
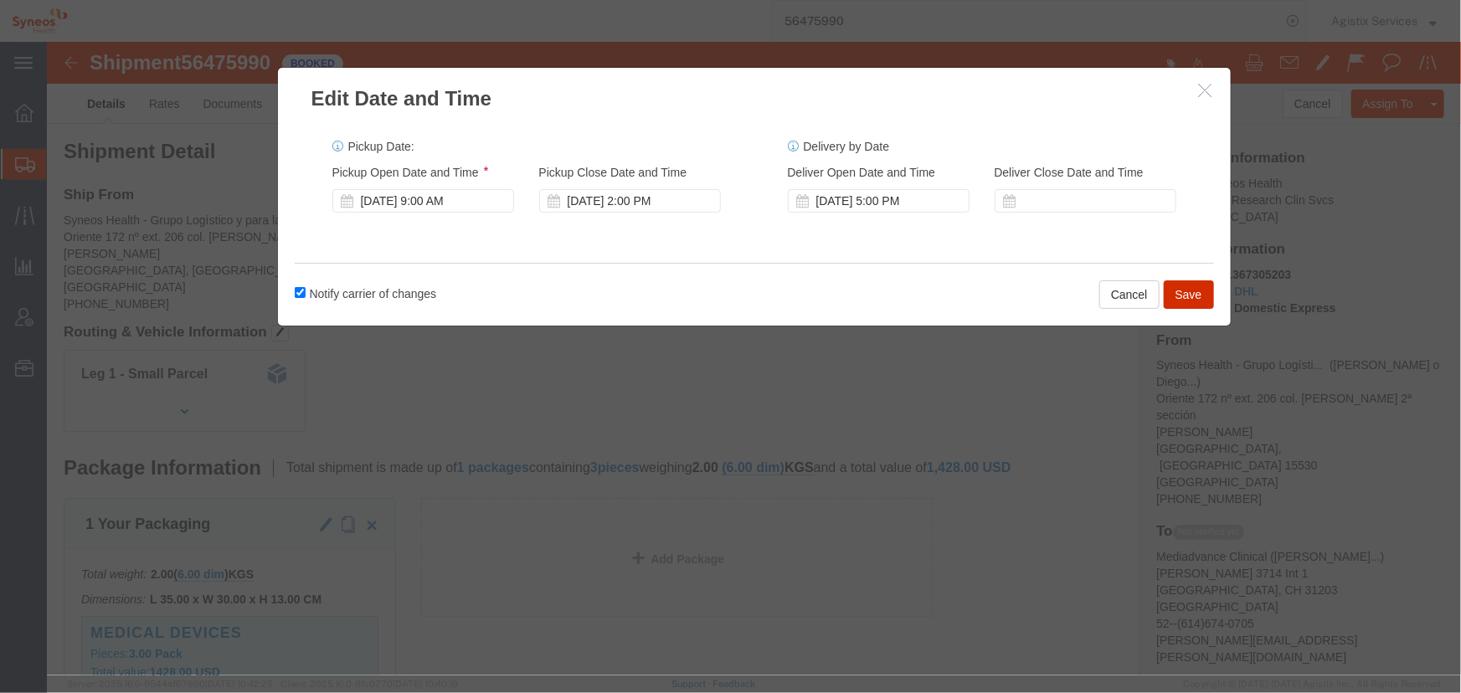
click button "Save"
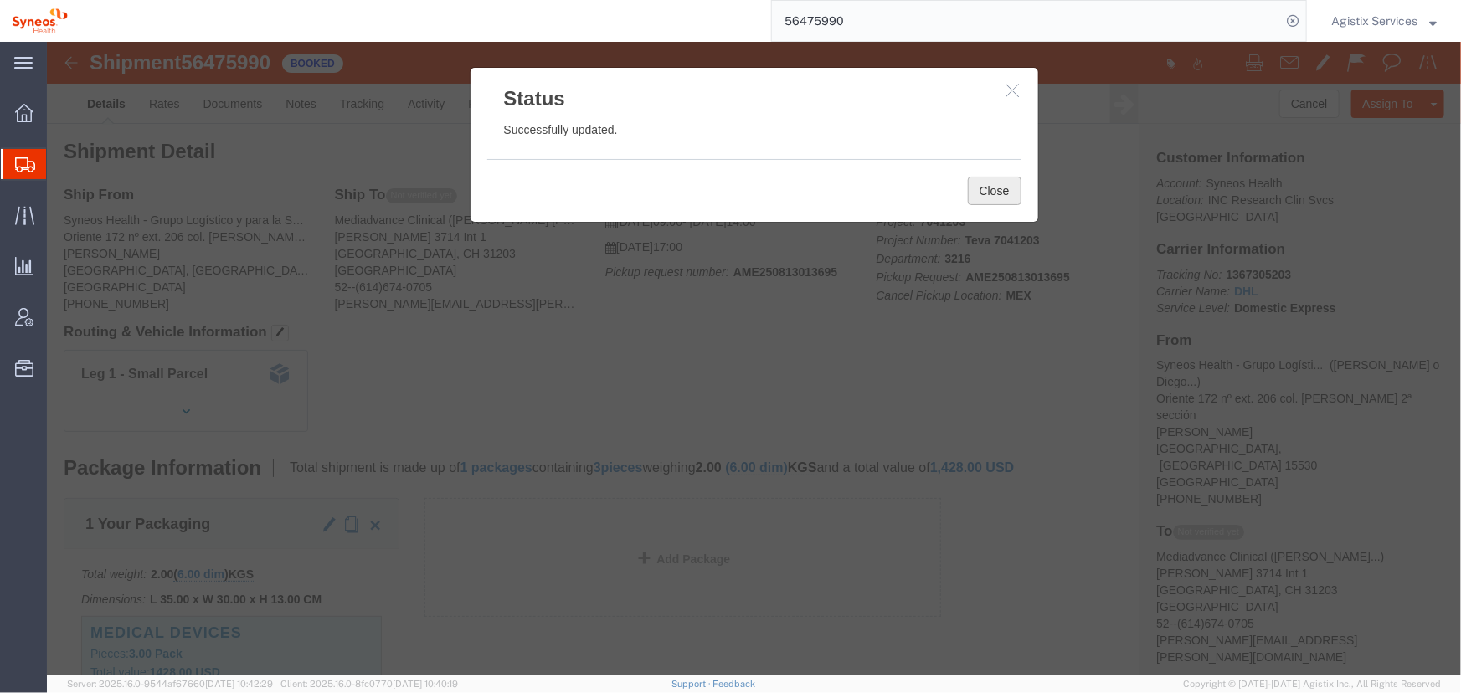
click button "Close"
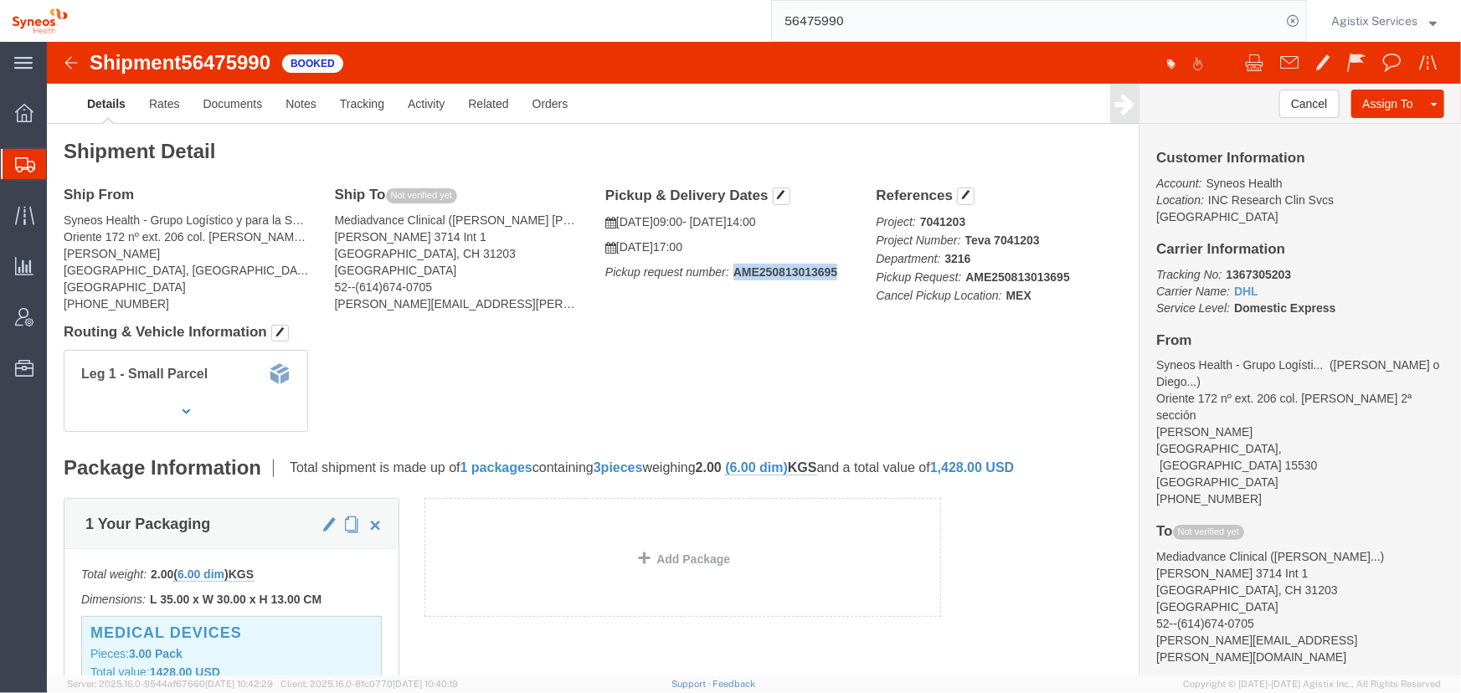
drag, startPoint x: 683, startPoint y: 227, endPoint x: 783, endPoint y: 226, distance: 100.5
click b "AME250813013695"
copy b "AME250813013695"
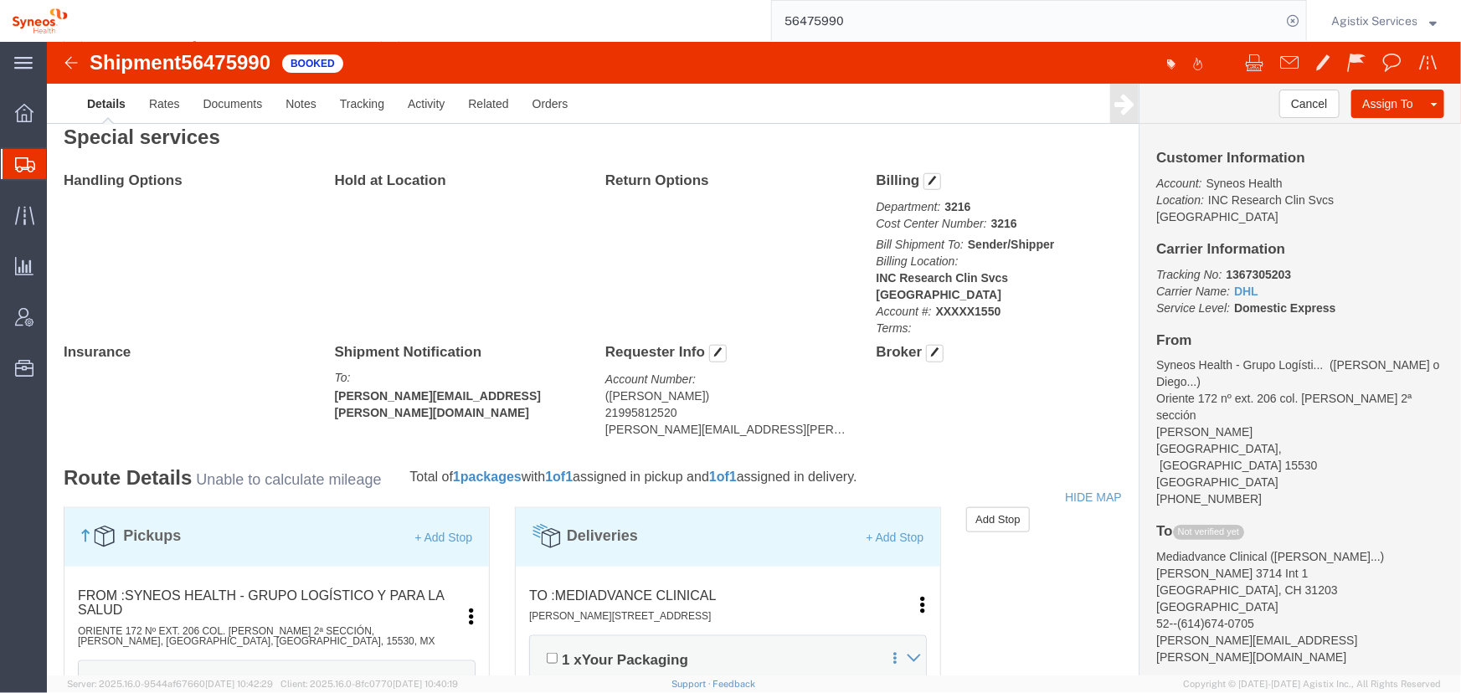
scroll to position [685, 0]
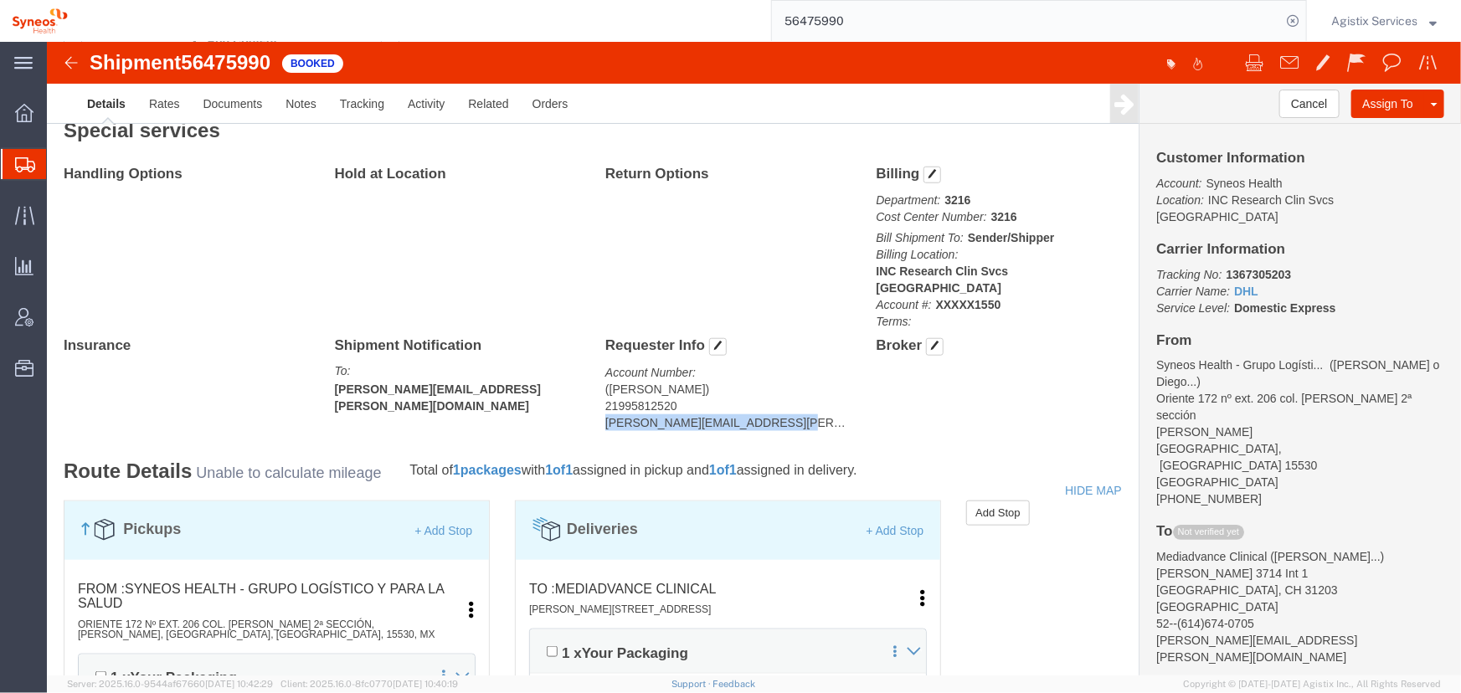
drag, startPoint x: 554, startPoint y: 364, endPoint x: 724, endPoint y: 362, distance: 170.9
click address "(Luciene Diniz) 21995812520 luciene.diniz@syneoshealth.com"
copy address "luciene.diniz@syneoshealth.com"
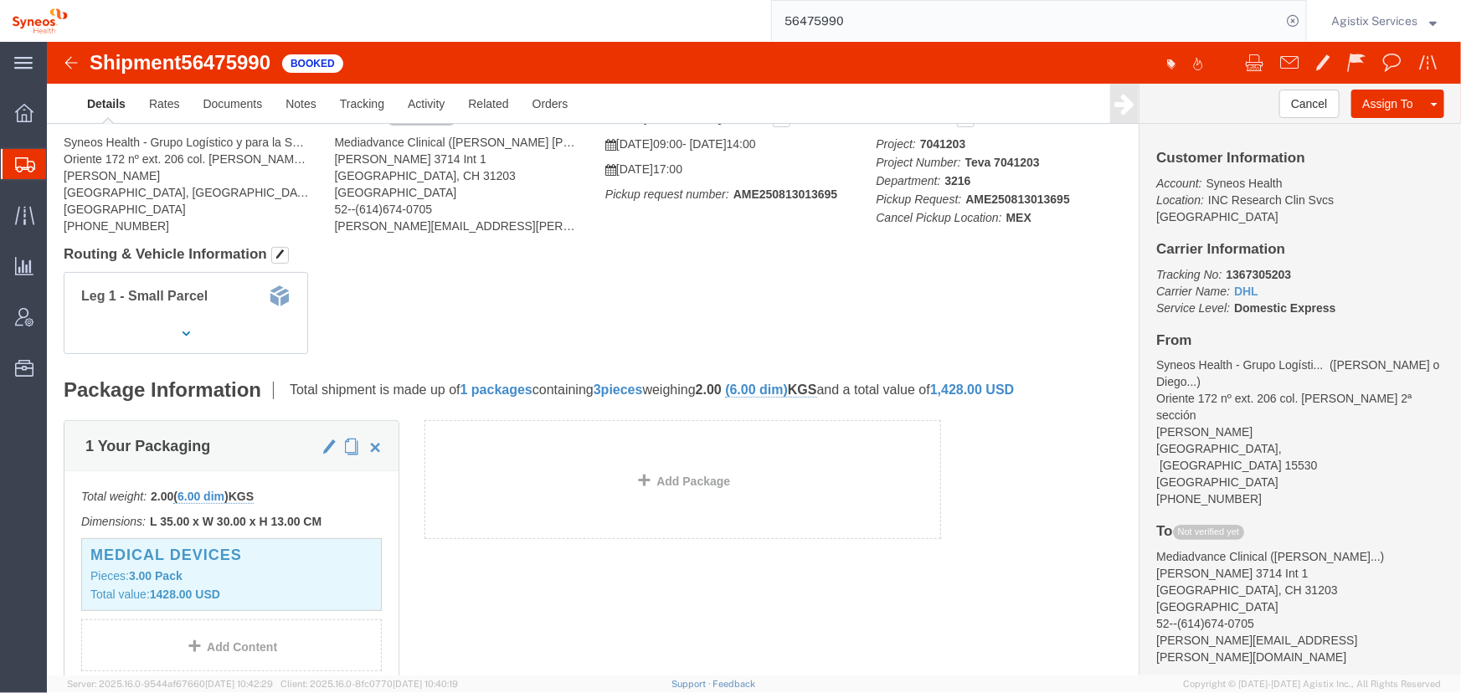
scroll to position [0, 0]
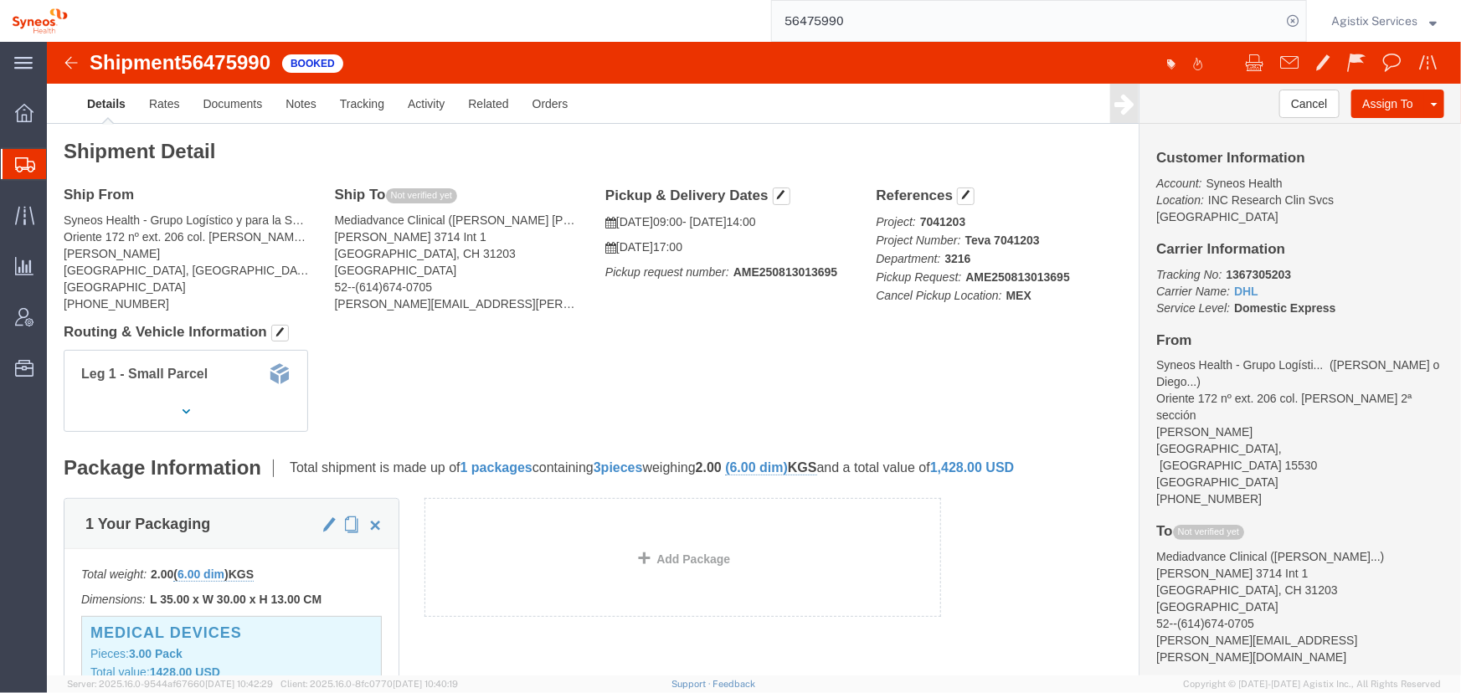
click address "Syneos Health - Grupo Logístico y para la Salud (Edson Nava o Diego Alvarez) Or…"
click at [1376, 23] on span "Agistix Services" at bounding box center [1375, 21] width 86 height 18
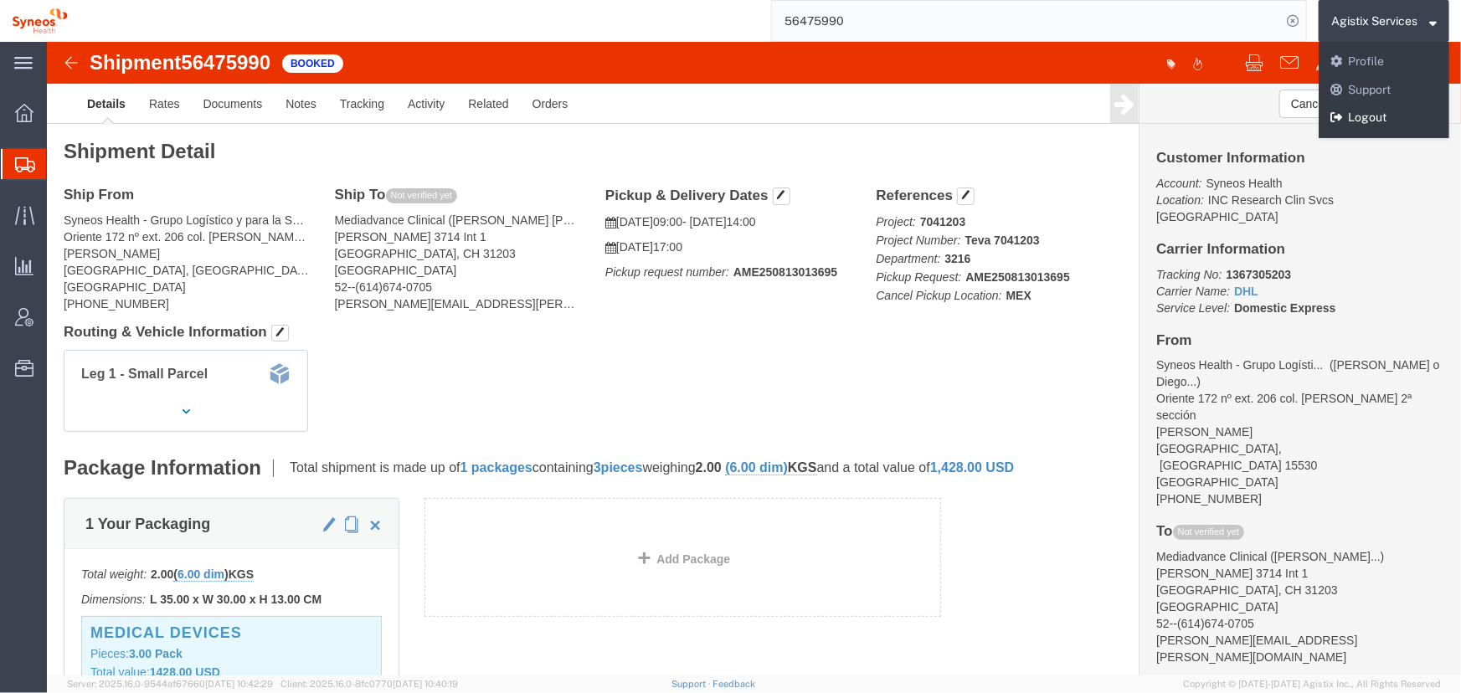
click at [1369, 109] on link "Logout" at bounding box center [1384, 118] width 131 height 28
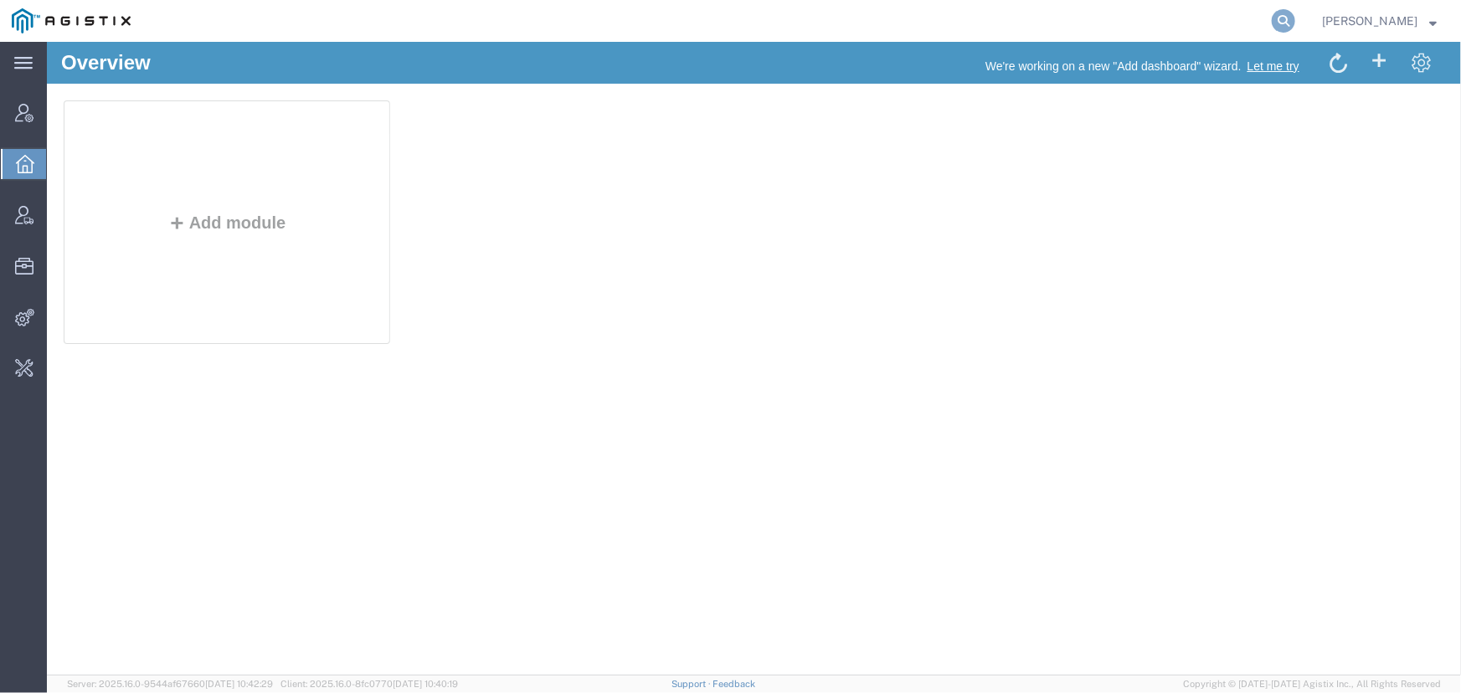
click at [1284, 20] on icon at bounding box center [1283, 20] width 23 height 23
click at [921, 17] on input "search" at bounding box center [1017, 21] width 509 height 40
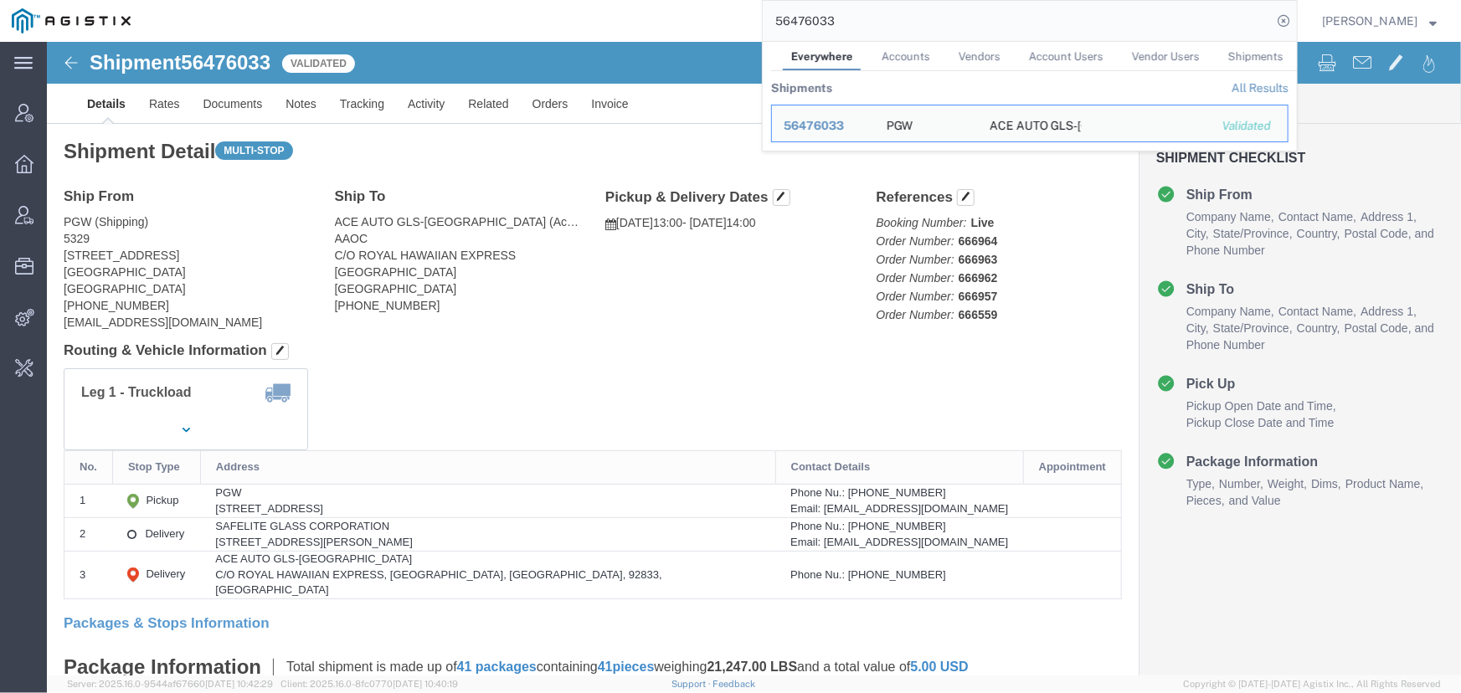
drag, startPoint x: 888, startPoint y: 16, endPoint x: 683, endPoint y: 24, distance: 205.4
click at [683, 24] on div "56476033 Everywhere Accounts Vendors Account Users Vendor Users Shipments Shipm…" at bounding box center [720, 21] width 1156 height 42
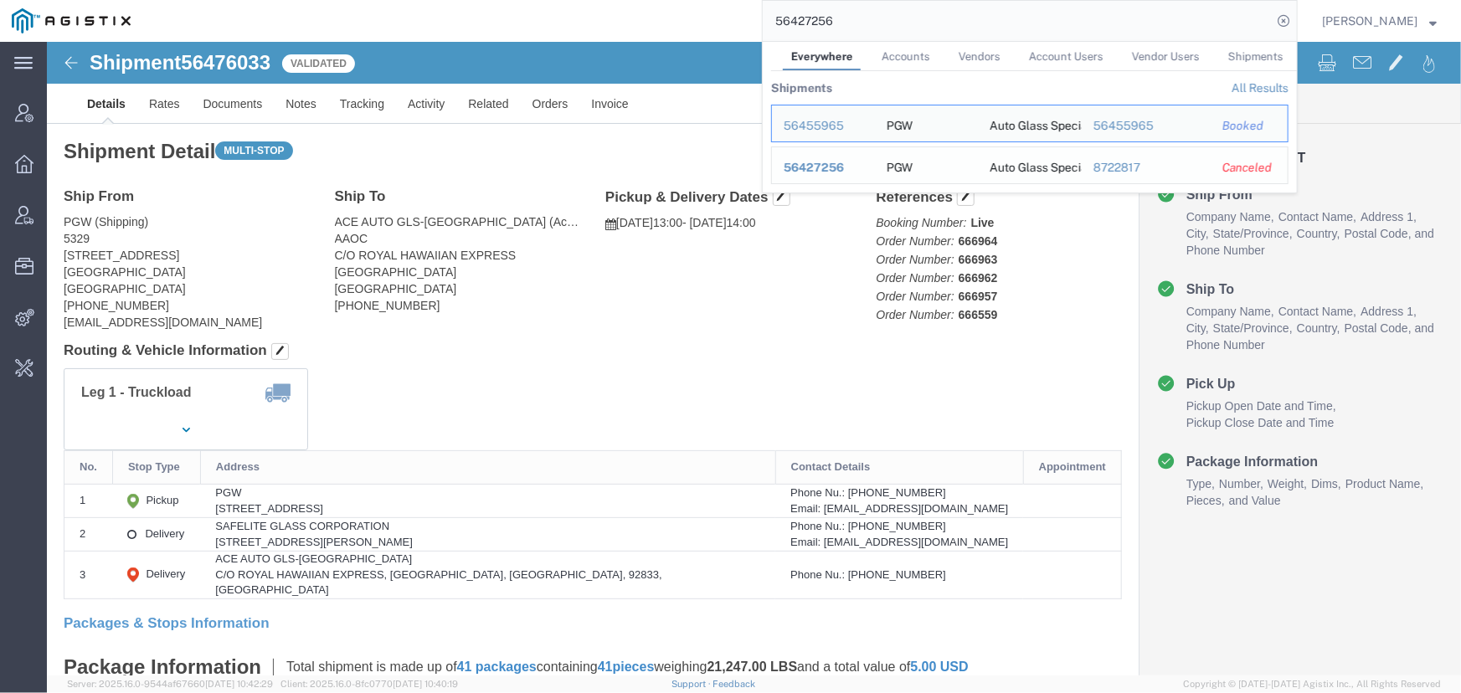
click at [822, 173] on span "56427256" at bounding box center [814, 167] width 60 height 13
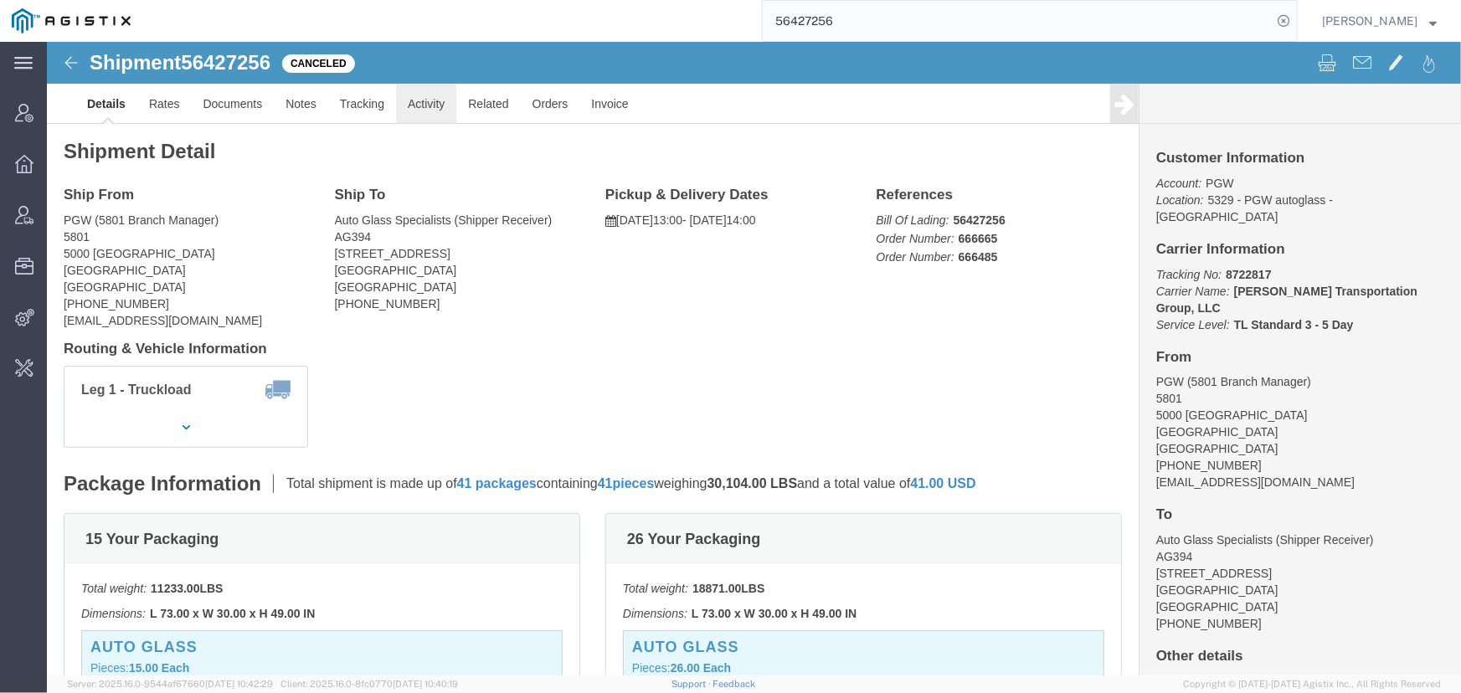
click link "Activity"
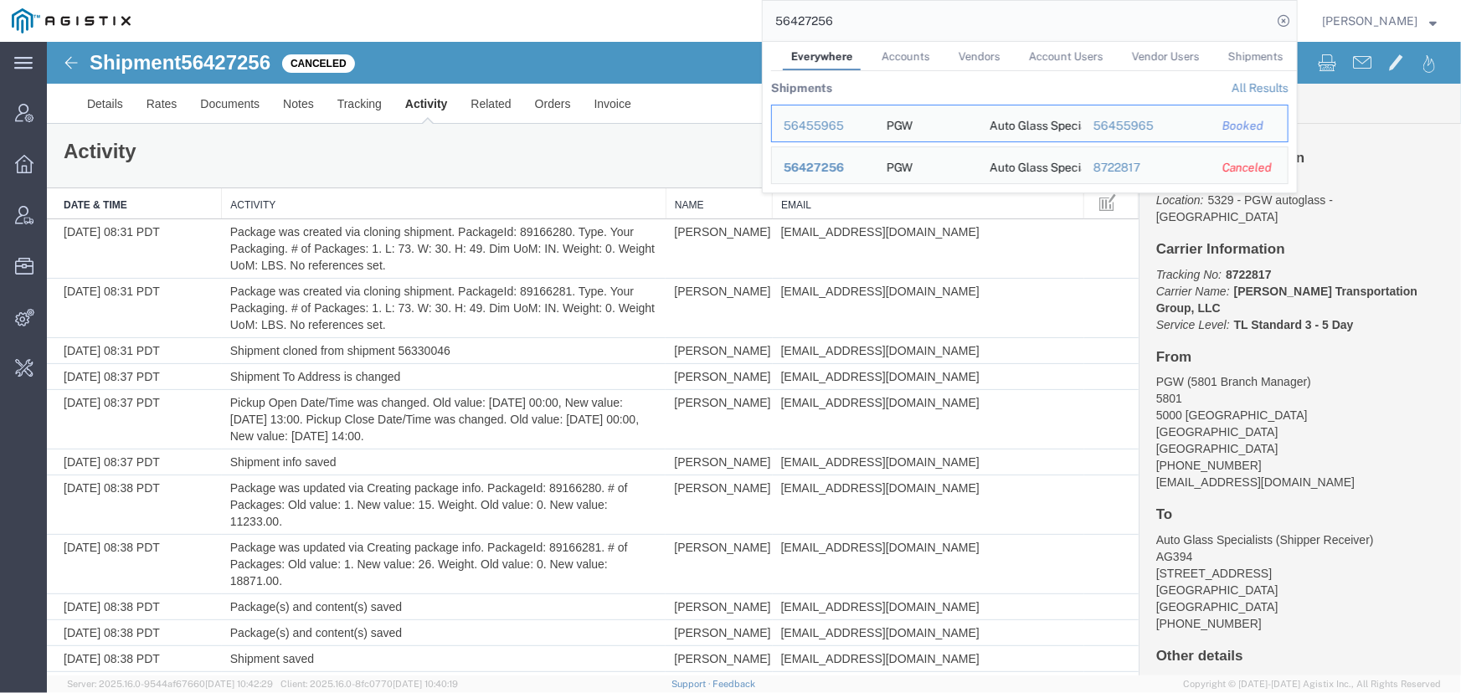
drag, startPoint x: 897, startPoint y: 17, endPoint x: 676, endPoint y: 20, distance: 221.1
click at [676, 20] on div "56427256 Everywhere Accounts Vendors Account Users Vendor Users Shipments Shipm…" at bounding box center [720, 21] width 1156 height 42
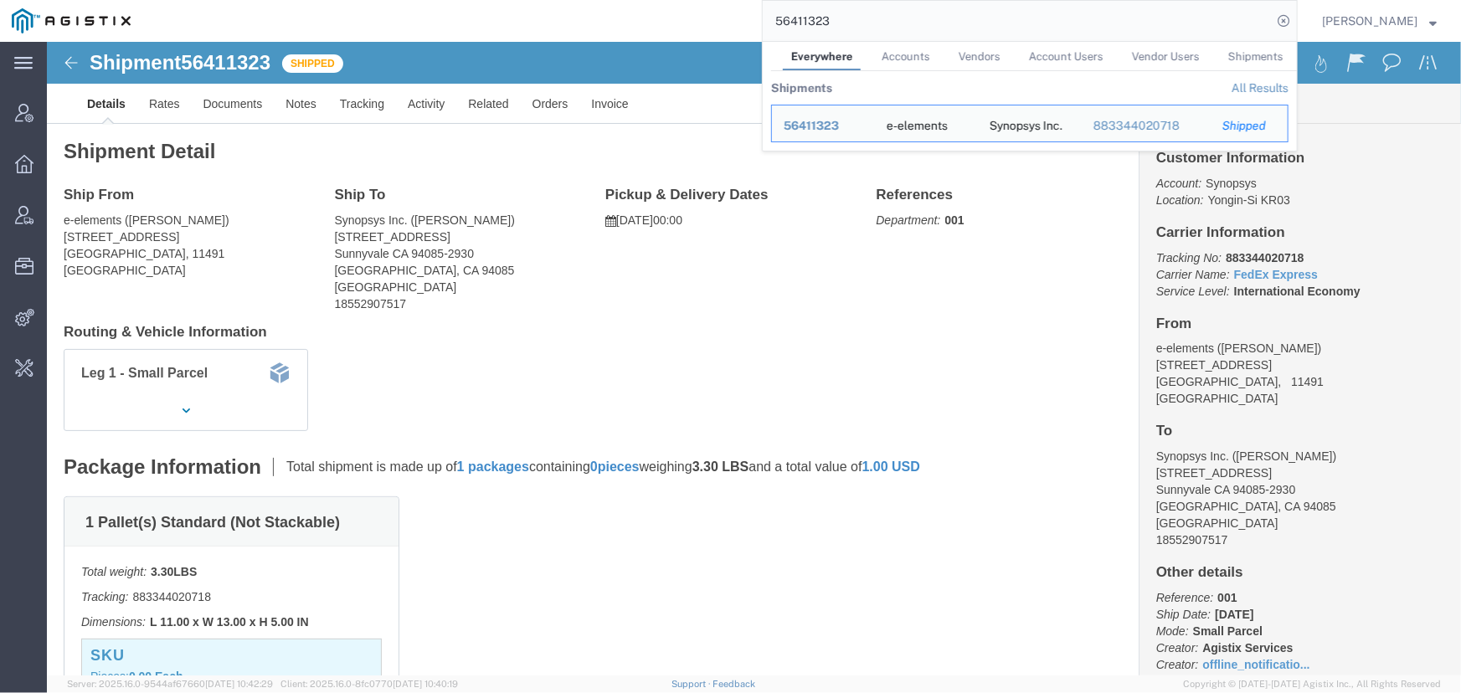
drag, startPoint x: 850, startPoint y: 24, endPoint x: 692, endPoint y: 25, distance: 158.3
click at [692, 25] on div "56411323 Everywhere Accounts Vendors Account Users Vendor Users Shipments Shipm…" at bounding box center [720, 21] width 1156 height 42
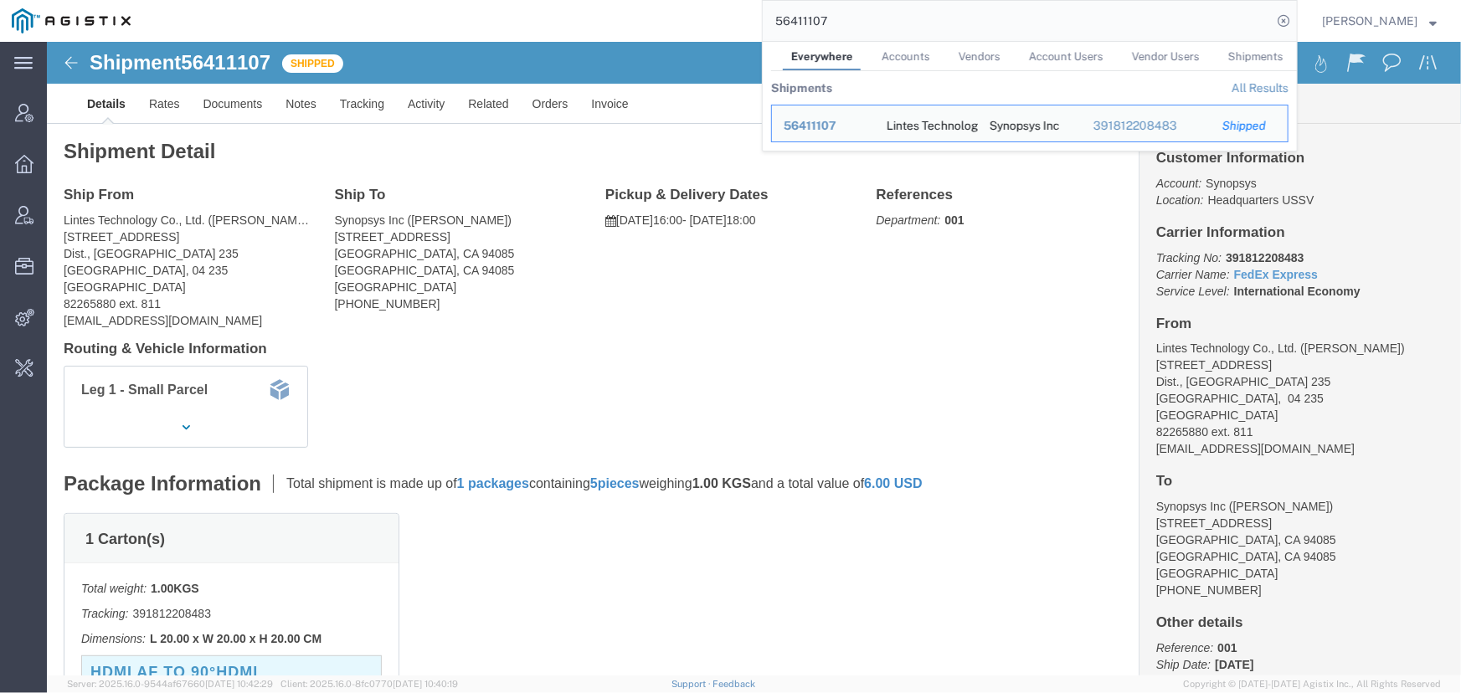
click at [859, 21] on input "56411107" at bounding box center [1017, 21] width 509 height 40
drag, startPoint x: 859, startPoint y: 21, endPoint x: 621, endPoint y: 23, distance: 237.9
click at [621, 23] on div "56411107 Everywhere Accounts Vendors Account Users Vendor Users Shipments Shipm…" at bounding box center [720, 21] width 1156 height 42
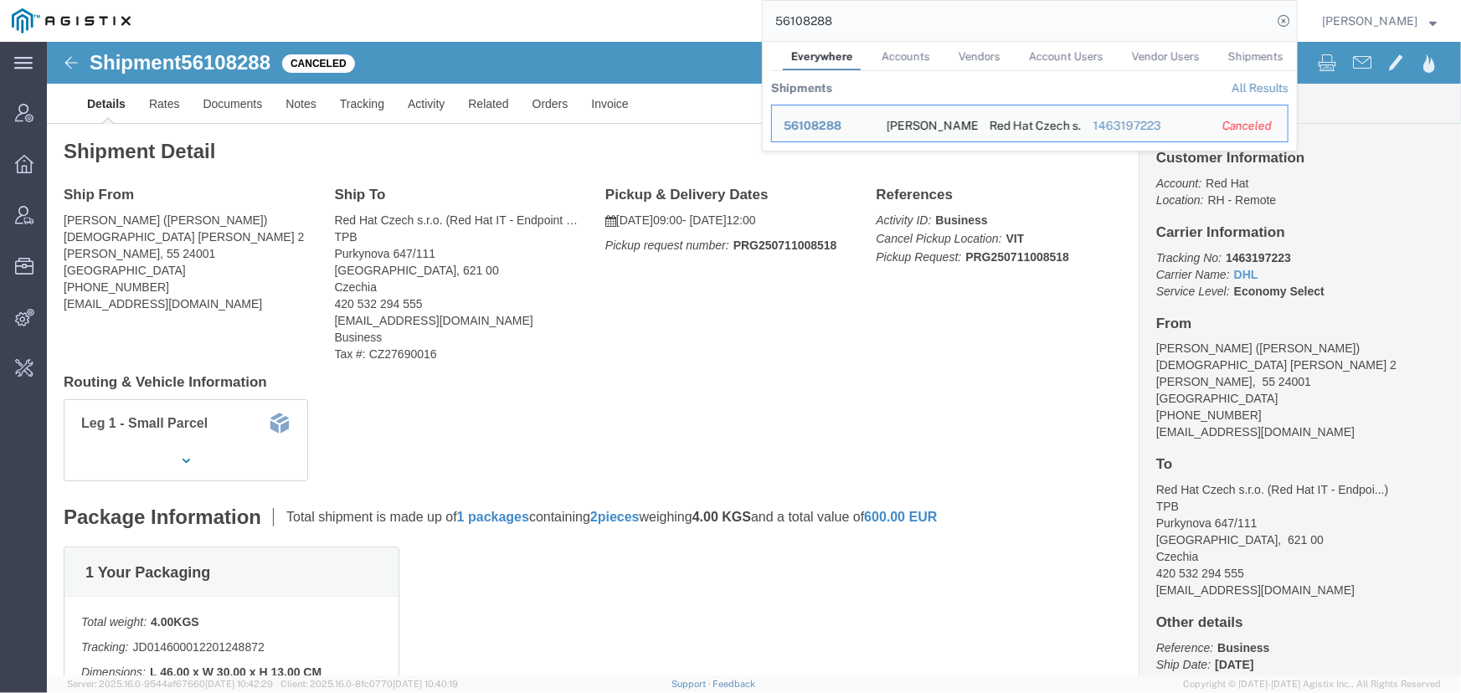
click at [842, 19] on input "56108288" at bounding box center [1017, 21] width 509 height 40
drag, startPoint x: 842, startPoint y: 19, endPoint x: 660, endPoint y: 20, distance: 181.7
click at [660, 20] on div "56108288 Everywhere Accounts Vendors Account Users Vendor Users Shipments Shipm…" at bounding box center [720, 21] width 1156 height 42
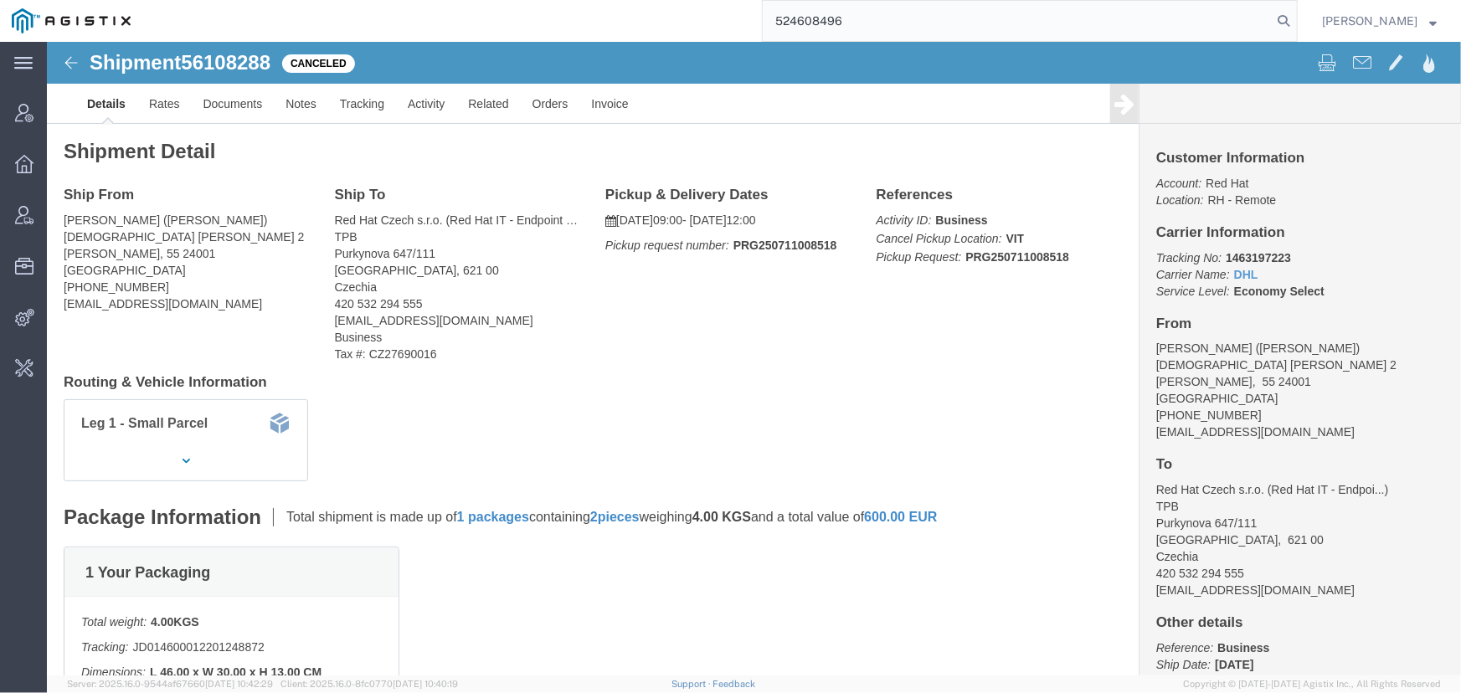
type input "524608496"
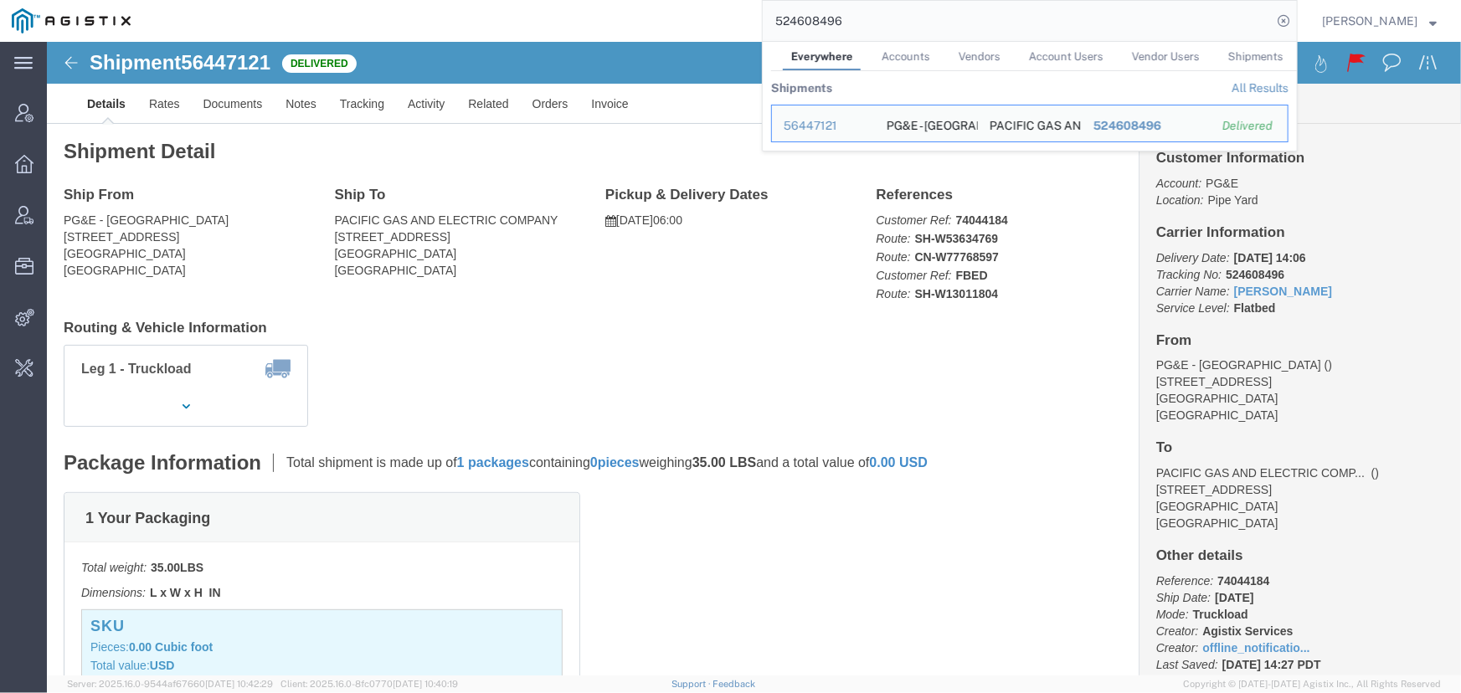
click at [1337, 17] on span "[PERSON_NAME]" at bounding box center [1369, 21] width 95 height 18
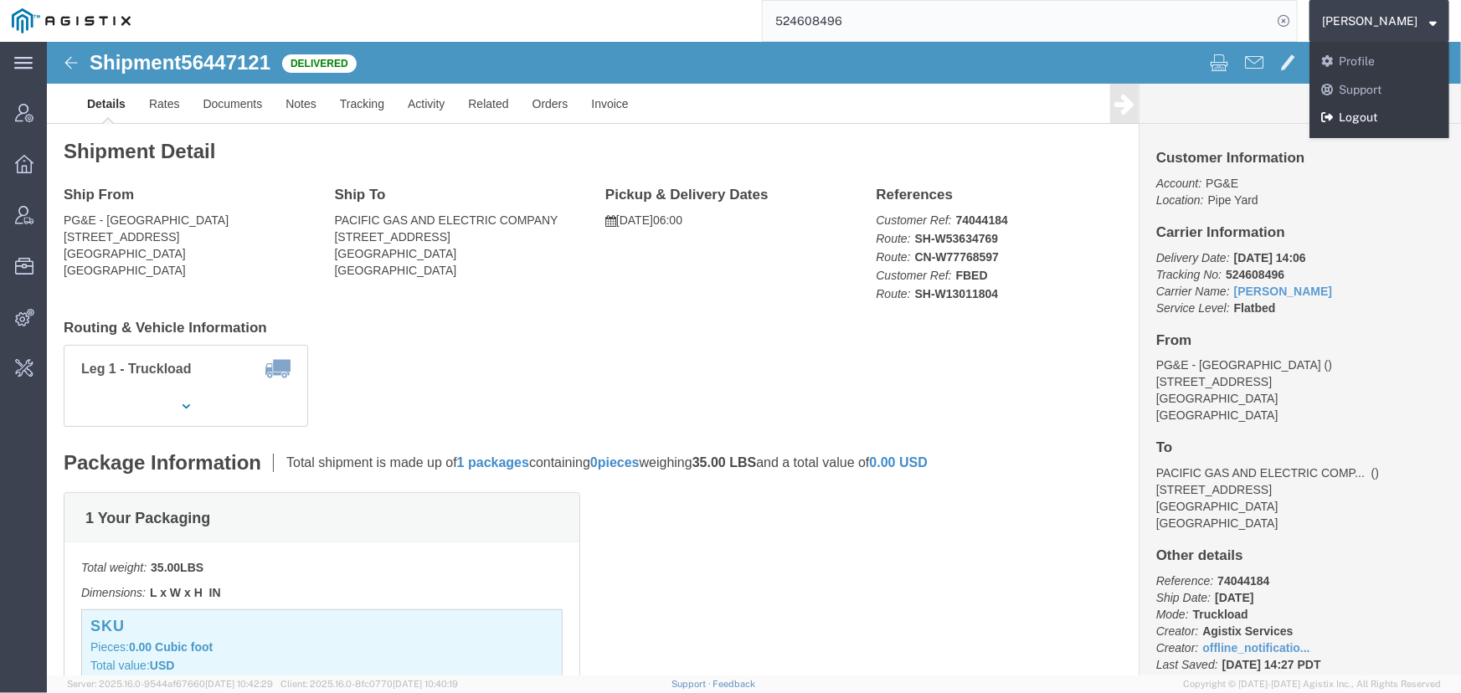
click at [1349, 111] on link "Logout" at bounding box center [1380, 118] width 140 height 28
